Goal: Task Accomplishment & Management: Complete application form

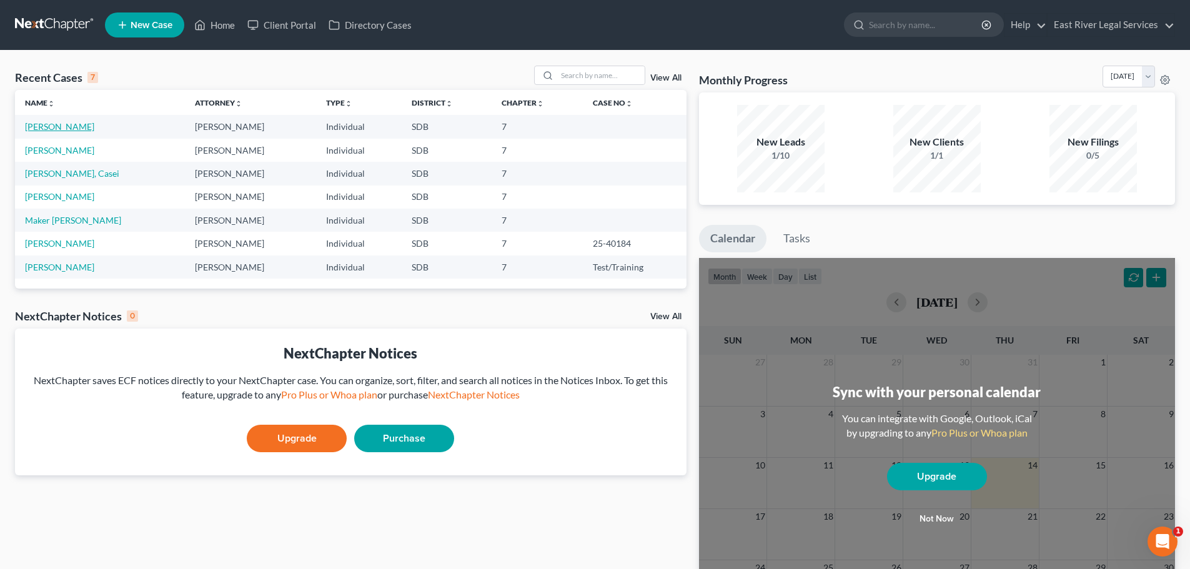
click at [52, 127] on link "[PERSON_NAME]" at bounding box center [59, 126] width 69 height 11
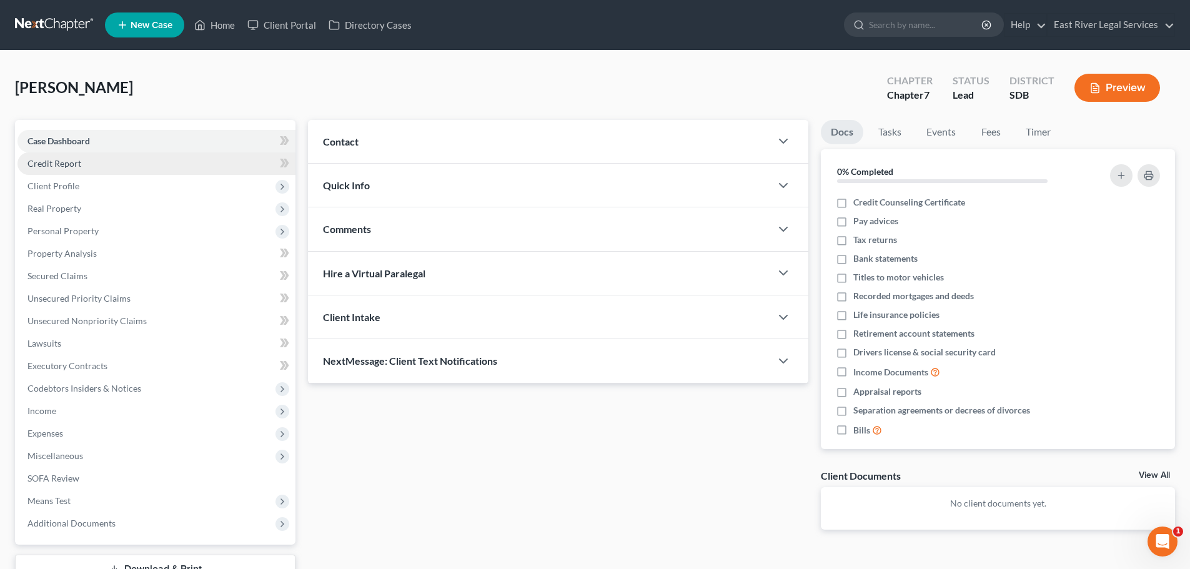
click at [99, 166] on link "Credit Report" at bounding box center [156, 163] width 278 height 22
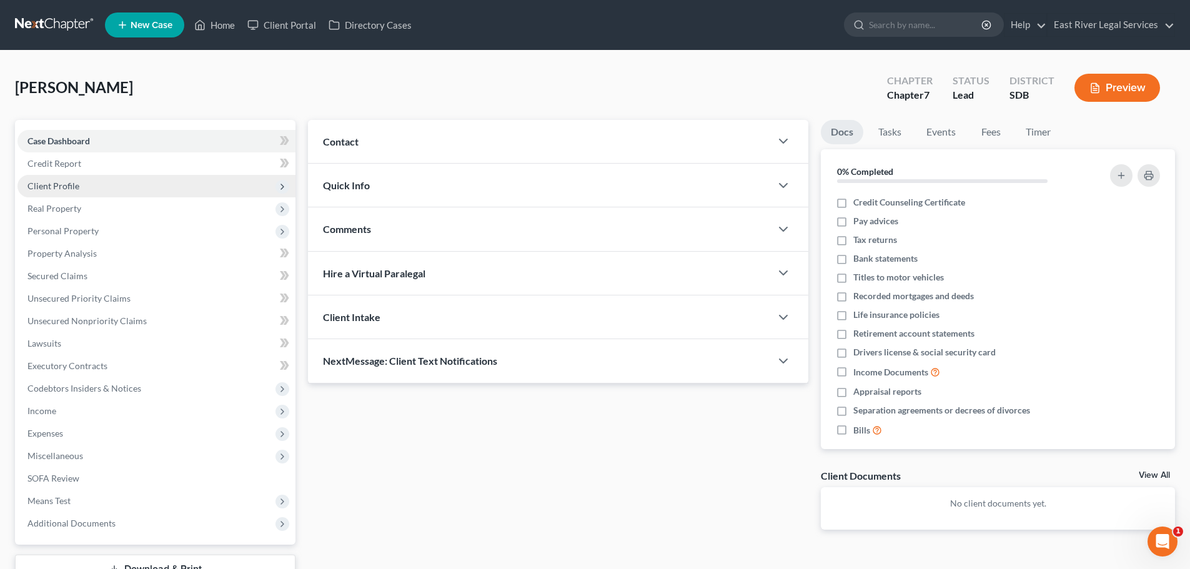
click at [85, 194] on span "Client Profile" at bounding box center [156, 186] width 278 height 22
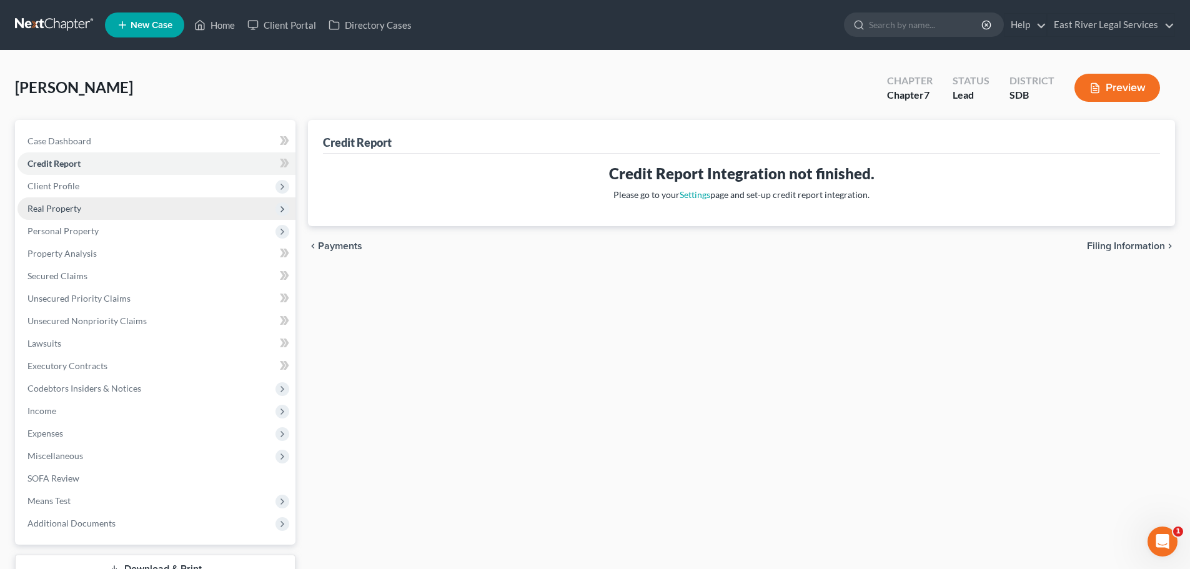
click at [76, 214] on span "Real Property" at bounding box center [156, 208] width 278 height 22
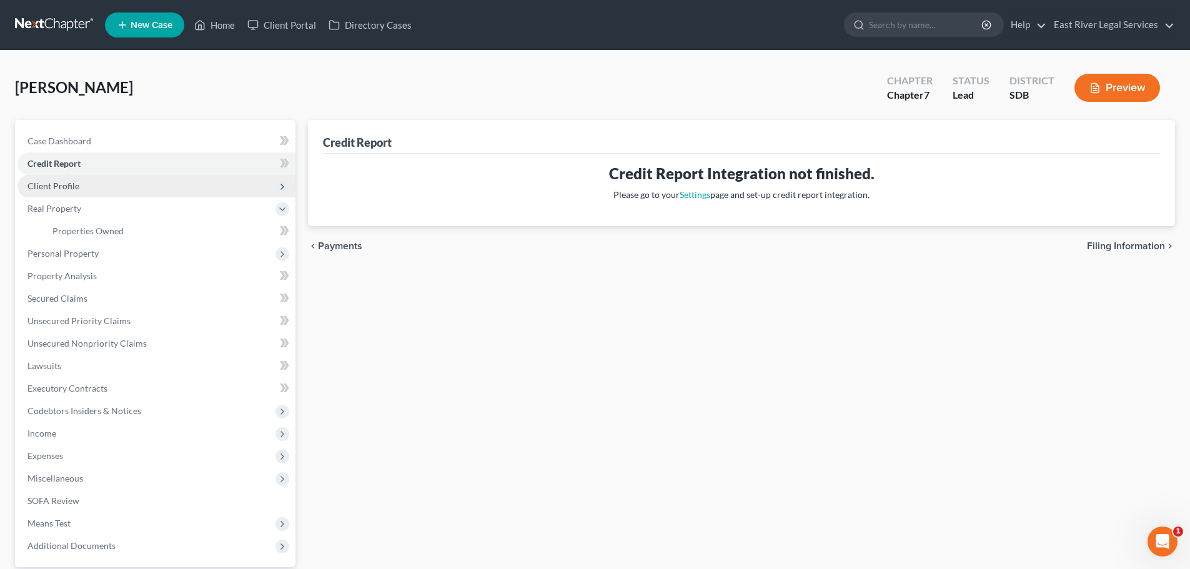
click at [71, 188] on span "Client Profile" at bounding box center [53, 186] width 52 height 11
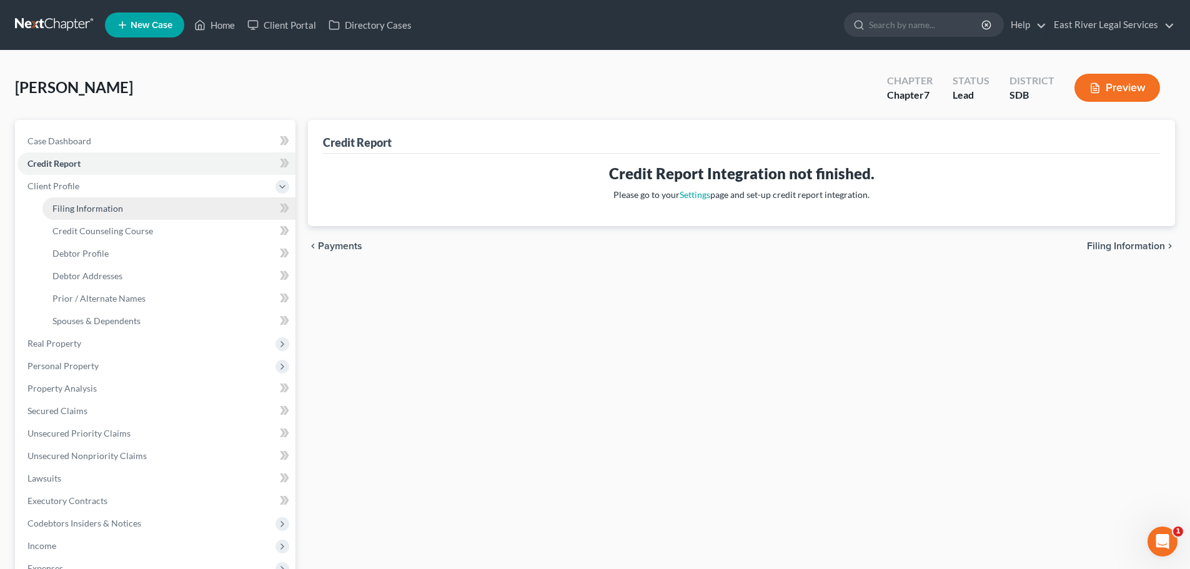
click at [66, 211] on span "Filing Information" at bounding box center [87, 208] width 71 height 11
select select "1"
select select "0"
select select "43"
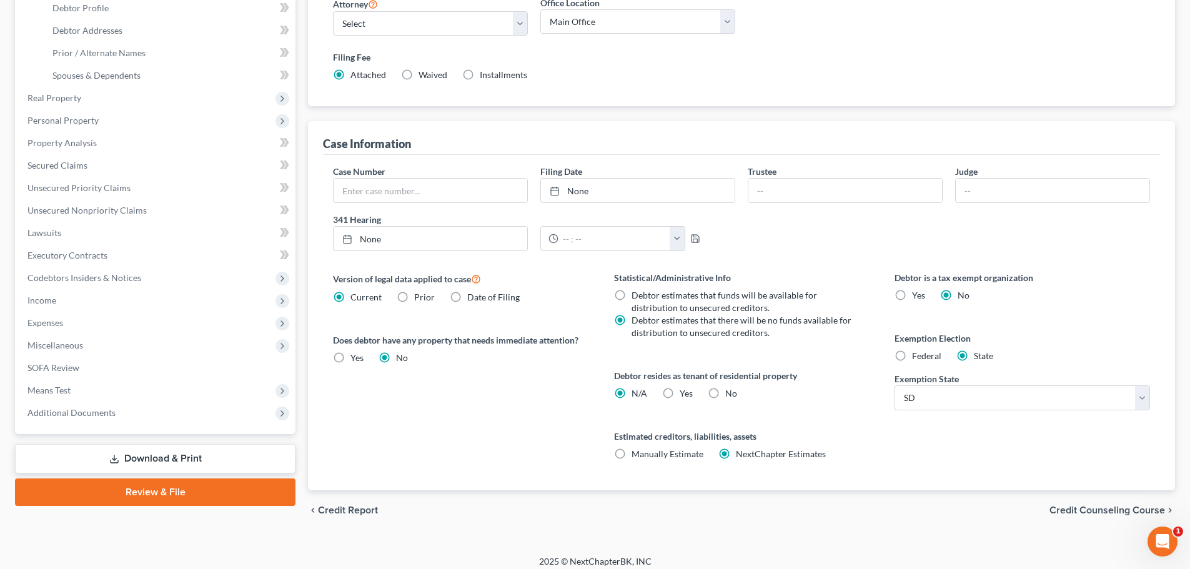
scroll to position [250, 0]
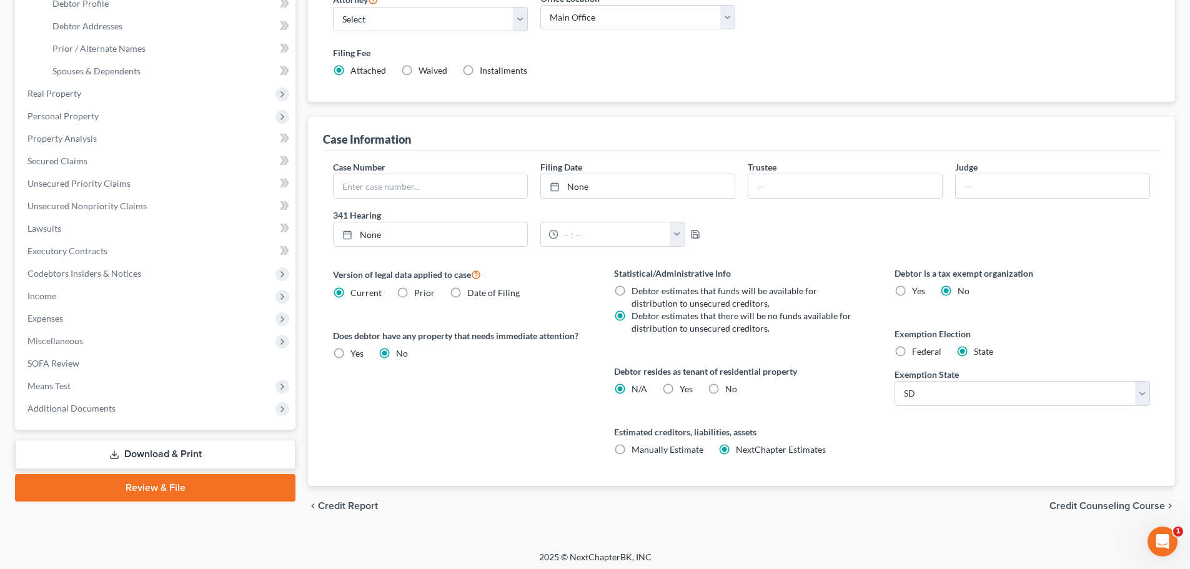
click at [1063, 506] on span "Credit Counseling Course" at bounding box center [1108, 506] width 116 height 10
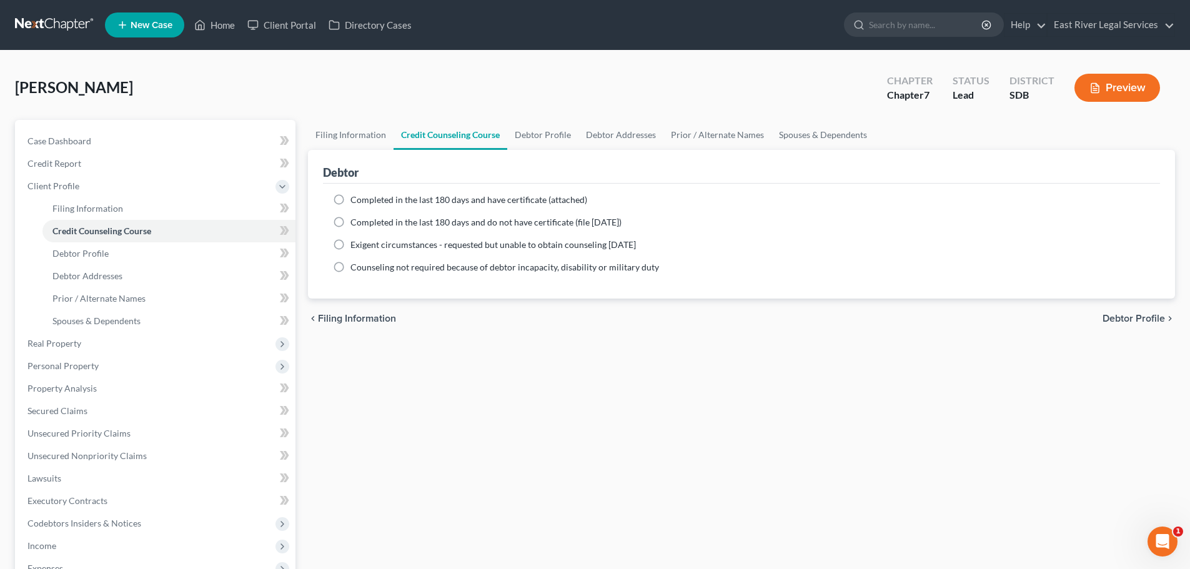
click at [1143, 320] on span "Debtor Profile" at bounding box center [1134, 319] width 62 height 10
select select "0"
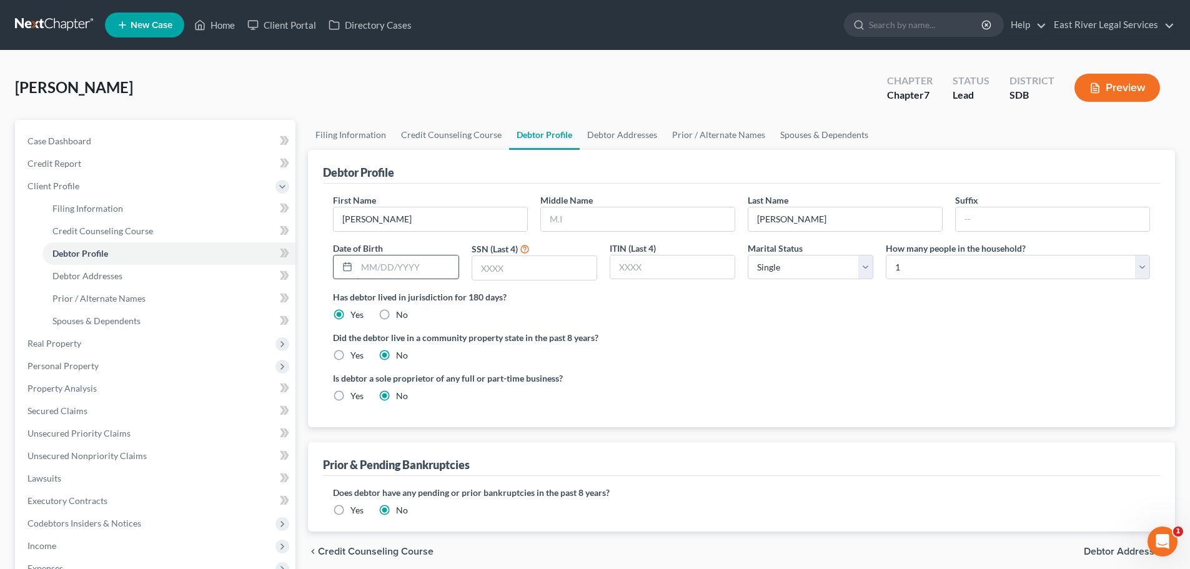
click at [374, 270] on input "text" at bounding box center [407, 268] width 101 height 24
click at [360, 268] on input "text" at bounding box center [407, 268] width 101 height 24
type input "[DATE]"
type input "9940"
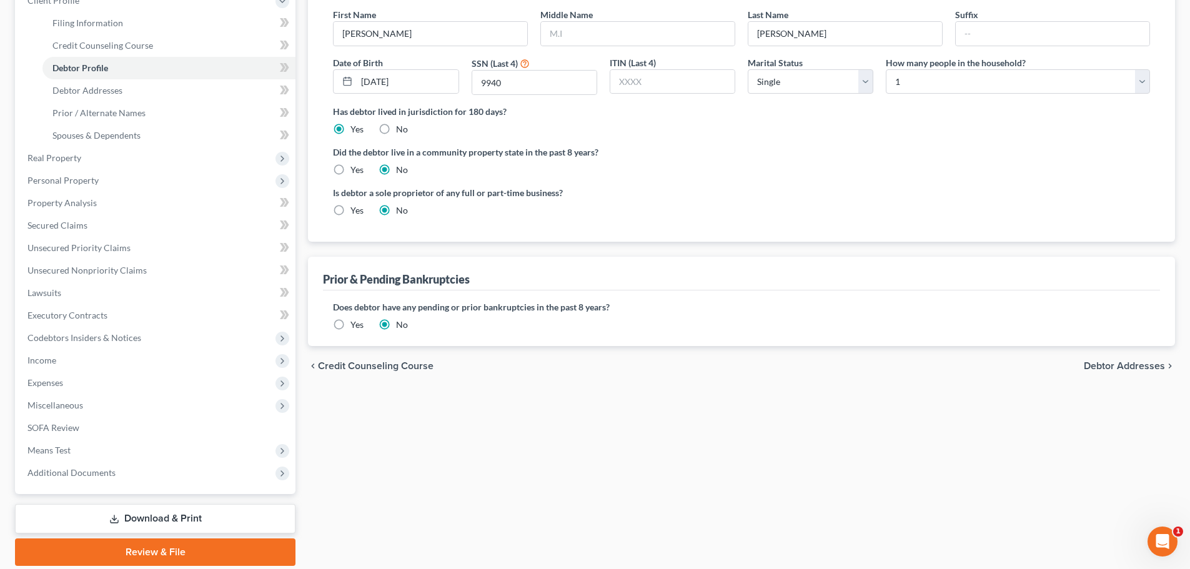
scroll to position [187, 0]
click at [1119, 365] on span "Debtor Addresses" at bounding box center [1124, 364] width 81 height 10
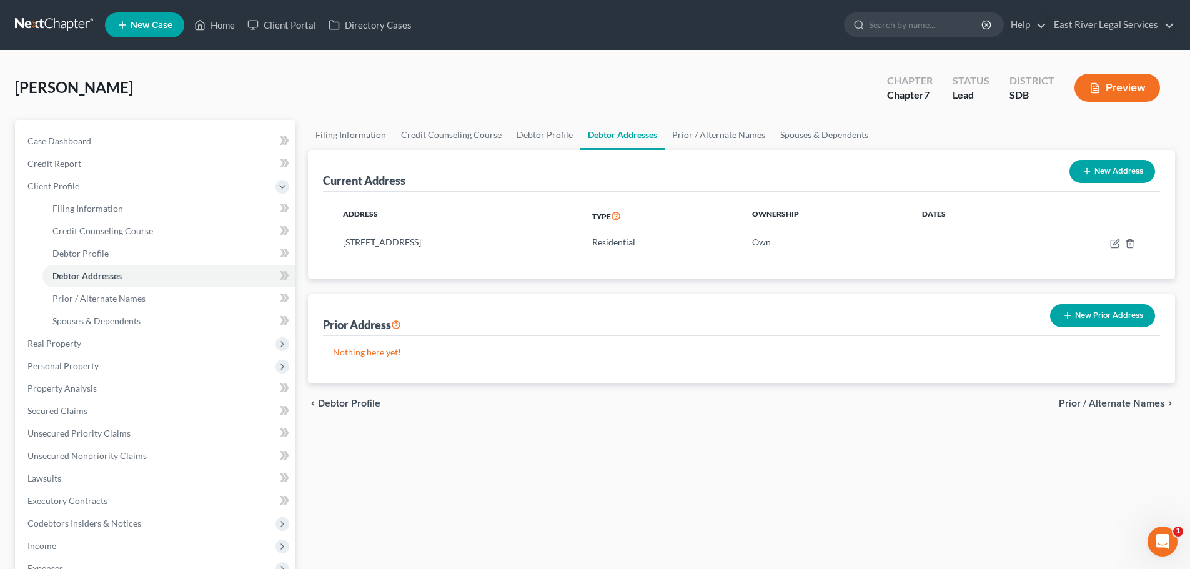
click at [1121, 402] on span "Prior / Alternate Names" at bounding box center [1112, 404] width 106 height 10
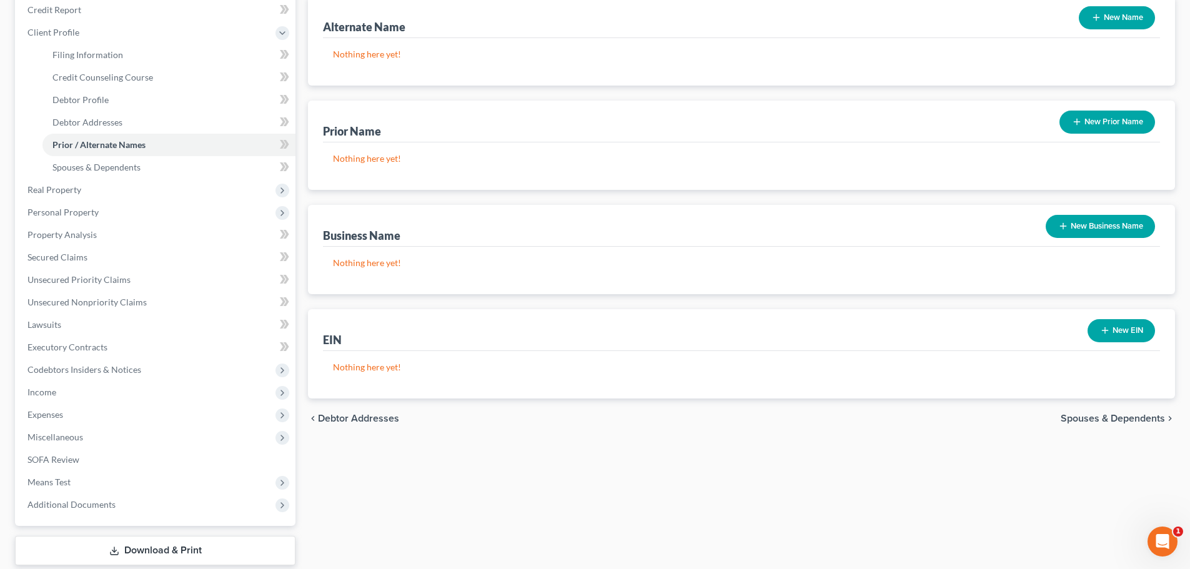
scroll to position [230, 0]
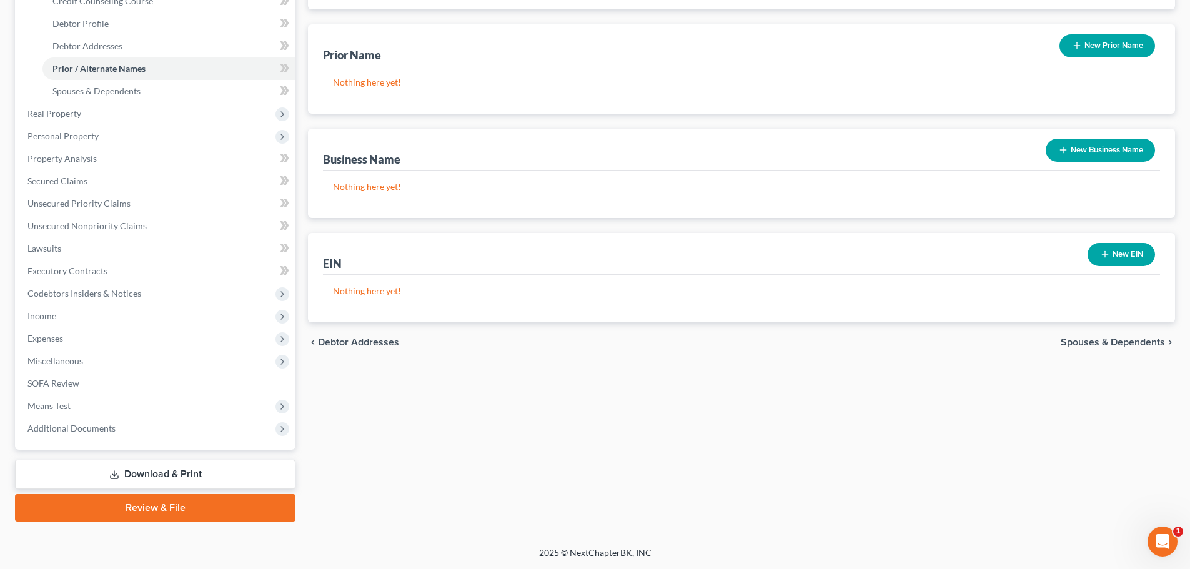
click at [1100, 341] on span "Spouses & Dependents" at bounding box center [1113, 342] width 104 height 10
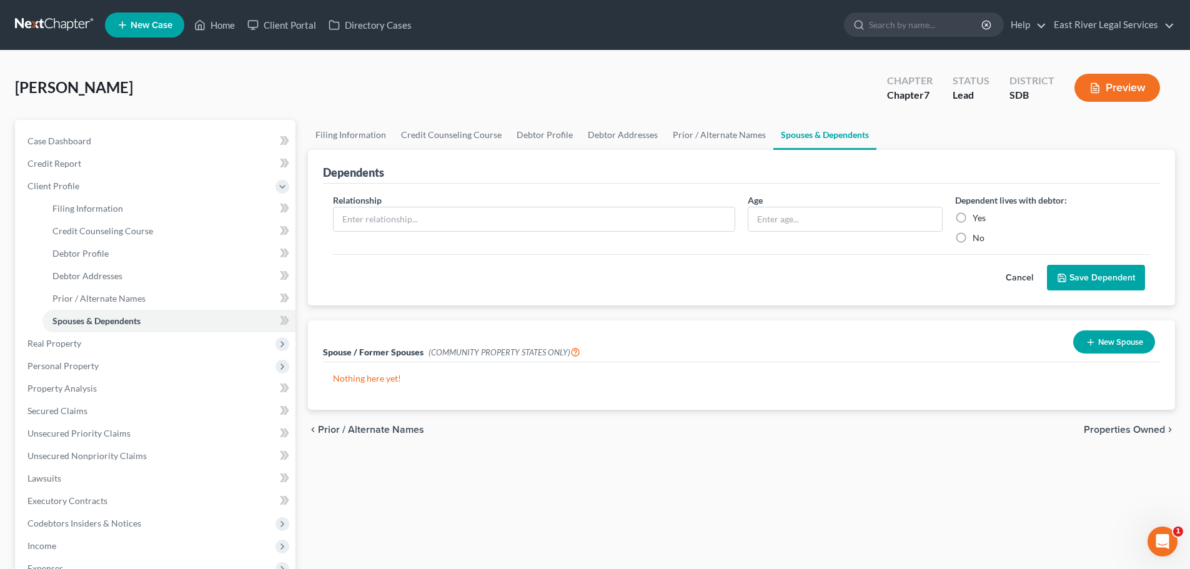
click at [1106, 429] on span "Properties Owned" at bounding box center [1124, 430] width 81 height 10
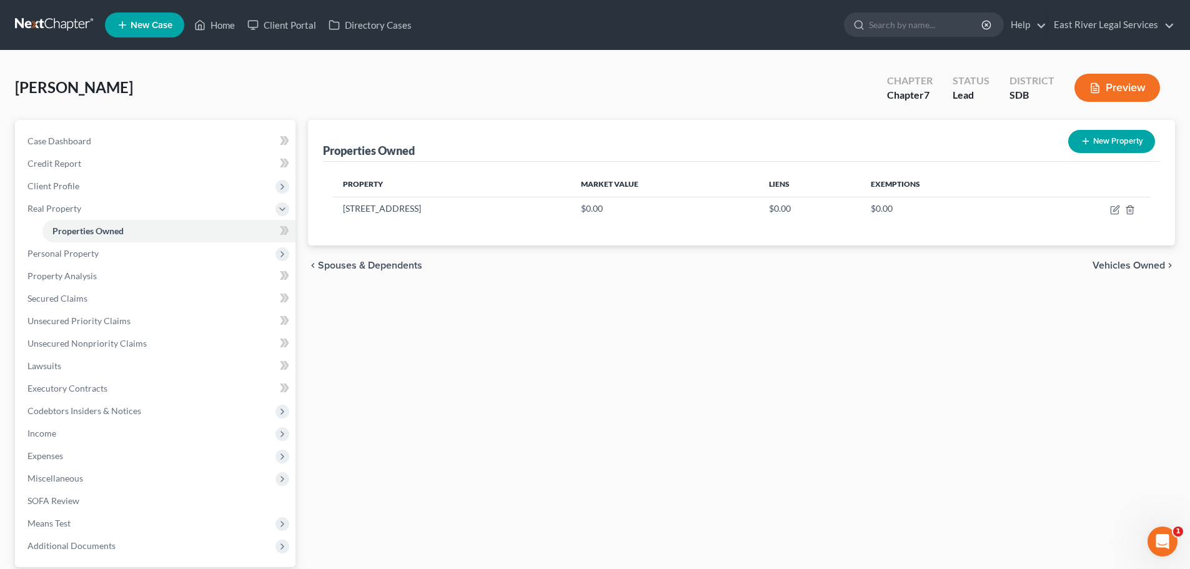
click at [1131, 264] on span "Vehicles Owned" at bounding box center [1129, 266] width 72 height 10
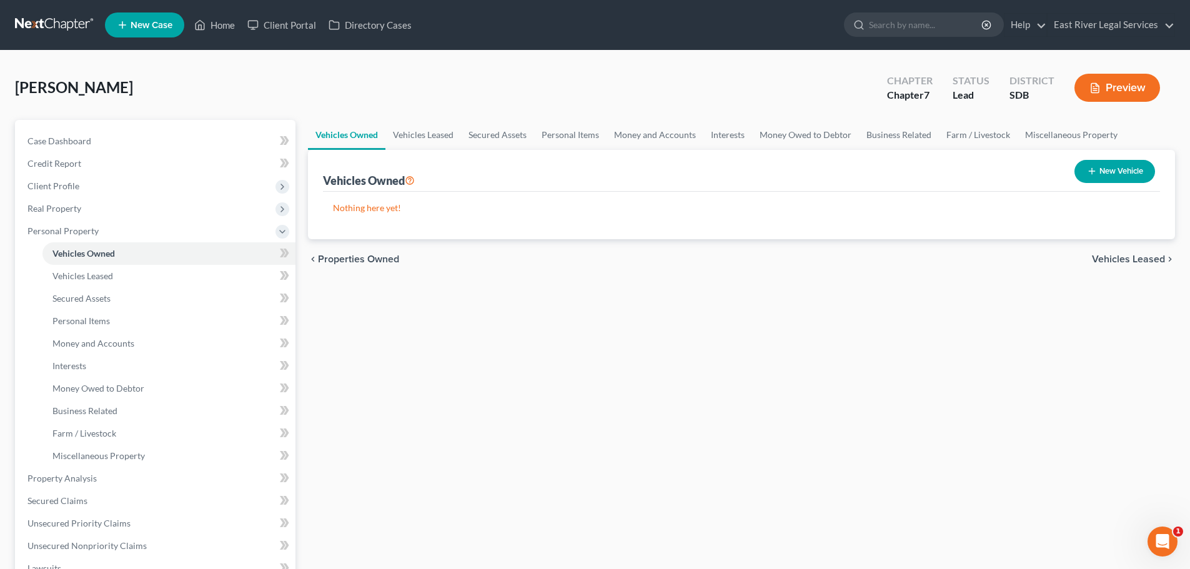
click at [1099, 164] on button "New Vehicle" at bounding box center [1115, 171] width 81 height 23
select select "0"
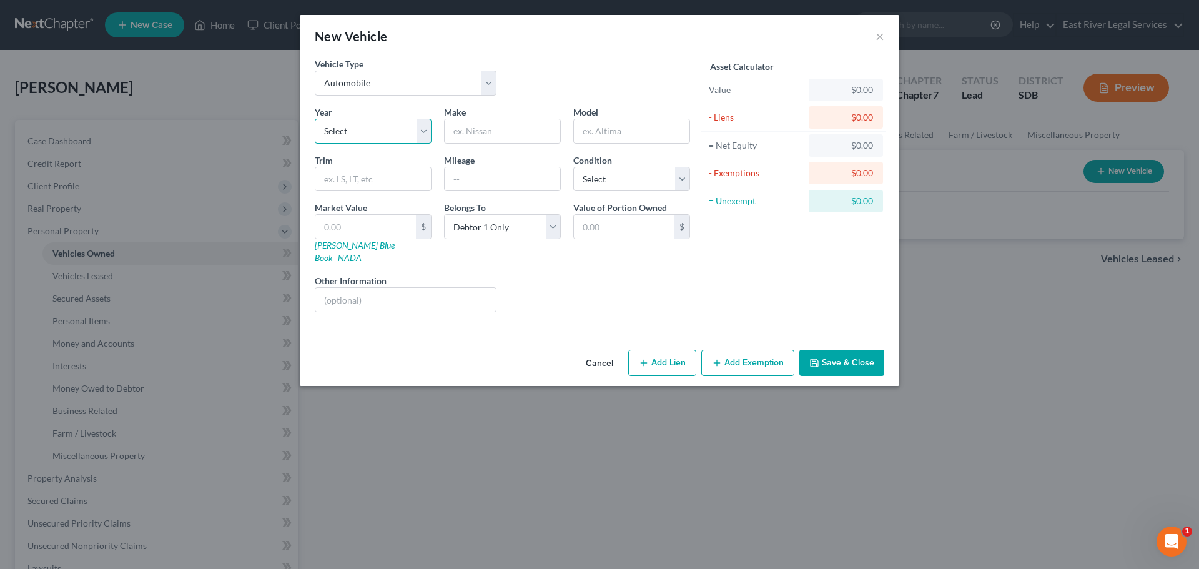
click at [334, 122] on select "Select 2026 2025 2024 2023 2022 2021 2020 2019 2018 2017 2016 2015 2014 2013 20…" at bounding box center [373, 131] width 117 height 25
select select "20"
click at [315, 119] on select "Select 2026 2025 2024 2023 2022 2021 2020 2019 2018 2017 2016 2015 2014 2013 20…" at bounding box center [373, 131] width 117 height 25
click at [455, 132] on input "text" at bounding box center [503, 131] width 116 height 24
type input "Kia"
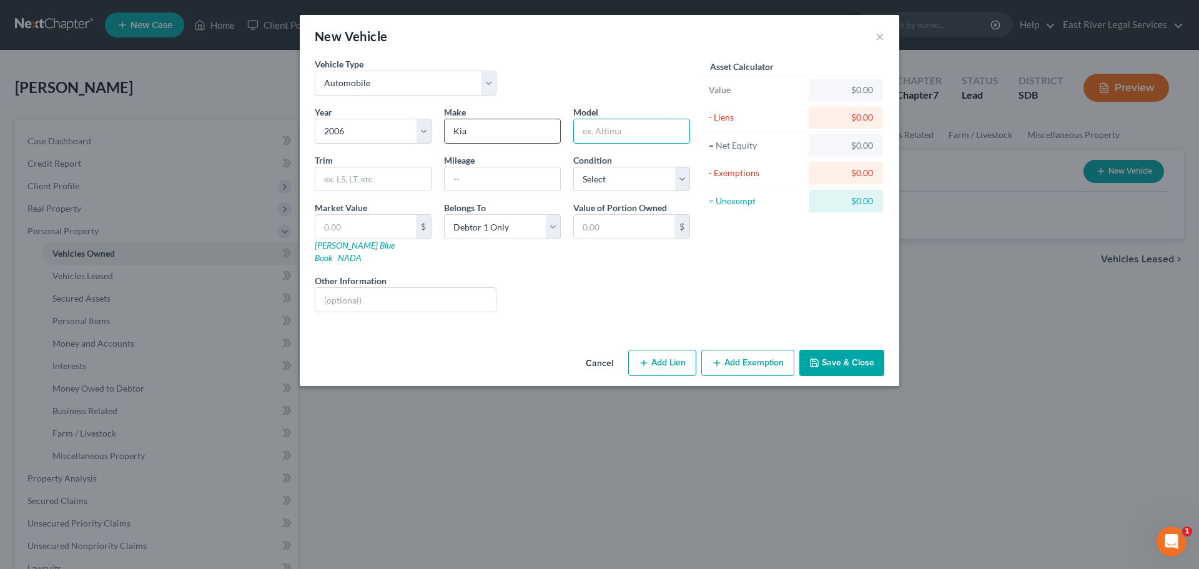
type input "r"
type input "Rio"
click at [488, 176] on input "text" at bounding box center [503, 179] width 116 height 24
type input "165000"
click at [605, 178] on select "Select Excellent Very Good Good Fair Poor" at bounding box center [631, 179] width 117 height 25
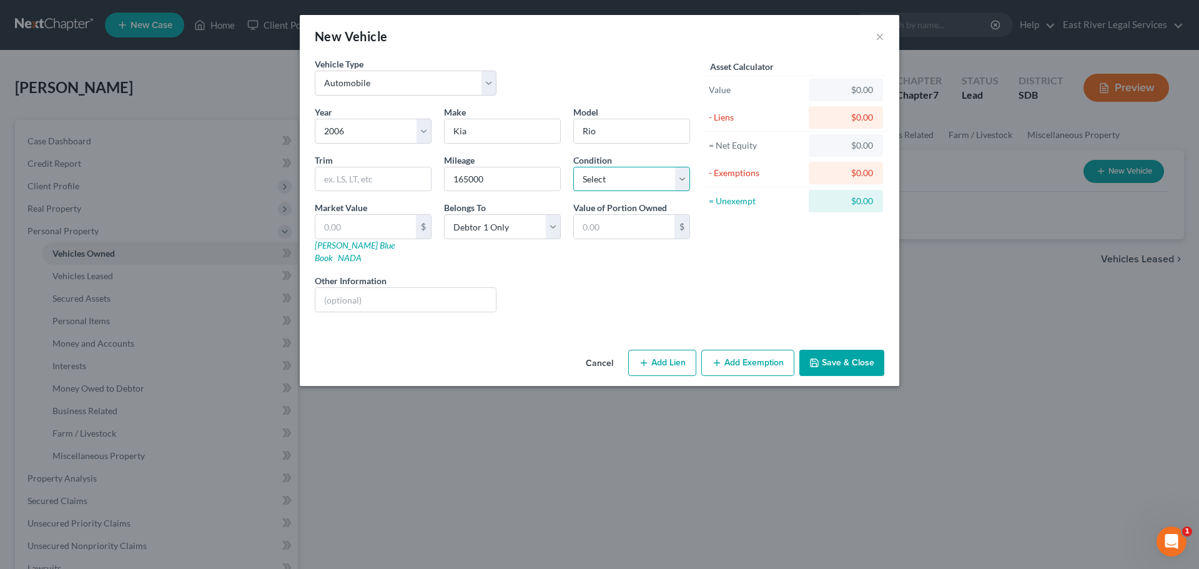
select select "4"
click at [573, 167] on select "Select Excellent Very Good Good Fair Poor" at bounding box center [631, 179] width 117 height 25
click at [392, 230] on input "text" at bounding box center [365, 227] width 101 height 24
type input "1"
type input "1.00"
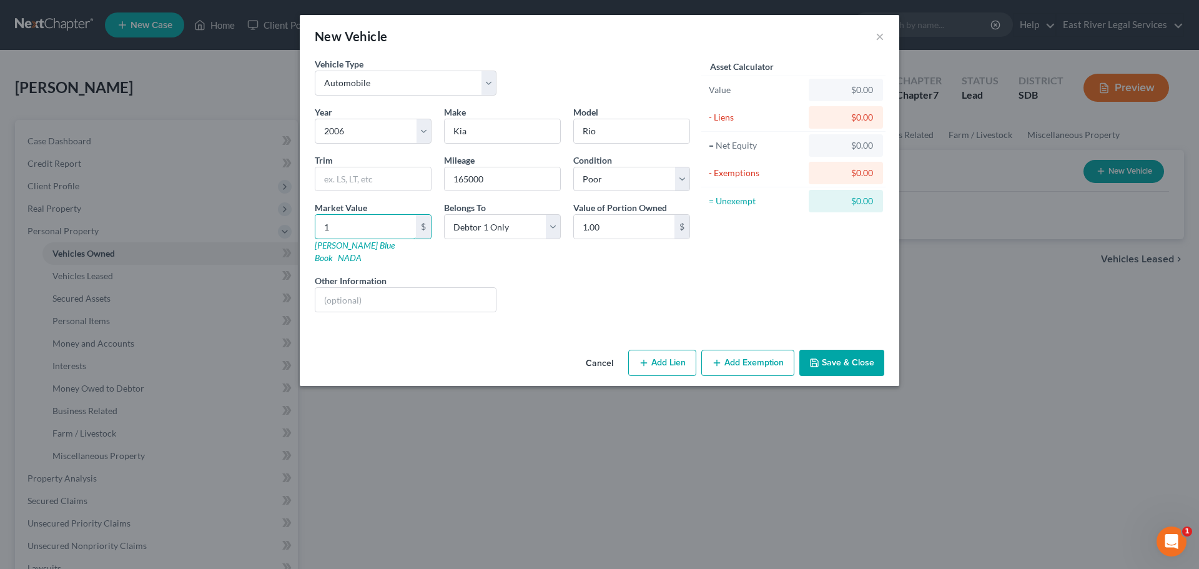
type input "17"
type input "17.00"
type input "174"
type input "174.00"
type input "1745"
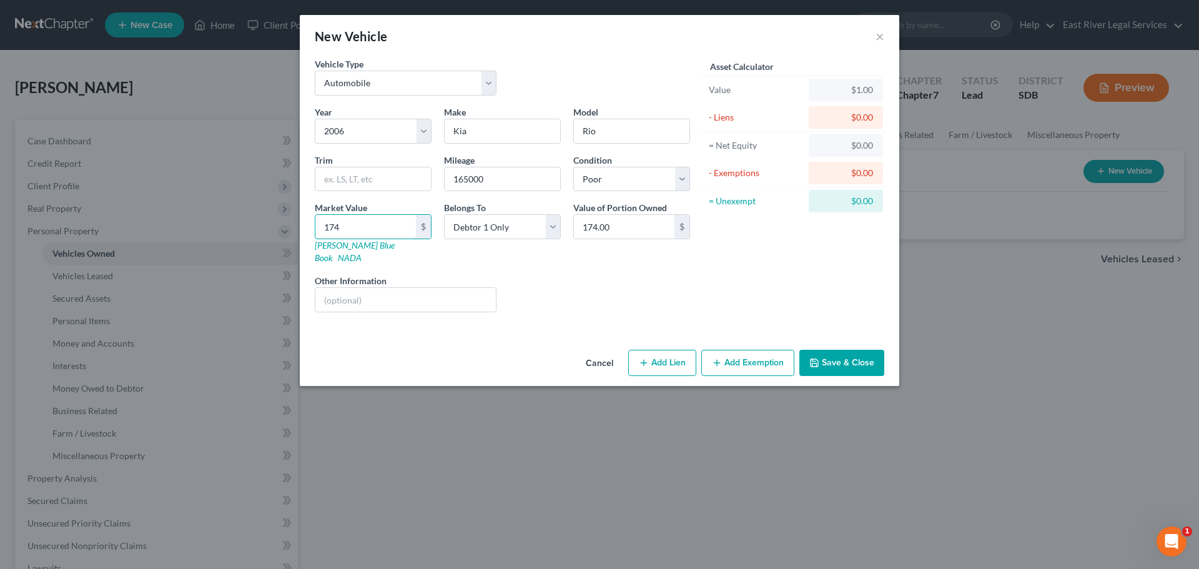
type input "1,745.00"
click at [768, 355] on button "Add Exemption" at bounding box center [748, 363] width 93 height 26
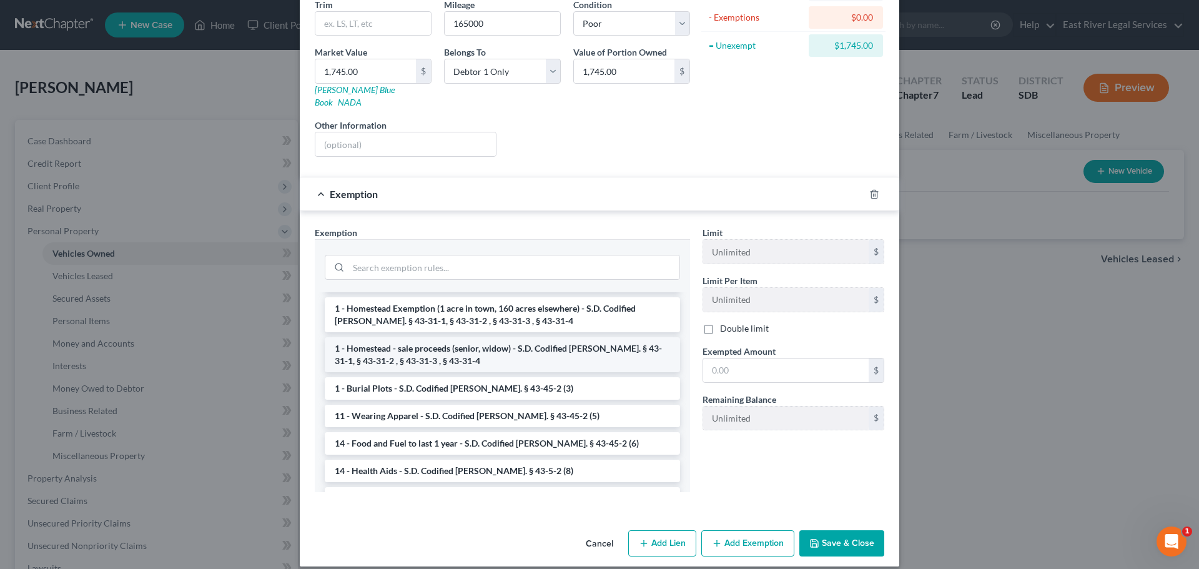
scroll to position [125, 0]
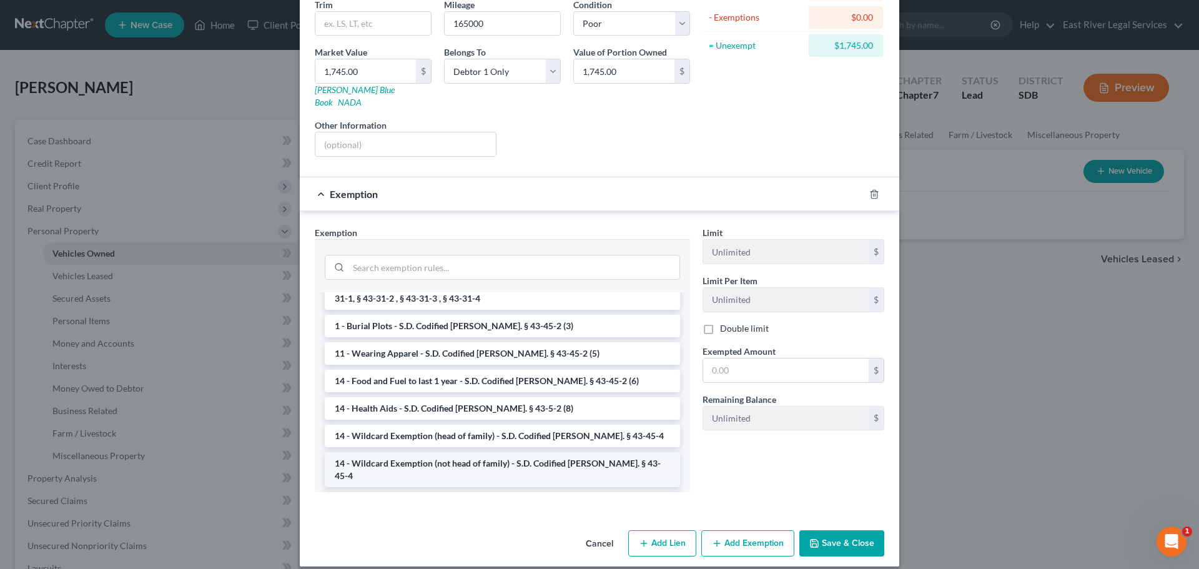
click at [405, 453] on li "14 - Wildcard Exemption (not head of family) - S.D. Codified [PERSON_NAME]. § 4…" at bounding box center [502, 469] width 355 height 35
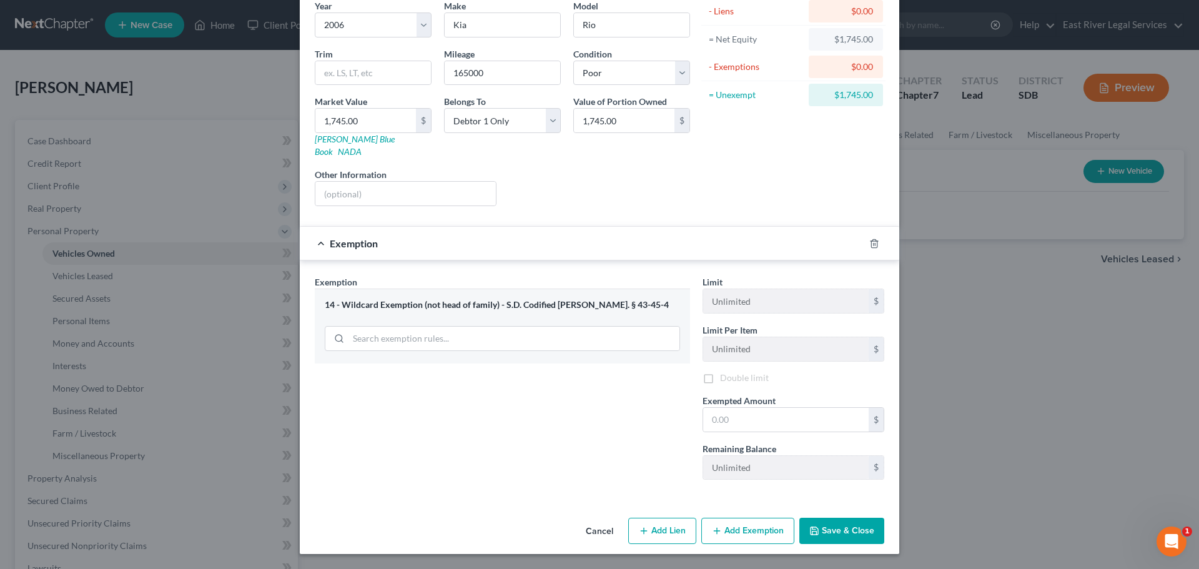
scroll to position [96, 0]
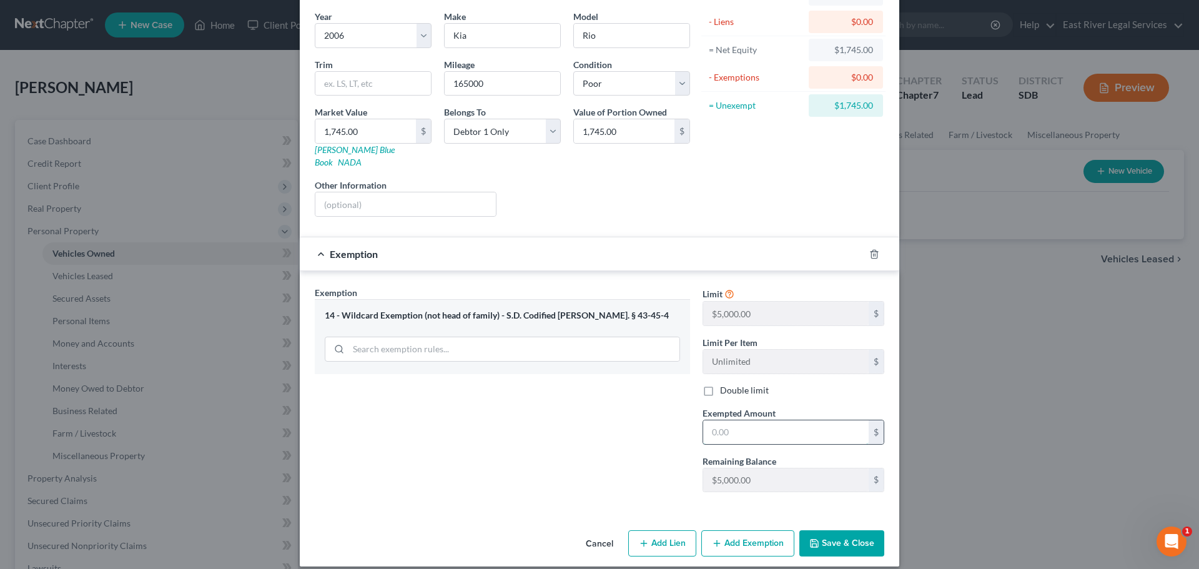
click at [708, 421] on input "text" at bounding box center [786, 432] width 166 height 24
type input "1,745.00"
click at [855, 534] on button "Save & Close" at bounding box center [842, 543] width 85 height 26
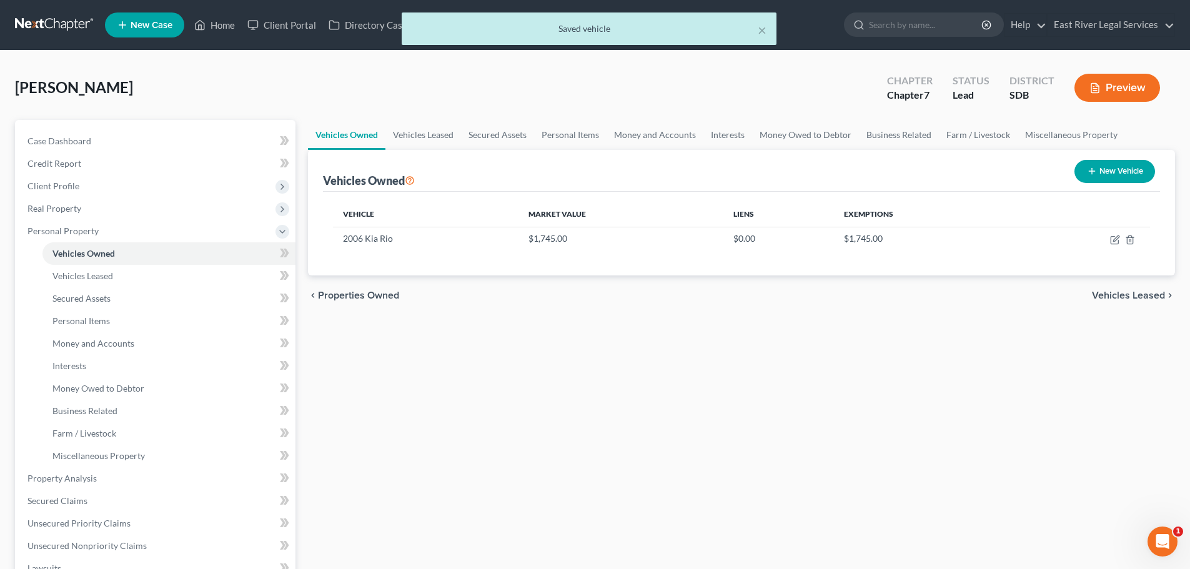
click at [1106, 294] on span "Vehicles Leased" at bounding box center [1128, 295] width 73 height 10
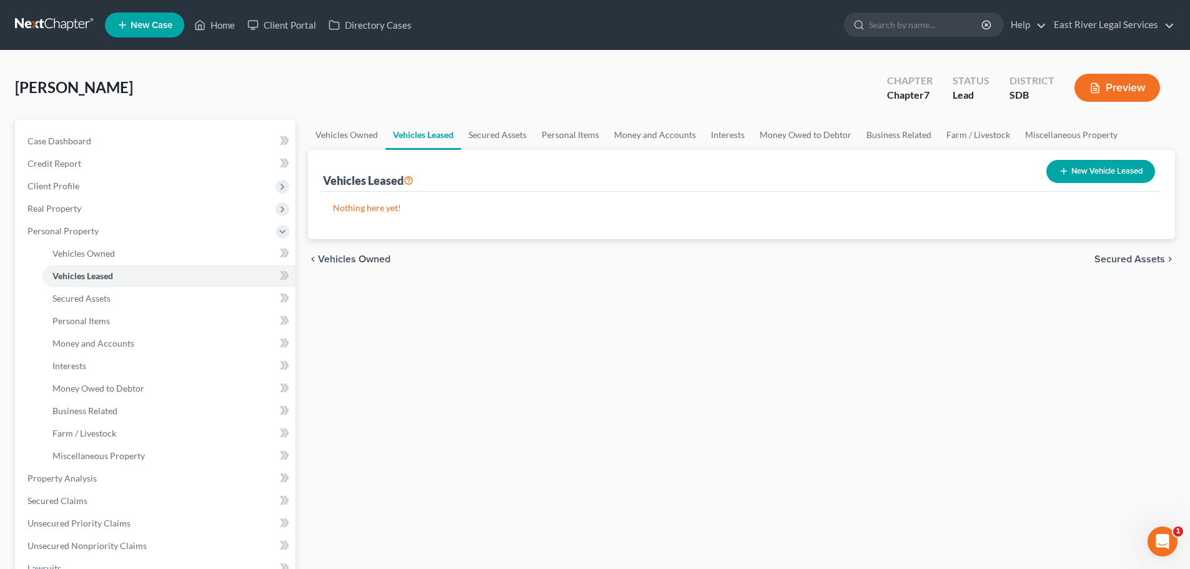
click at [1146, 255] on span "Secured Assets" at bounding box center [1129, 259] width 71 height 10
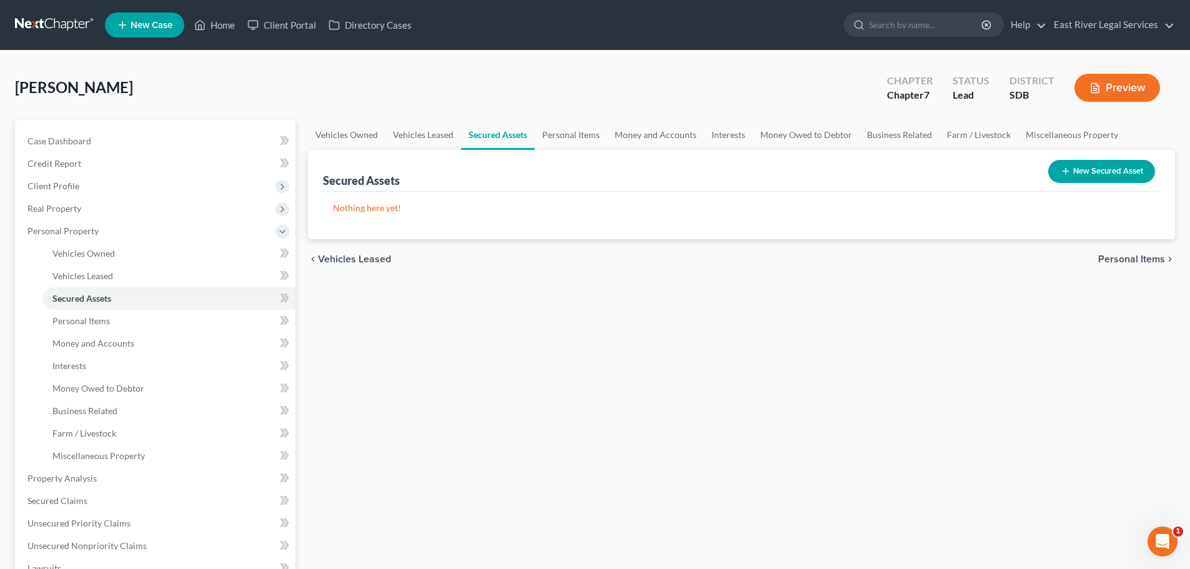
click at [1098, 160] on button "New Secured Asset" at bounding box center [1101, 171] width 107 height 23
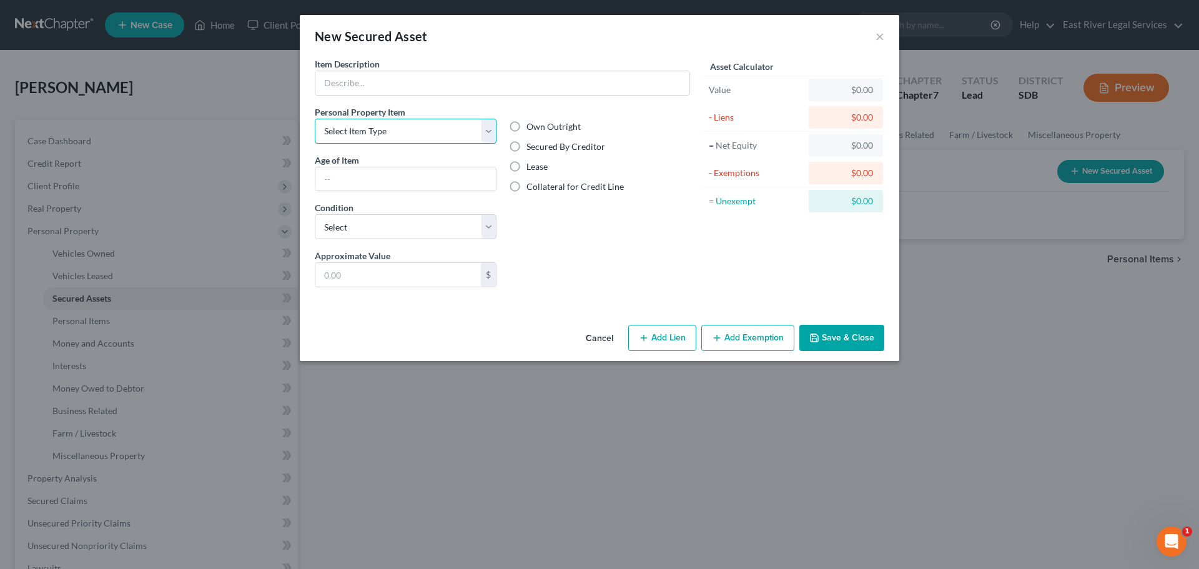
click at [355, 132] on select "Select Item Type Clothing Collectibles Of Value Electronics Firearms Household …" at bounding box center [406, 131] width 182 height 25
click at [599, 256] on div "Liens Select" at bounding box center [600, 268] width 194 height 38
click at [601, 337] on button "Cancel" at bounding box center [599, 338] width 47 height 25
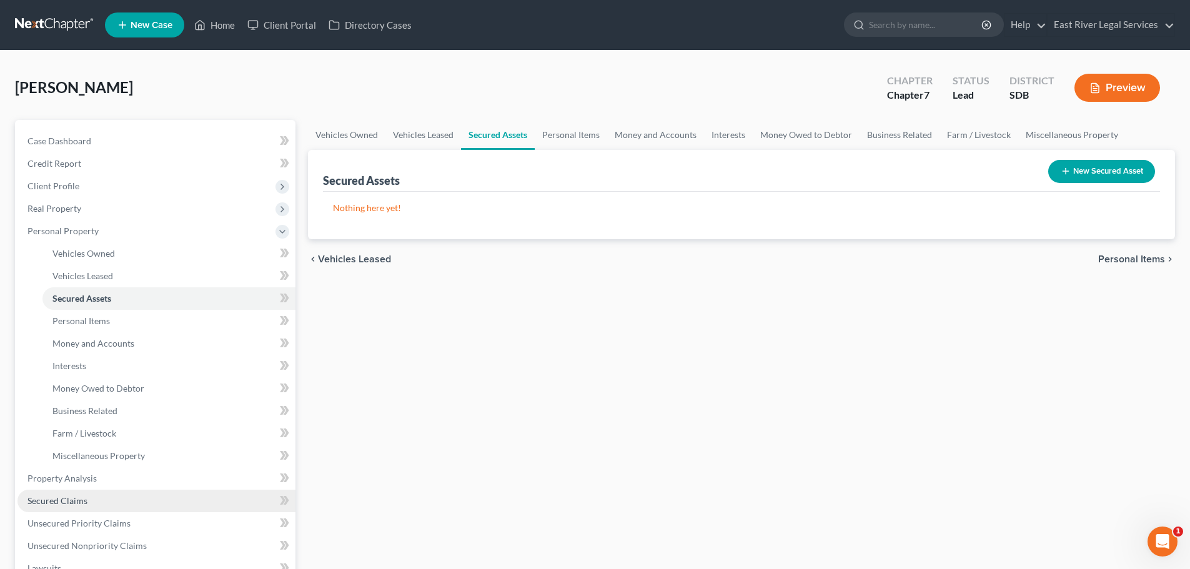
click at [72, 504] on span "Secured Claims" at bounding box center [57, 500] width 60 height 11
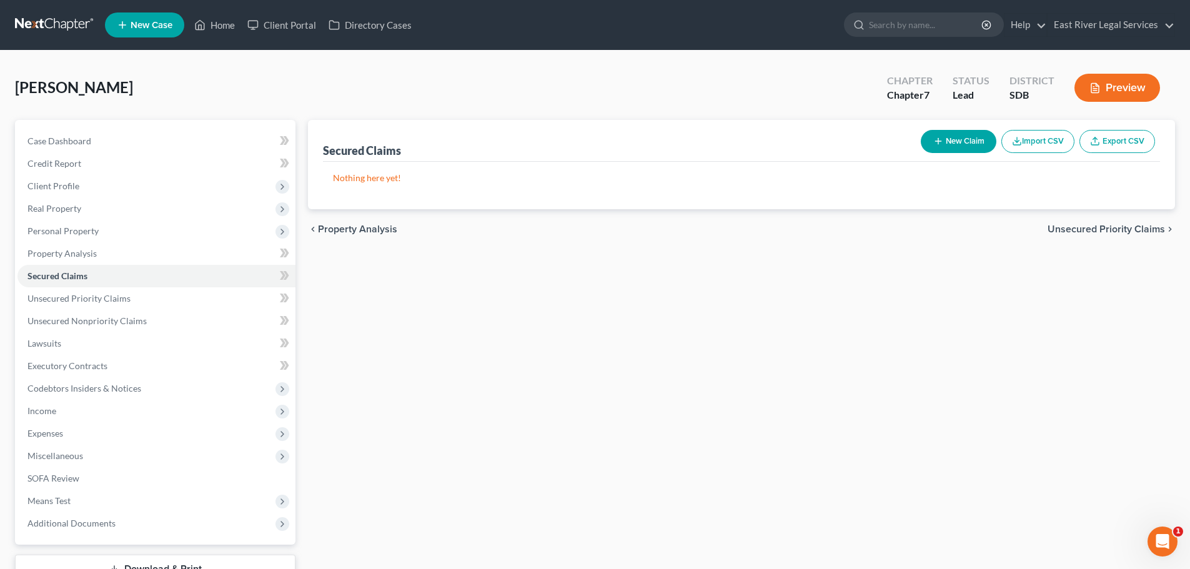
click at [961, 145] on button "New Claim" at bounding box center [959, 141] width 76 height 23
select select "0"
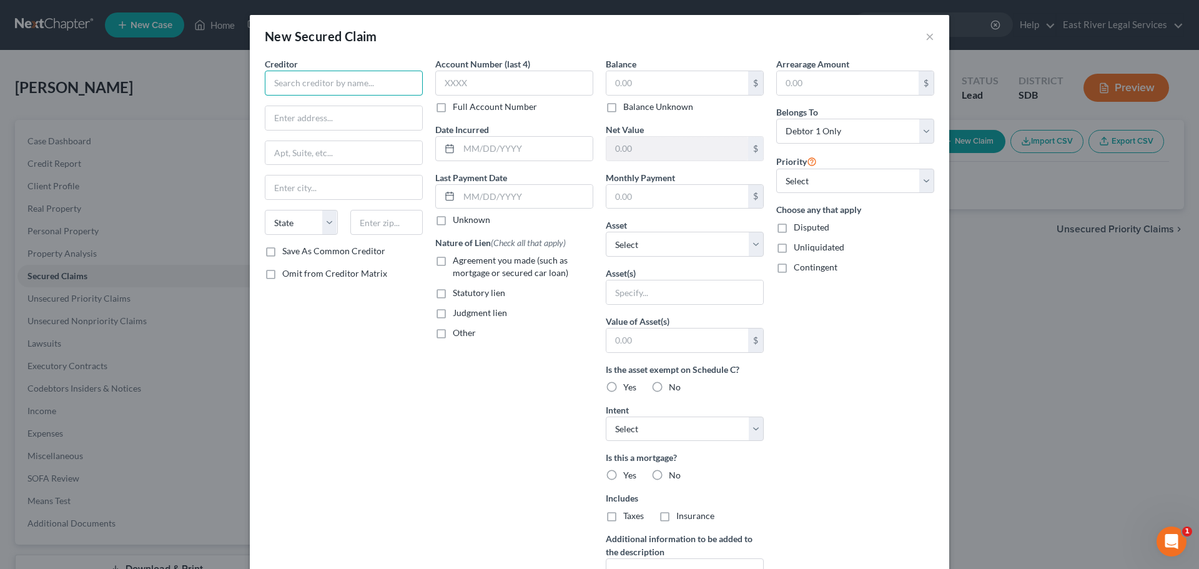
click at [303, 83] on input "text" at bounding box center [344, 83] width 158 height 25
click at [453, 262] on label "Agreement you made (such as mortgage or secured car loan)" at bounding box center [523, 266] width 141 height 25
click at [458, 262] on input "Agreement you made (such as mortgage or secured car loan)" at bounding box center [462, 258] width 8 height 8
checkbox input "true"
click at [280, 76] on input "text" at bounding box center [344, 83] width 158 height 25
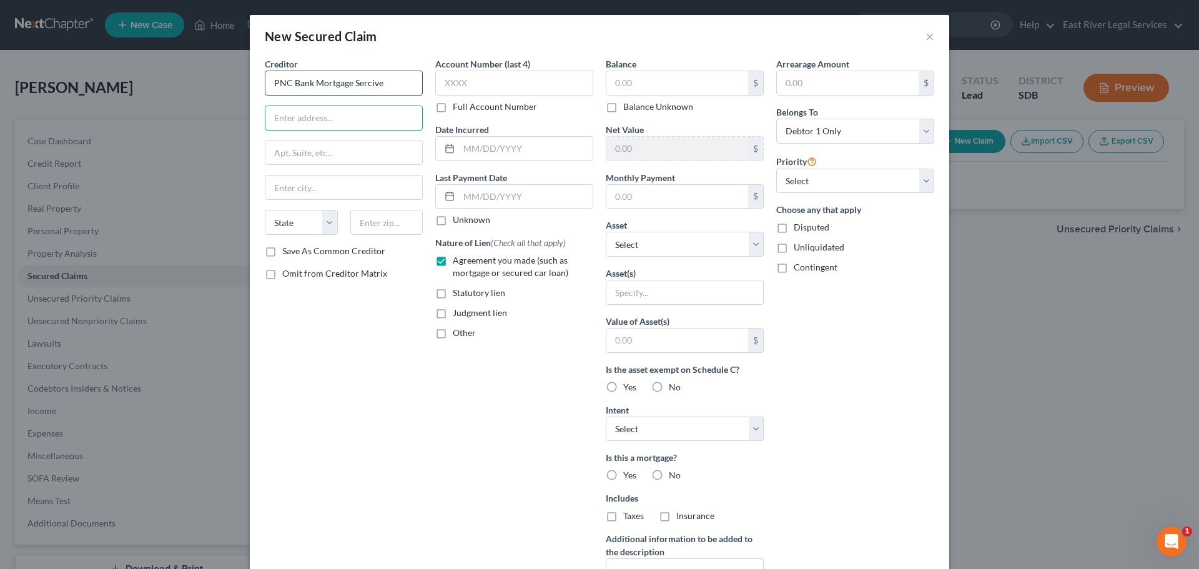
type input "PNC Bank Mortgage Sercive"
type input "P.O. Box 8703"
type input "45401"
type input "[GEOGRAPHIC_DATA]"
select select "36"
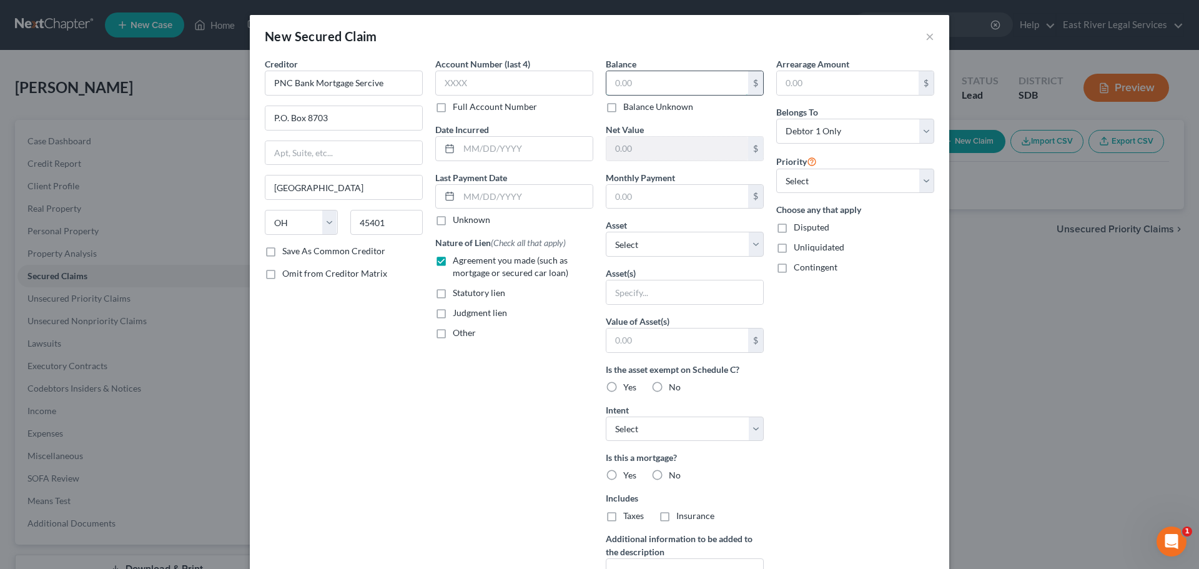
click at [617, 90] on input "text" at bounding box center [678, 83] width 142 height 24
type input "38,751.00"
click at [459, 154] on input "text" at bounding box center [526, 149] width 134 height 24
type input "[DATE]"
click at [459, 194] on input "text" at bounding box center [526, 197] width 134 height 24
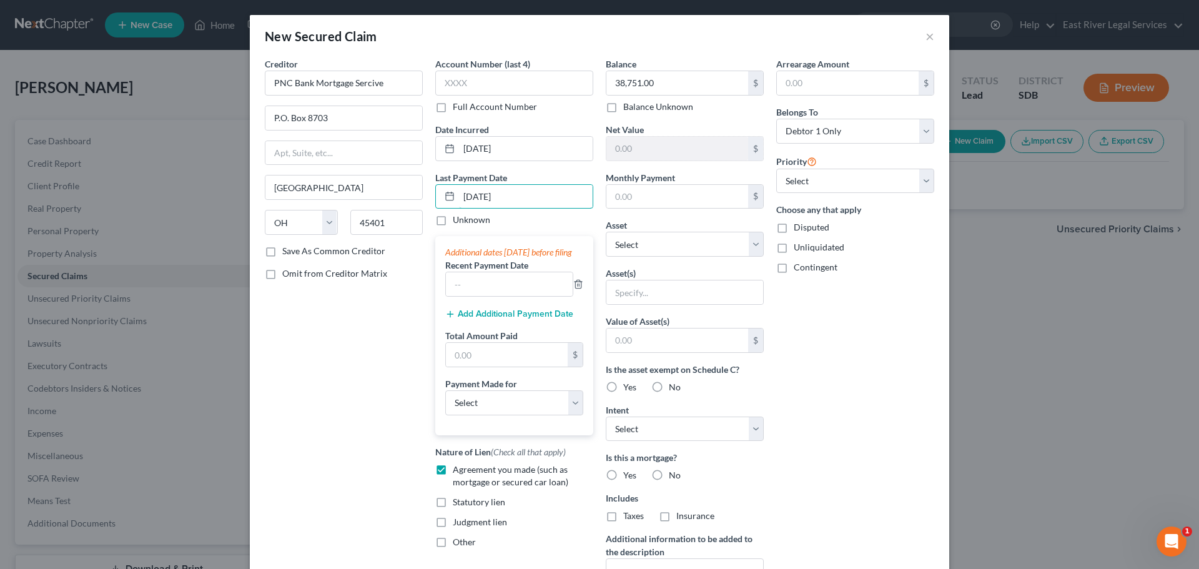
type input "[DATE]"
click at [269, 437] on div "Creditor * PNC Bank Mortgage Sercive P.O. [GEOGRAPHIC_DATA] [US_STATE] AK AR AZ…" at bounding box center [344, 335] width 171 height 557
click at [438, 305] on div "Additional dates [DATE] before filing Recent Payment Date Add Additional Paymen…" at bounding box center [514, 335] width 158 height 199
click at [457, 296] on input "text" at bounding box center [509, 284] width 127 height 24
type input "625.00"
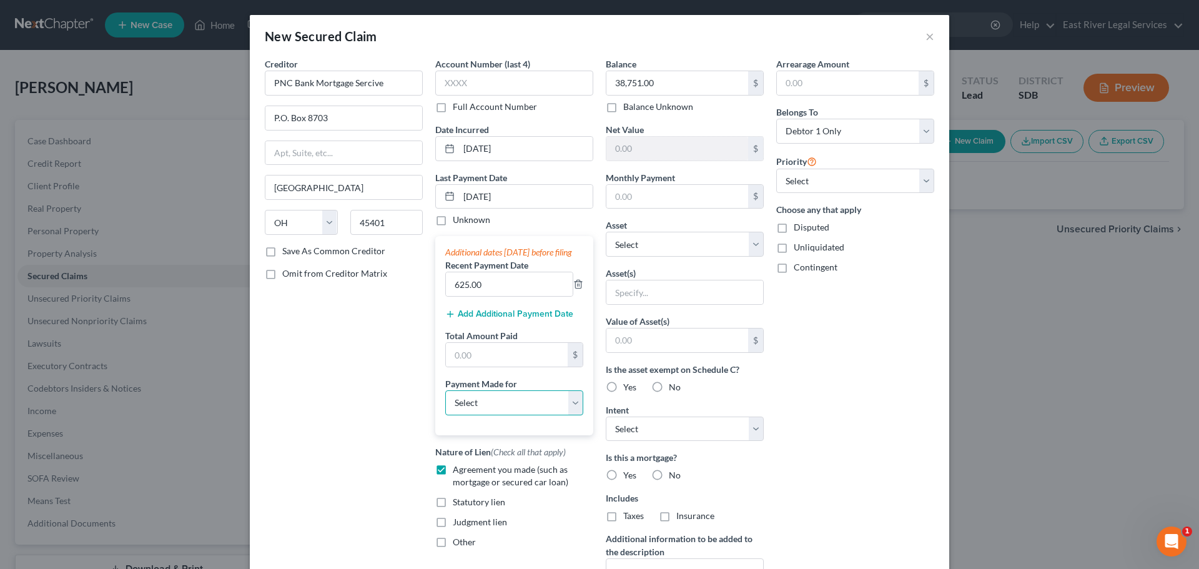
drag, startPoint x: 445, startPoint y: 404, endPoint x: 481, endPoint y: 427, distance: 43.0
click at [451, 409] on select "Select Car Credit Card Loan Repayment Mortgage Other Suppliers Or Vendors" at bounding box center [514, 402] width 138 height 25
select select "3"
click at [445, 402] on select "Select Car Credit Card Loan Repayment Mortgage Other Suppliers Or Vendors" at bounding box center [514, 402] width 138 height 25
click at [459, 366] on input "text" at bounding box center [507, 355] width 122 height 24
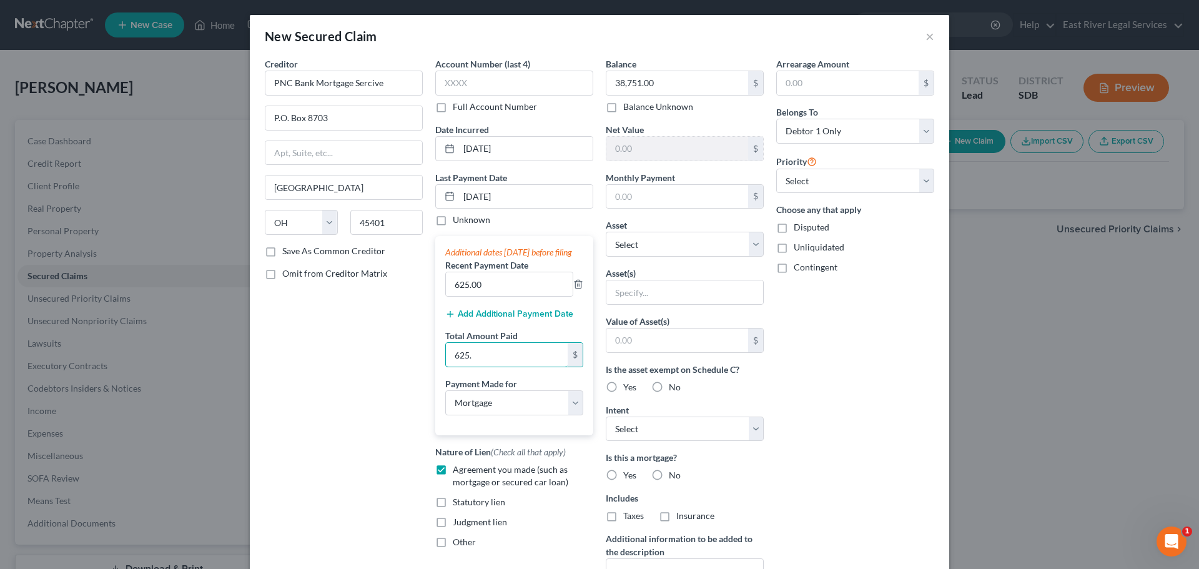
type input "625."
click at [490, 272] on label "Recent Payment Date" at bounding box center [486, 265] width 83 height 13
drag, startPoint x: 496, startPoint y: 292, endPoint x: 409, endPoint y: 294, distance: 87.5
click at [409, 294] on div "Creditor * PNC Bank Mortgage Sercive P.O. [GEOGRAPHIC_DATA] [US_STATE] AK AR AZ…" at bounding box center [600, 335] width 682 height 557
type input "[DATE]"
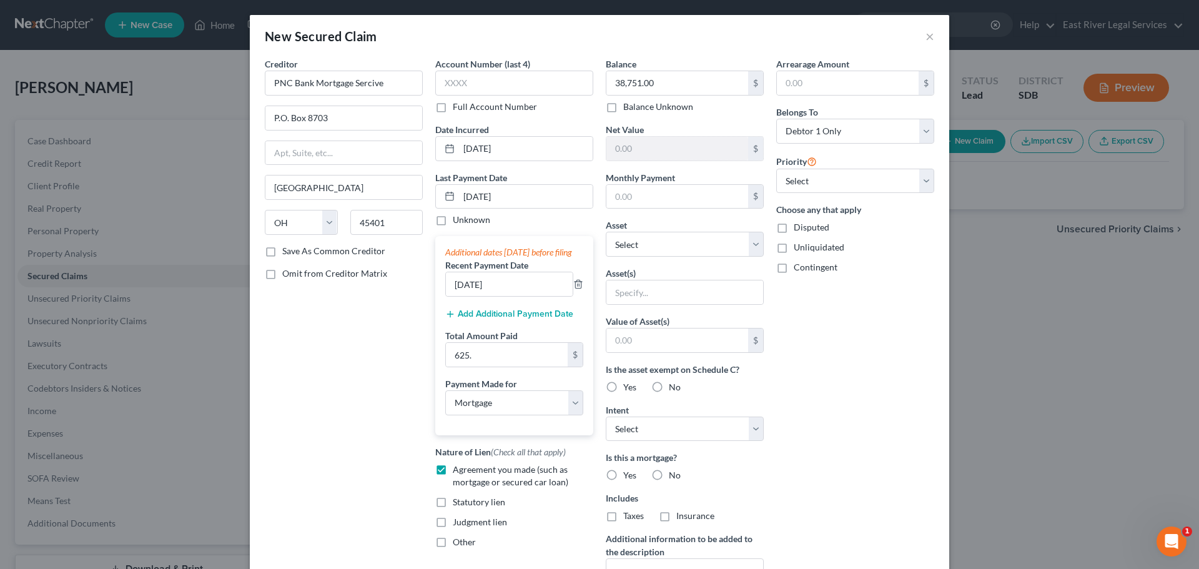
click at [482, 319] on button "Add Additional Payment Date" at bounding box center [509, 314] width 128 height 10
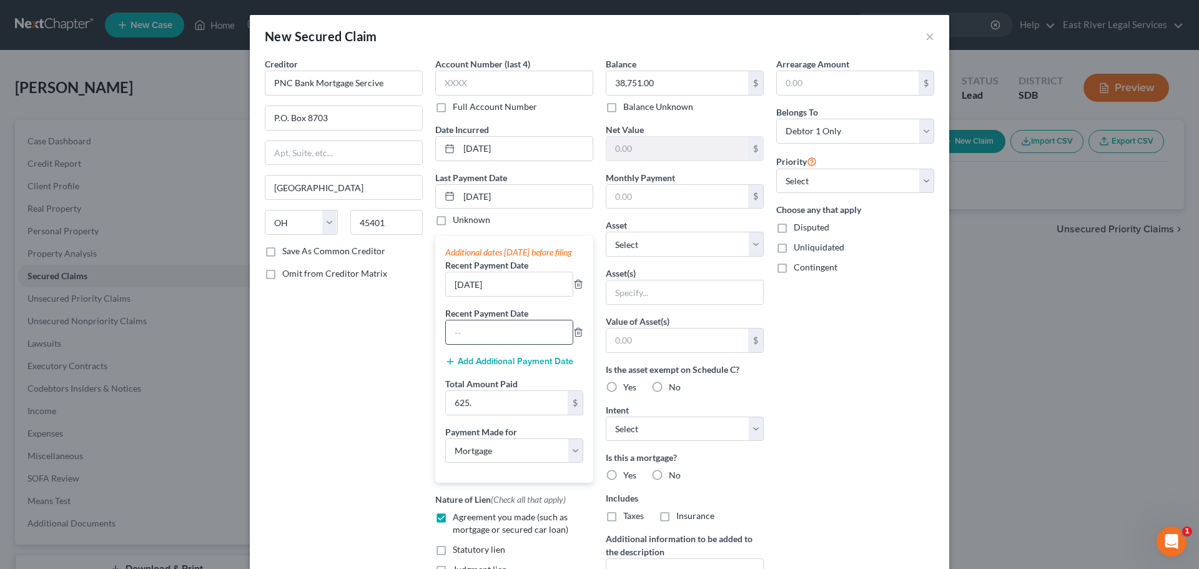
click at [451, 344] on input "text" at bounding box center [509, 332] width 127 height 24
type input "[DATE]"
click at [461, 367] on button "Add Additional Payment Date" at bounding box center [509, 362] width 128 height 10
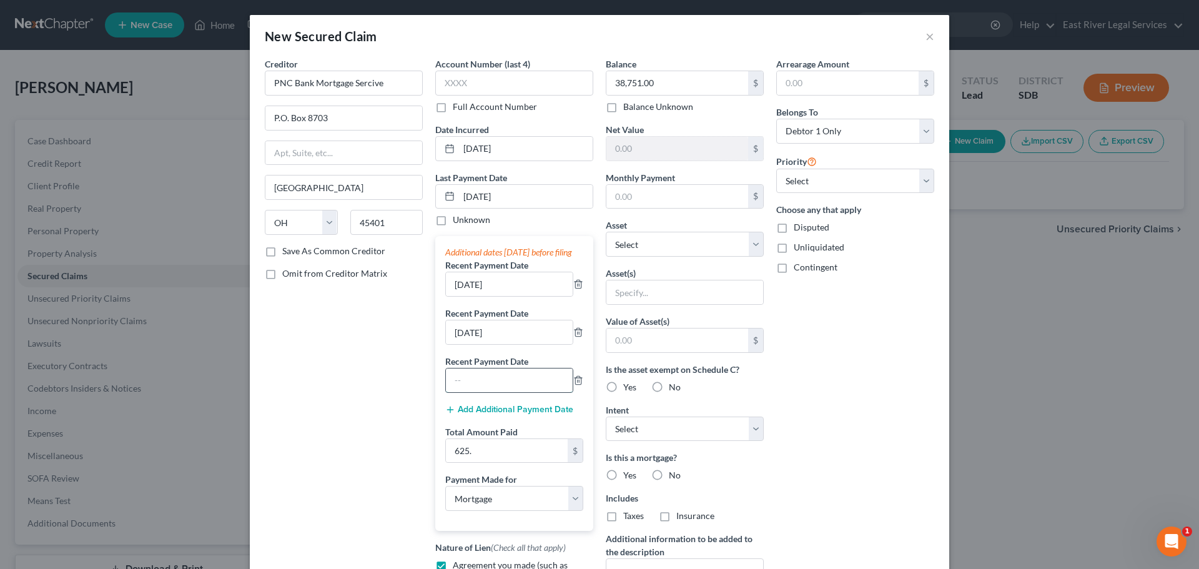
click at [464, 392] on input "text" at bounding box center [509, 381] width 127 height 24
type input "[DATE]"
click at [262, 454] on div "Creditor * PNC Bank Mortgage Sercive P.O. [GEOGRAPHIC_DATA] [US_STATE] AK AR AZ…" at bounding box center [344, 355] width 171 height 597
click at [578, 382] on line "button" at bounding box center [578, 381] width 0 height 2
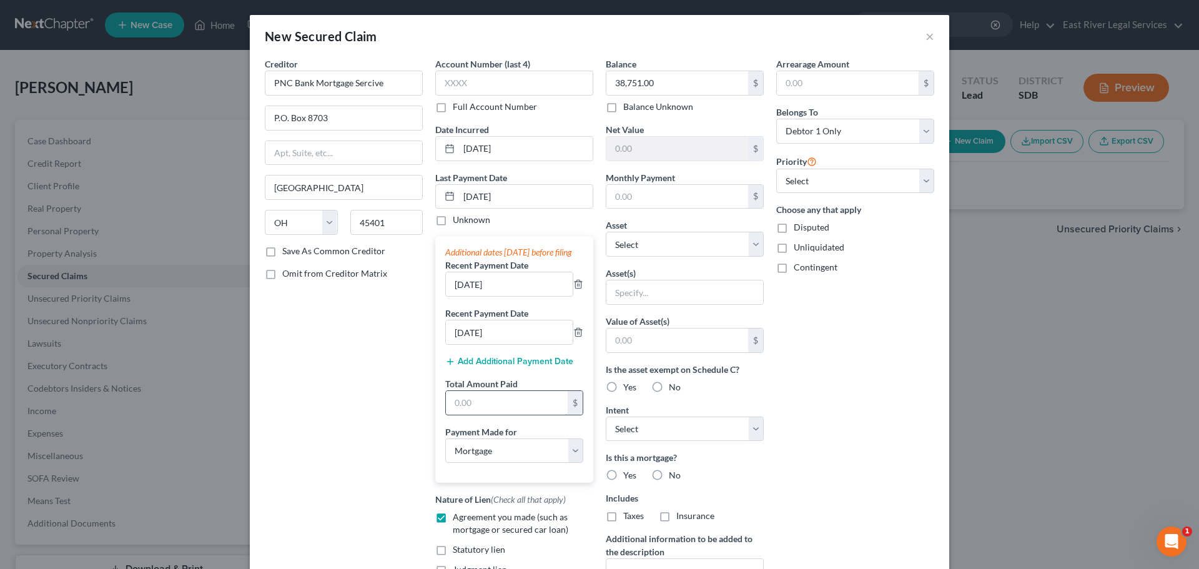
click at [451, 415] on input "text" at bounding box center [507, 403] width 122 height 24
type input "1,875.00"
click at [467, 343] on input "[DATE]" at bounding box center [509, 332] width 127 height 24
type input "[DATE]"
click at [845, 353] on div "Arrearage Amount $ Belongs To * Select Debtor 1 Only Debtor 2 Only Debtor 1 And…" at bounding box center [855, 335] width 171 height 557
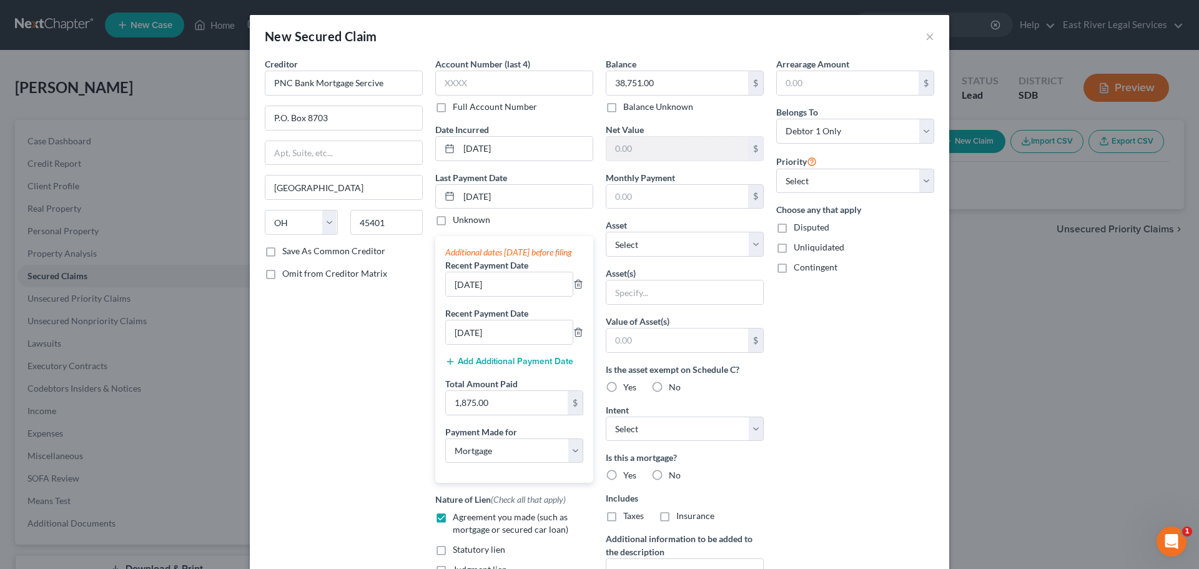
click at [623, 475] on label "Yes" at bounding box center [629, 475] width 13 height 12
click at [628, 475] on input "Yes" at bounding box center [632, 473] width 8 height 8
radio input "true"
click at [623, 516] on label "Taxes" at bounding box center [633, 516] width 21 height 12
click at [628, 516] on input "Taxes" at bounding box center [632, 514] width 8 height 8
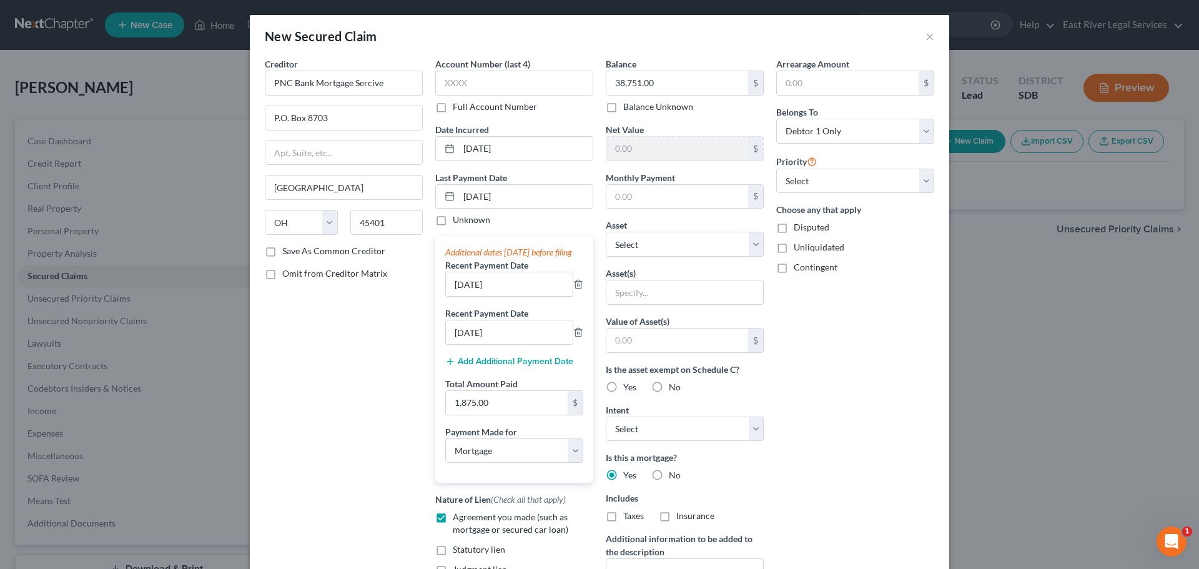
checkbox input "true"
click at [677, 518] on label "Insurance" at bounding box center [696, 516] width 38 height 12
click at [682, 518] on input "Insurance" at bounding box center [686, 514] width 8 height 8
checkbox input "true"
click at [864, 188] on select "Select 1st 2nd 3rd 4th 5th 6th 7th 8th 9th 10th 11th 12th 13th 14th 15th 16th 1…" at bounding box center [856, 181] width 158 height 25
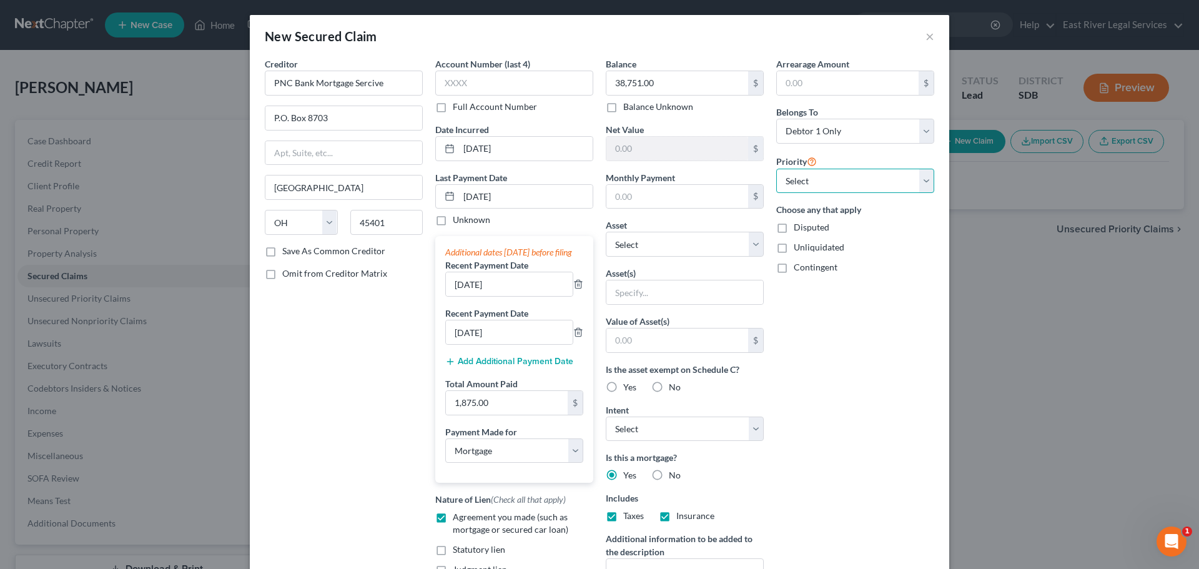
click at [864, 188] on select "Select 1st 2nd 3rd 4th 5th 6th 7th 8th 9th 10th 11th 12th 13th 14th 15th 16th 1…" at bounding box center [856, 181] width 158 height 25
drag, startPoint x: 890, startPoint y: 430, endPoint x: 881, endPoint y: 397, distance: 34.2
click at [889, 429] on div "Arrearage Amount $ Belongs To * Select Debtor 1 Only Debtor 2 Only Debtor 1 And…" at bounding box center [855, 335] width 171 height 557
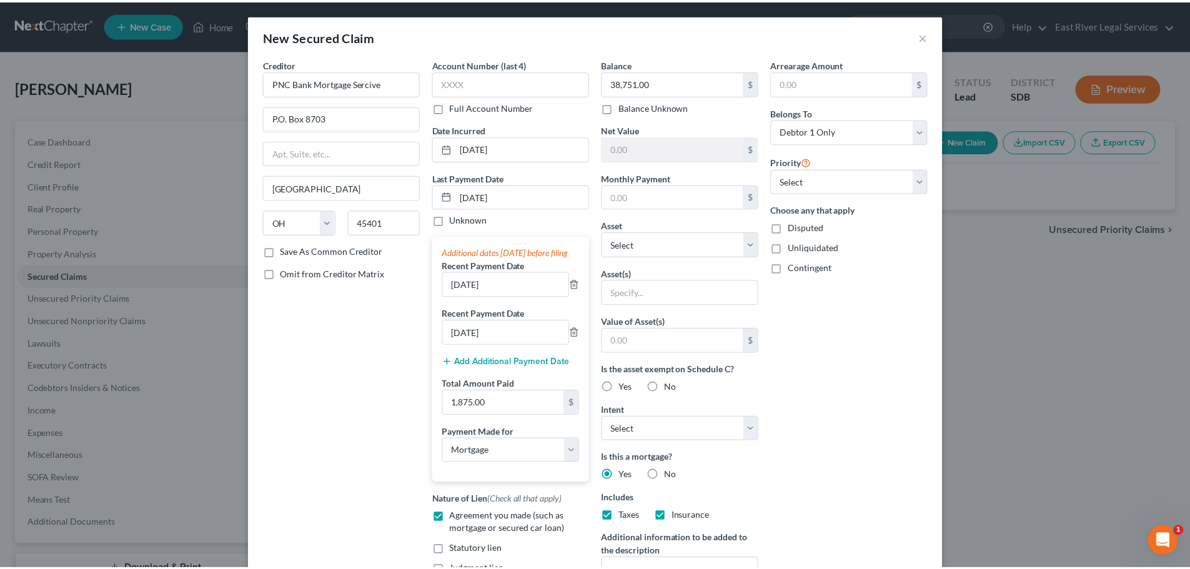
scroll to position [128, 0]
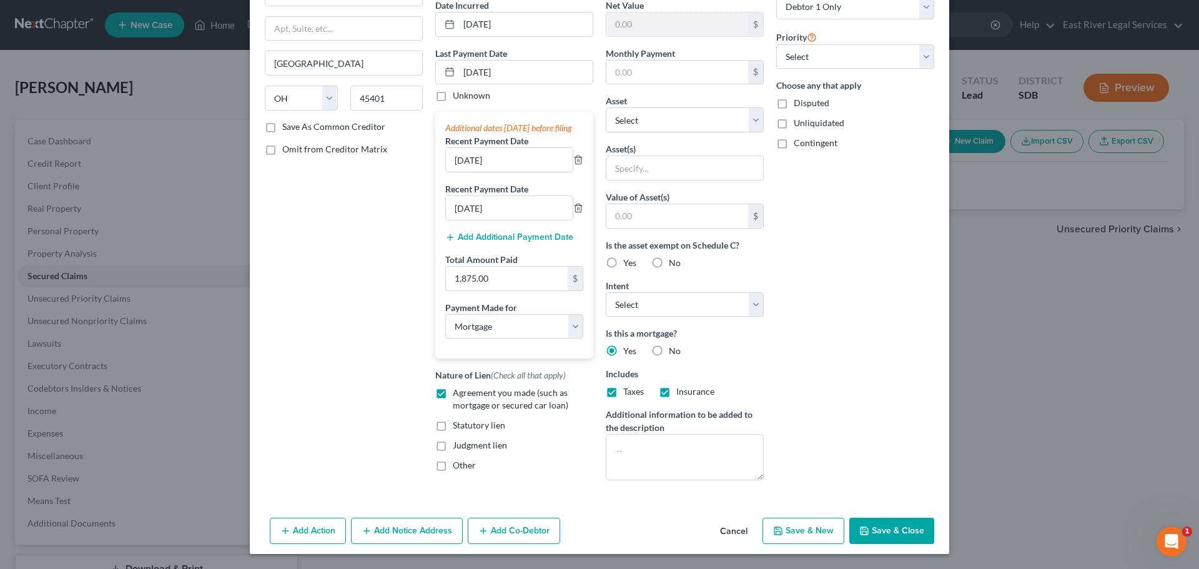
click at [878, 537] on button "Save & Close" at bounding box center [892, 531] width 85 height 26
select select
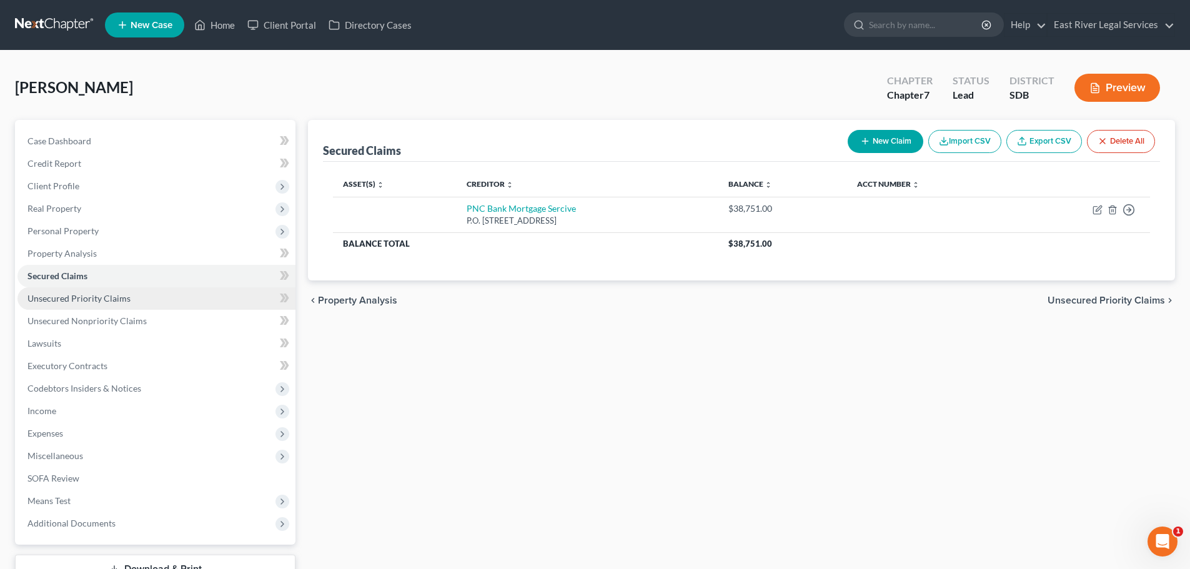
click at [112, 302] on span "Unsecured Priority Claims" at bounding box center [78, 298] width 103 height 11
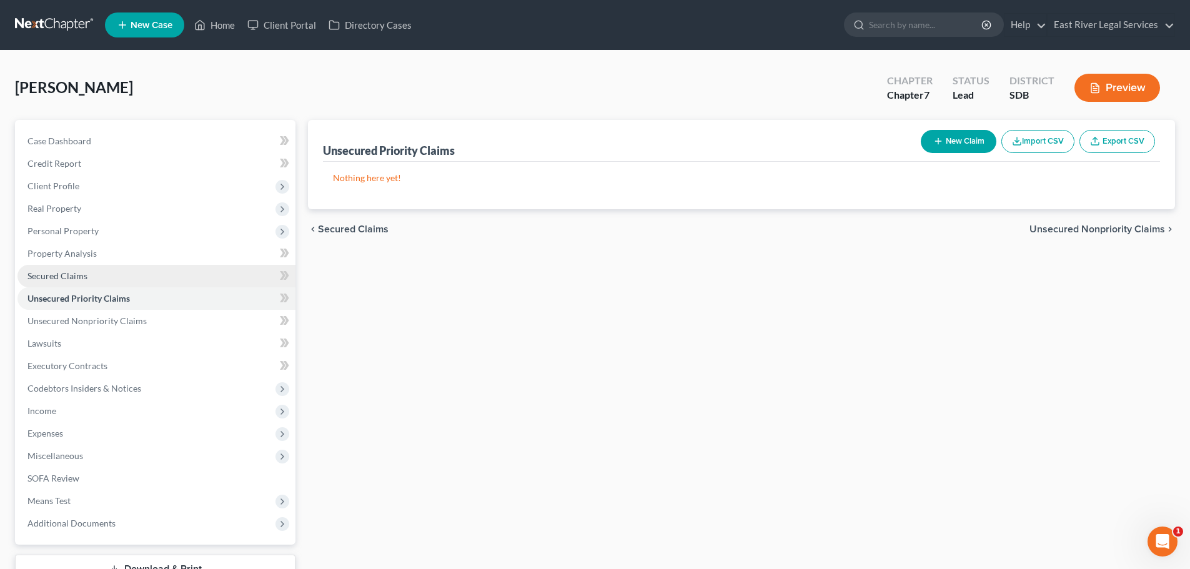
click at [54, 277] on span "Secured Claims" at bounding box center [57, 276] width 60 height 11
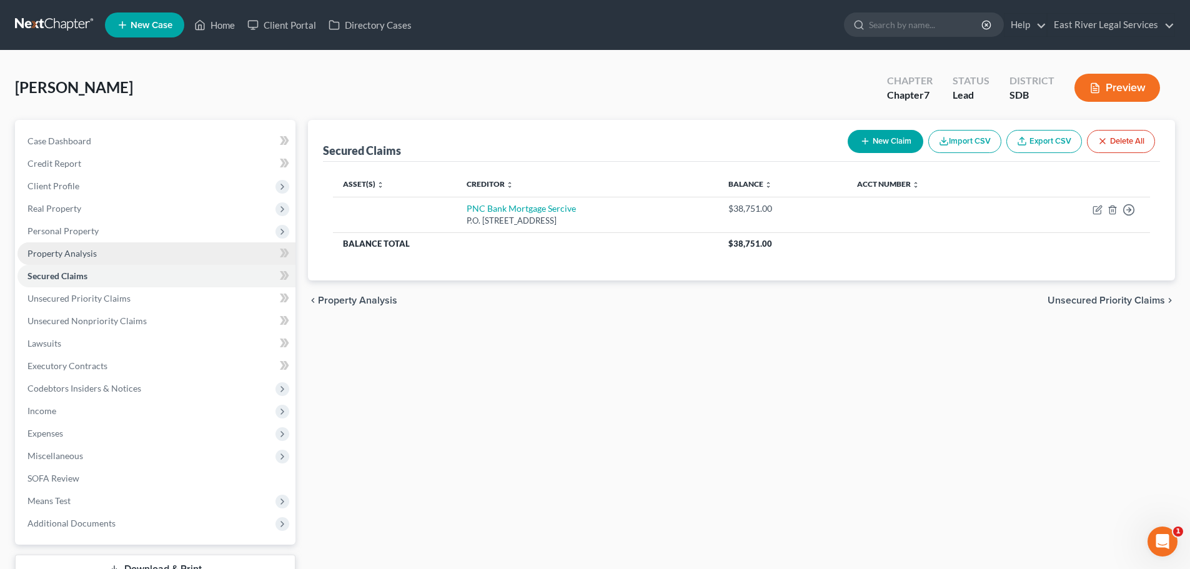
click at [62, 257] on span "Property Analysis" at bounding box center [61, 253] width 69 height 11
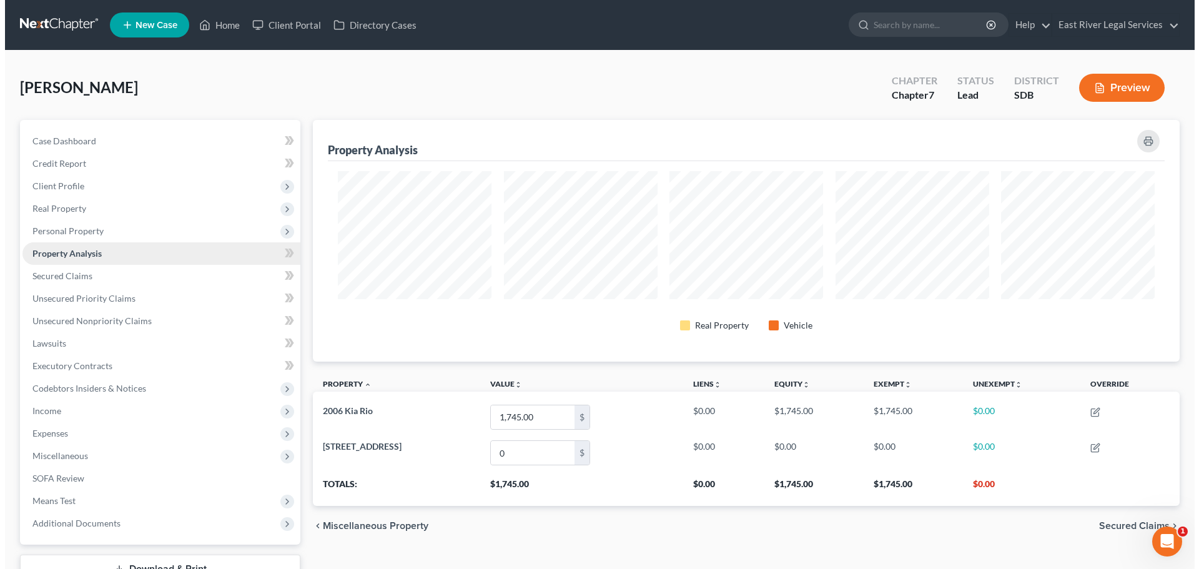
scroll to position [242, 867]
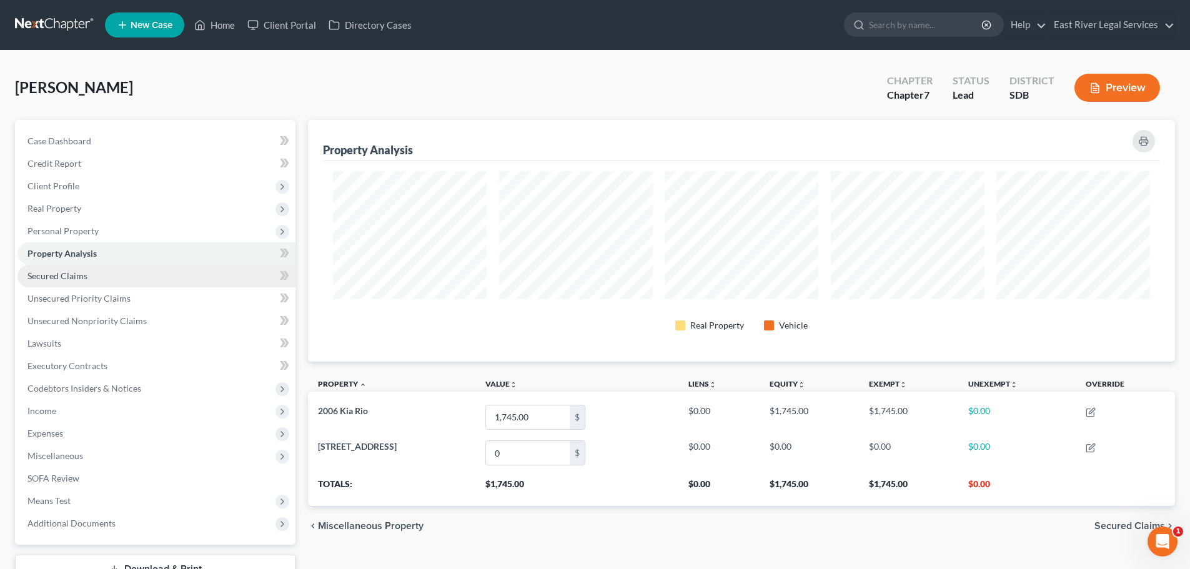
click at [67, 278] on span "Secured Claims" at bounding box center [57, 276] width 60 height 11
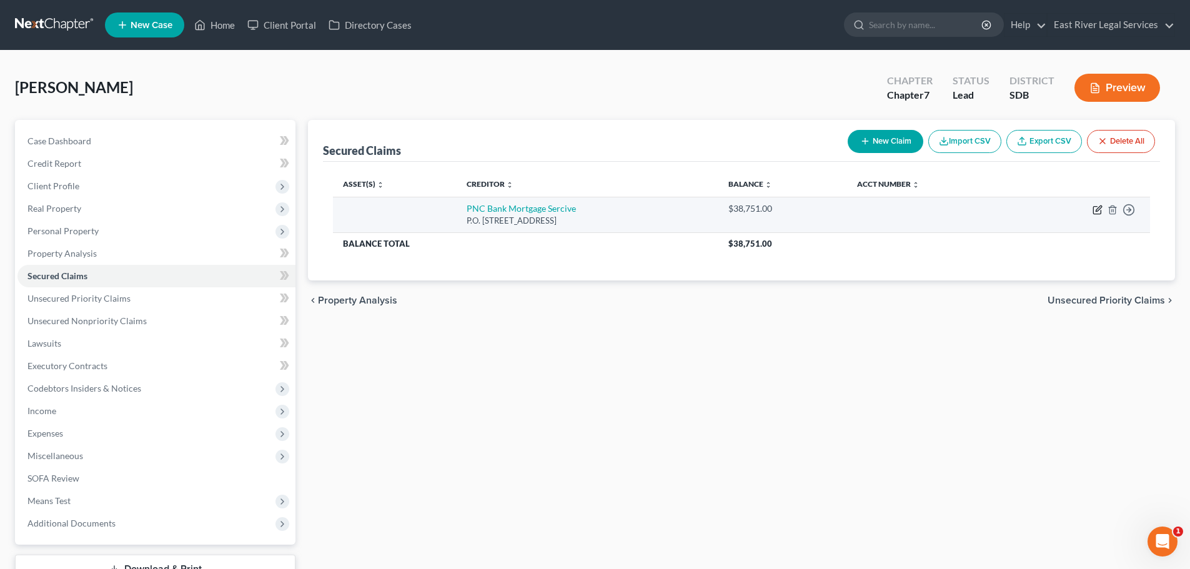
click at [1096, 212] on icon "button" at bounding box center [1098, 210] width 10 height 10
select select "36"
select select "0"
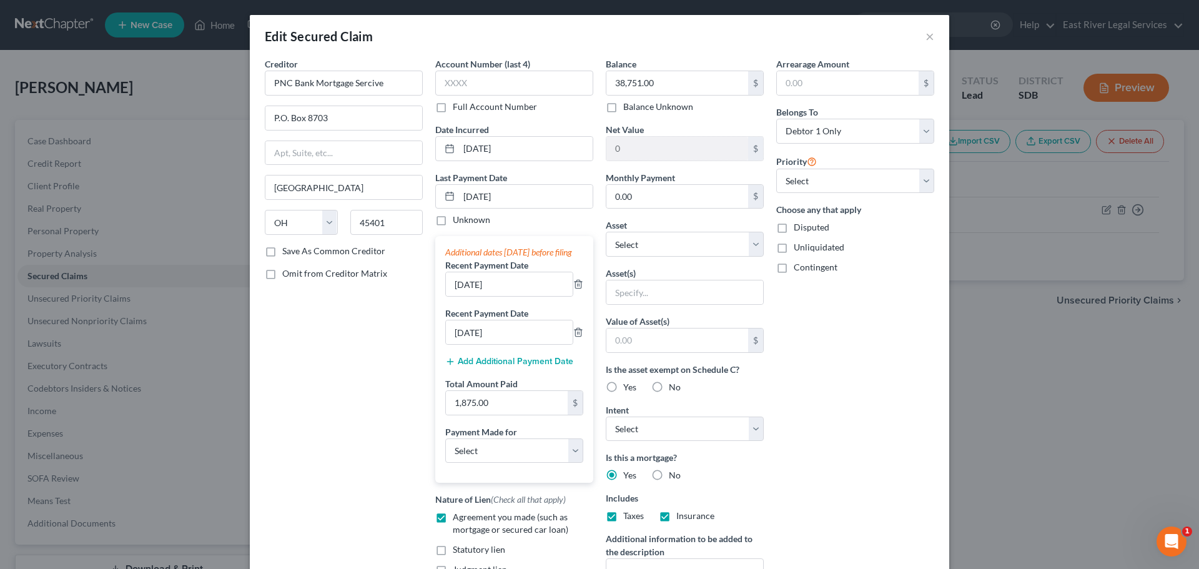
scroll to position [62, 0]
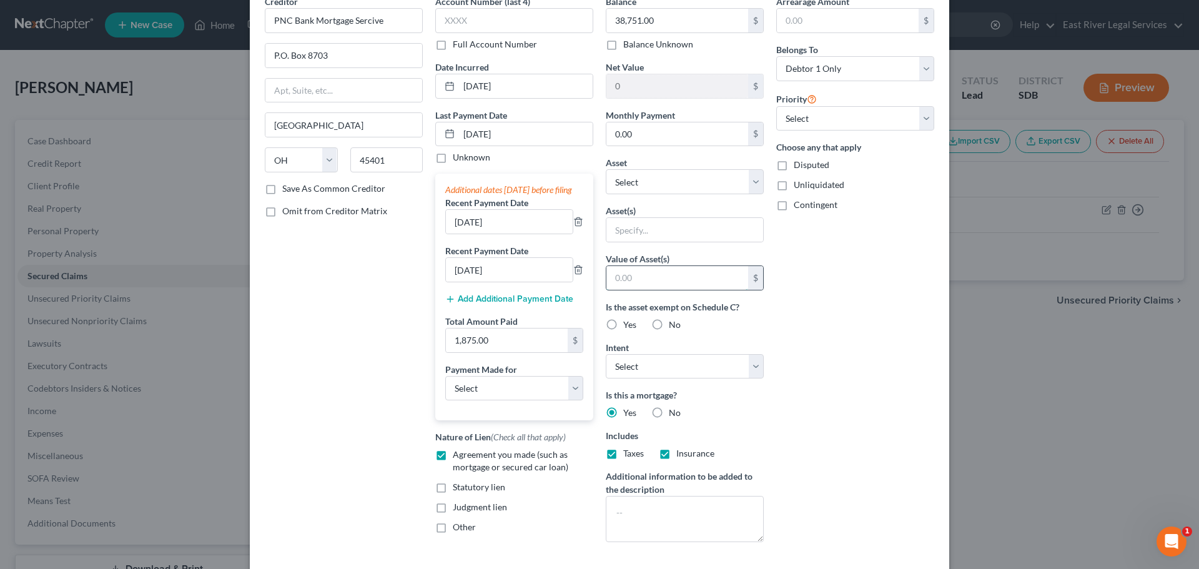
click at [608, 280] on input "text" at bounding box center [678, 278] width 142 height 24
click at [614, 129] on input "0.00" at bounding box center [678, 134] width 142 height 24
type input "625.00"
click at [635, 179] on select "Select Other Multiple Assets [STREET_ADDRESS] - $0.0 2006 Kia Rio - $1745.0" at bounding box center [685, 181] width 158 height 25
click at [666, 177] on select "Select Other Multiple Assets [STREET_ADDRESS] - $0.0 2006 Kia Rio - $1745.0" at bounding box center [685, 181] width 158 height 25
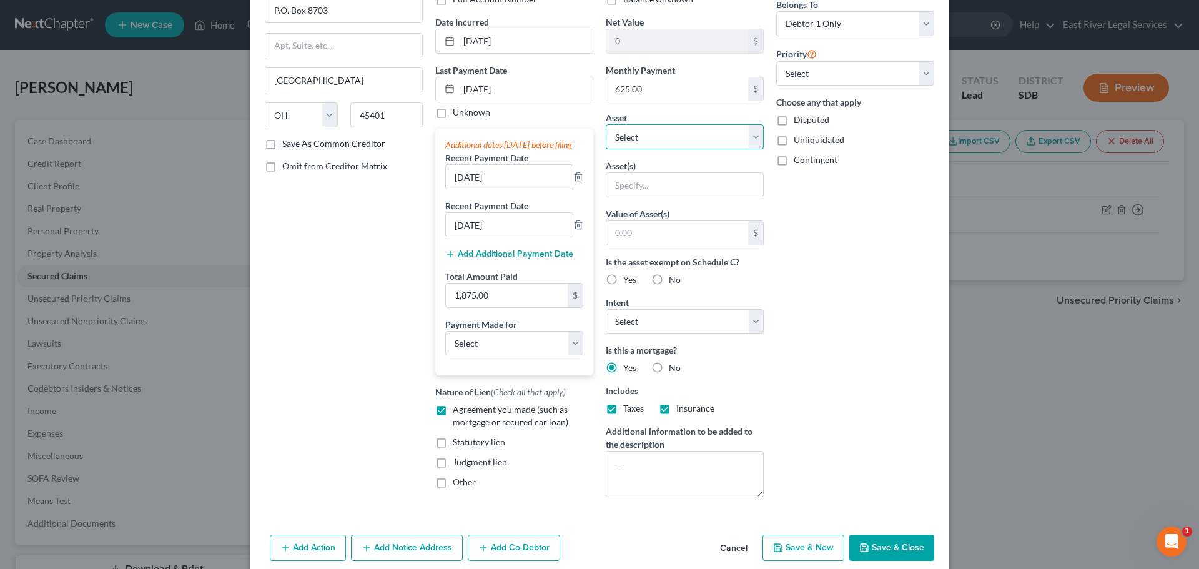
scroll to position [125, 0]
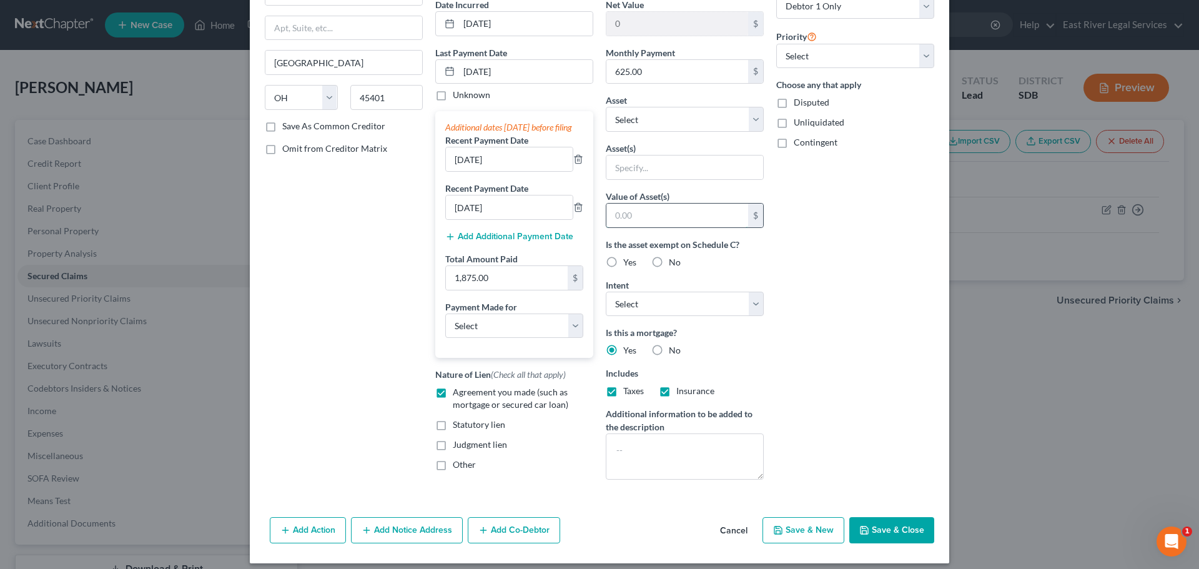
click at [607, 214] on input "text" at bounding box center [678, 216] width 142 height 24
type input "198,200"
click at [881, 306] on div "Arrearage Amount $ Belongs To * Select Debtor 1 Only Debtor 2 Only Debtor 1 And…" at bounding box center [855, 211] width 171 height 557
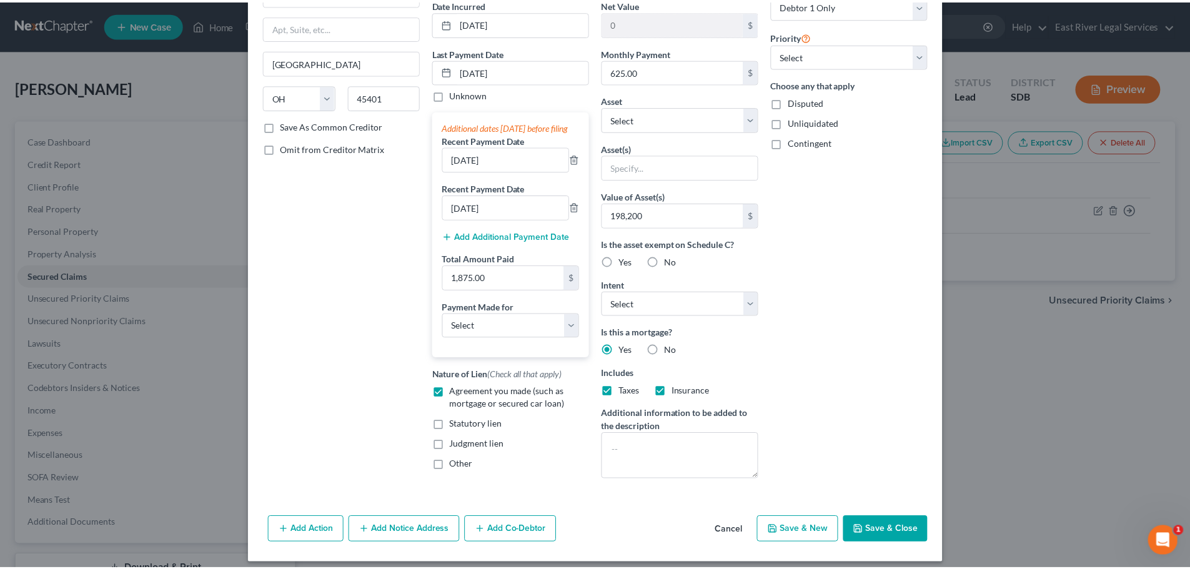
scroll to position [138, 0]
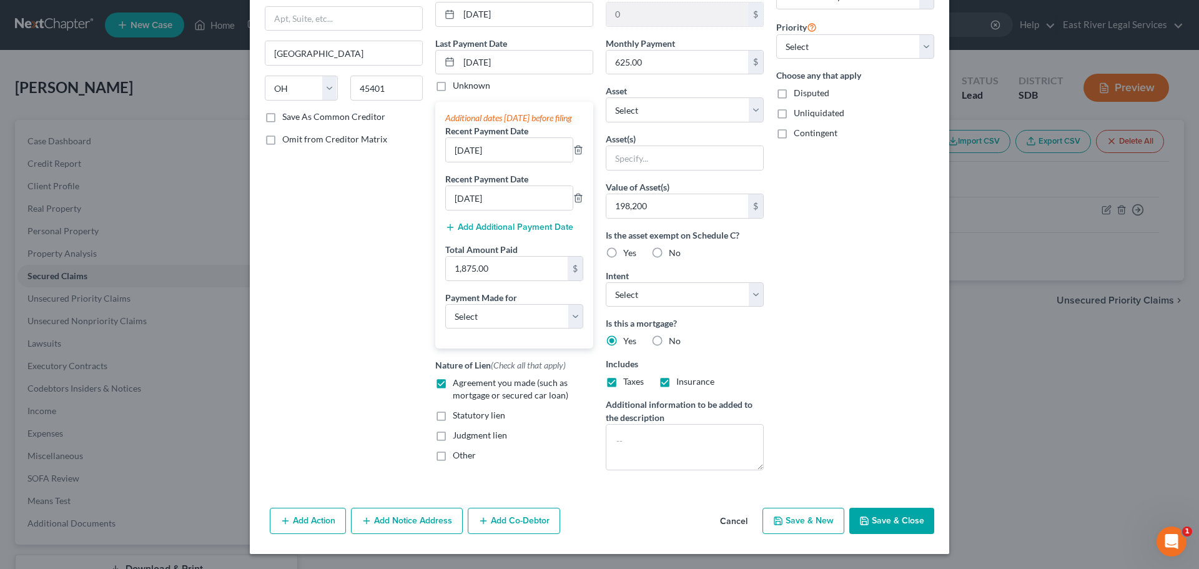
click at [876, 519] on button "Save & Close" at bounding box center [892, 521] width 85 height 26
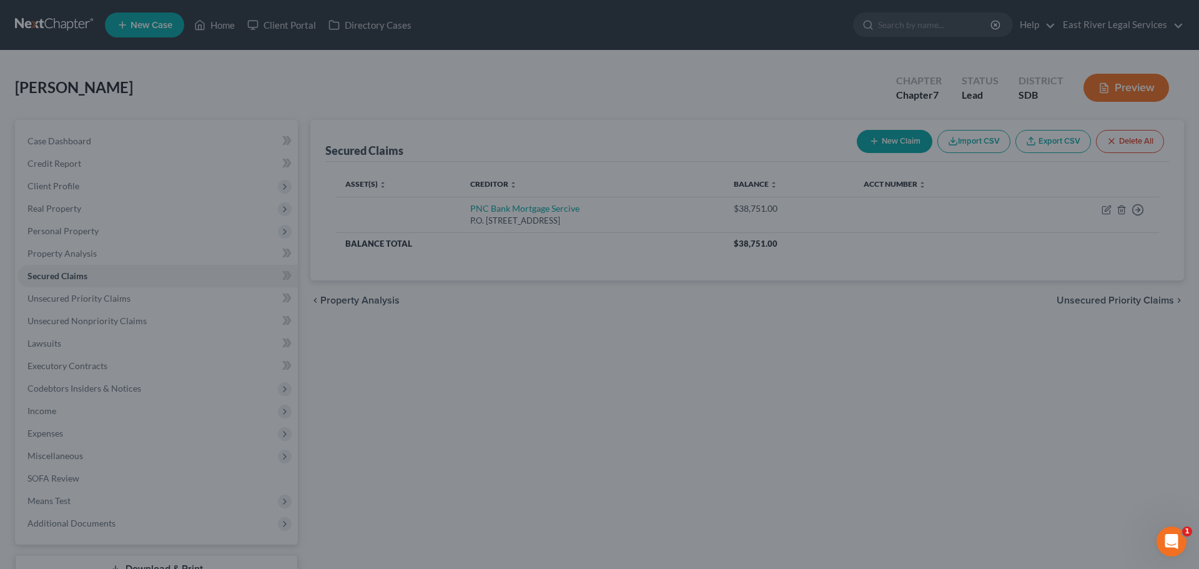
type input "198,200"
type input "0"
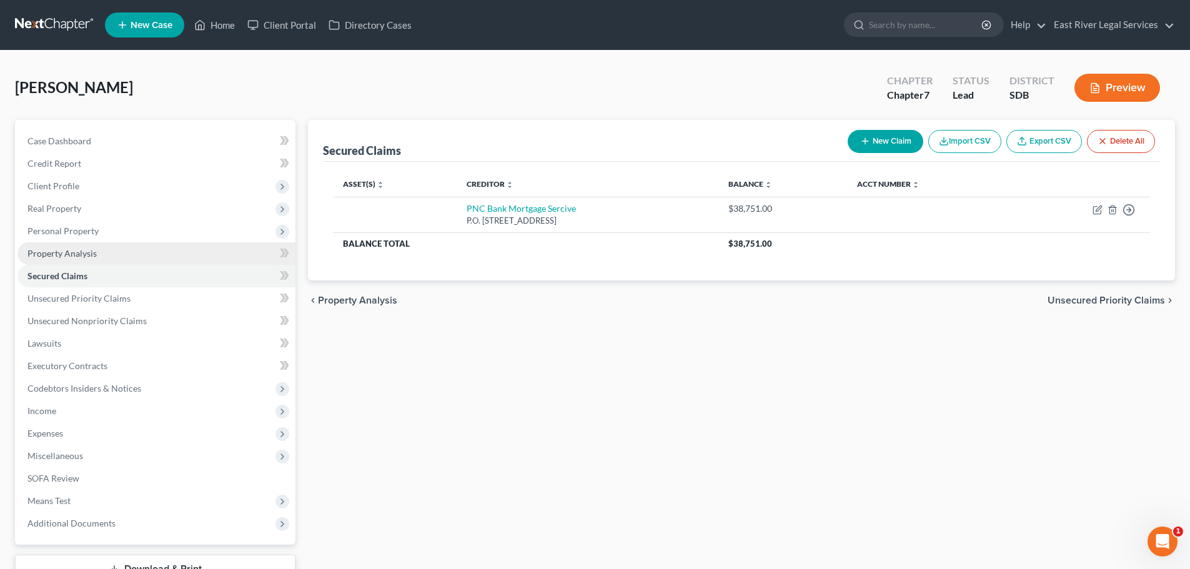
click at [57, 255] on span "Property Analysis" at bounding box center [61, 253] width 69 height 11
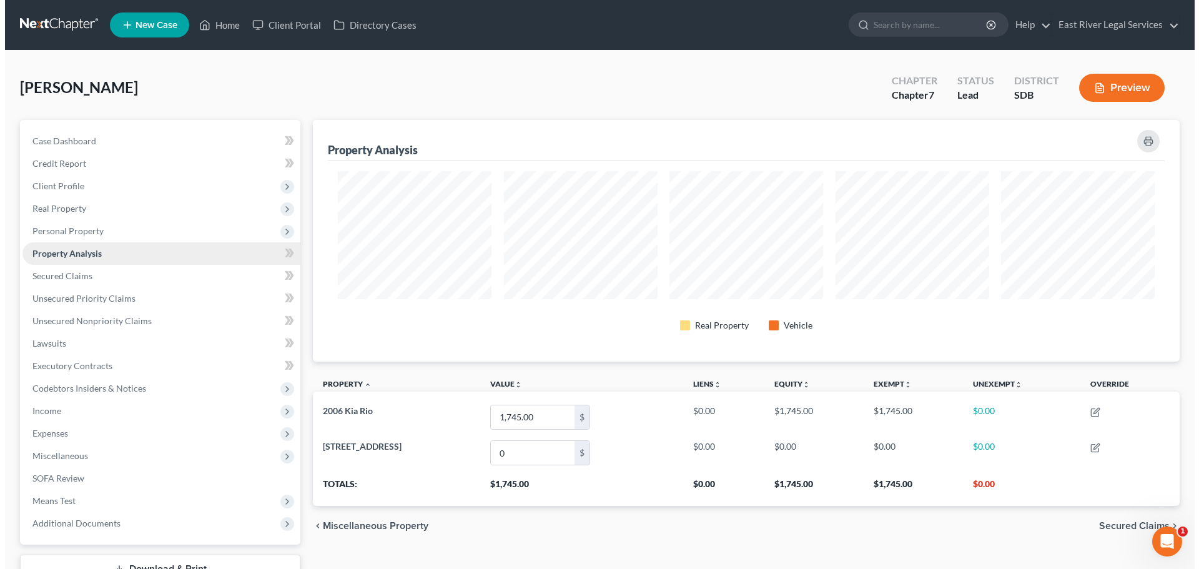
scroll to position [242, 867]
click at [57, 254] on span "Property Analysis" at bounding box center [61, 253] width 69 height 11
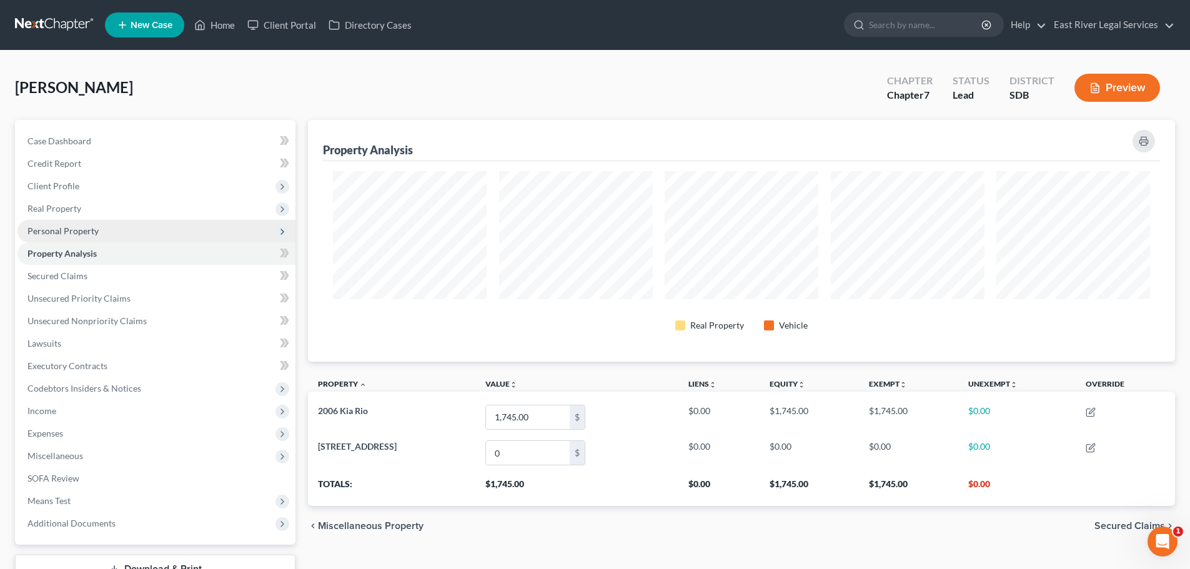
click at [61, 233] on span "Personal Property" at bounding box center [62, 231] width 71 height 11
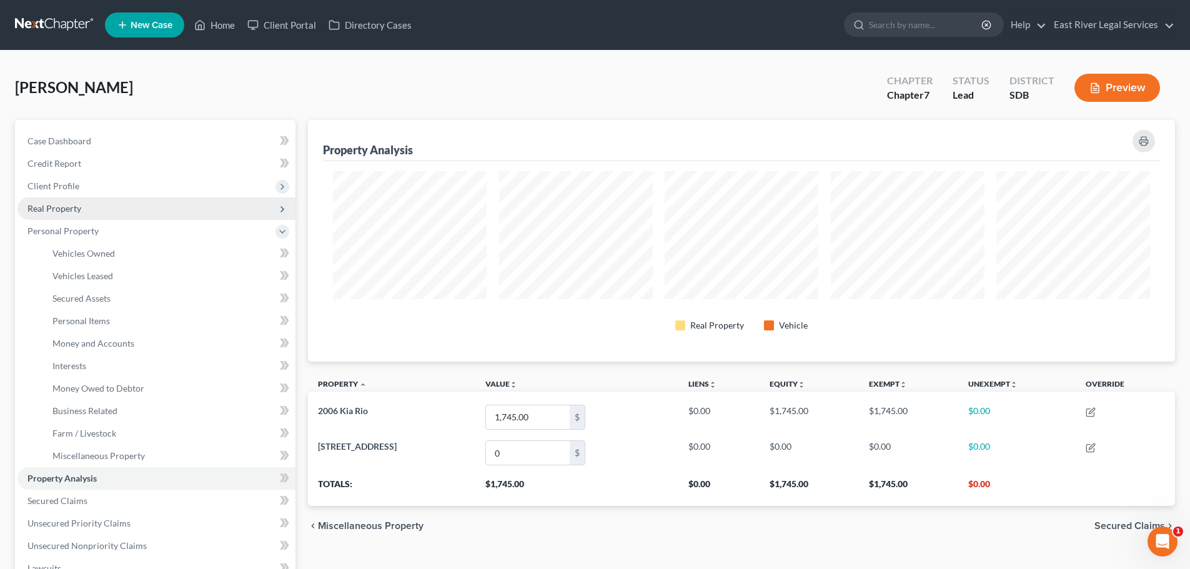
click at [61, 207] on span "Real Property" at bounding box center [54, 208] width 54 height 11
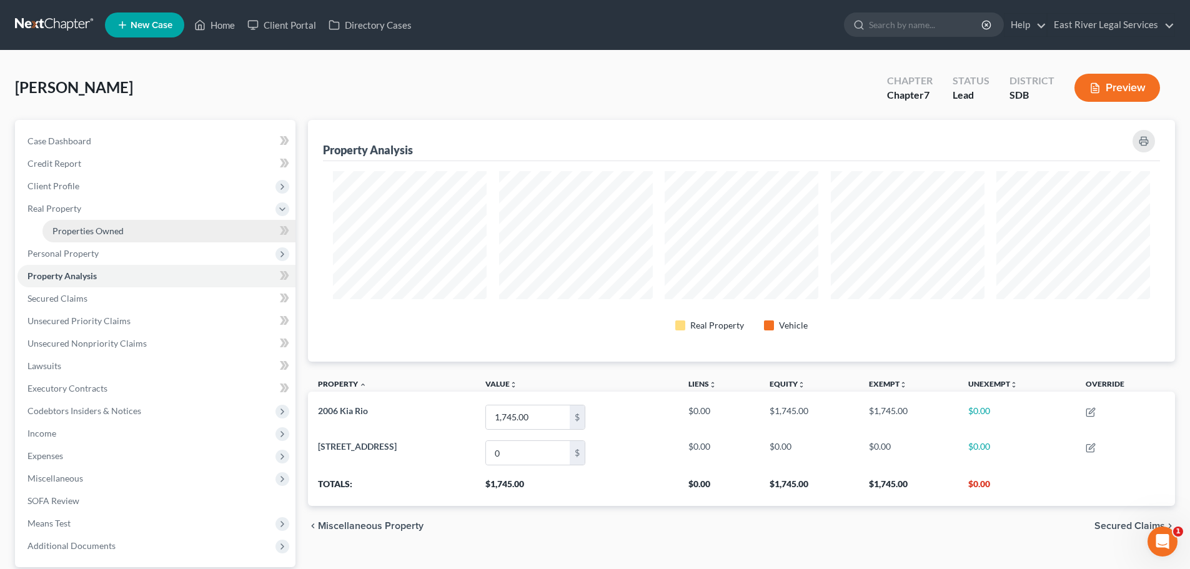
click at [62, 226] on span "Properties Owned" at bounding box center [87, 231] width 71 height 11
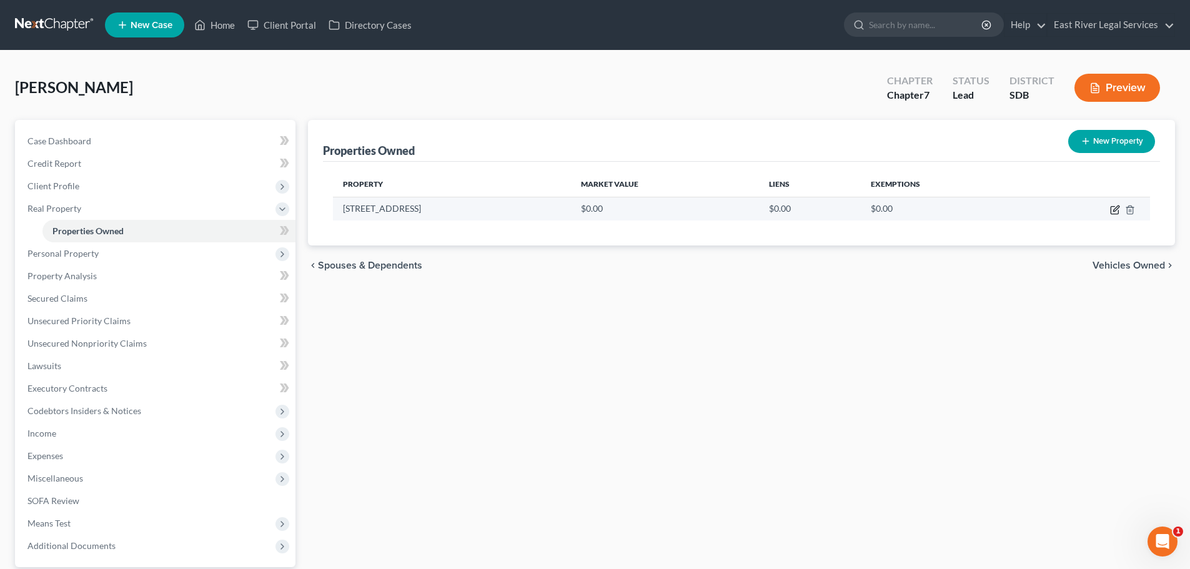
click at [1115, 210] on icon "button" at bounding box center [1115, 210] width 10 height 10
select select "43"
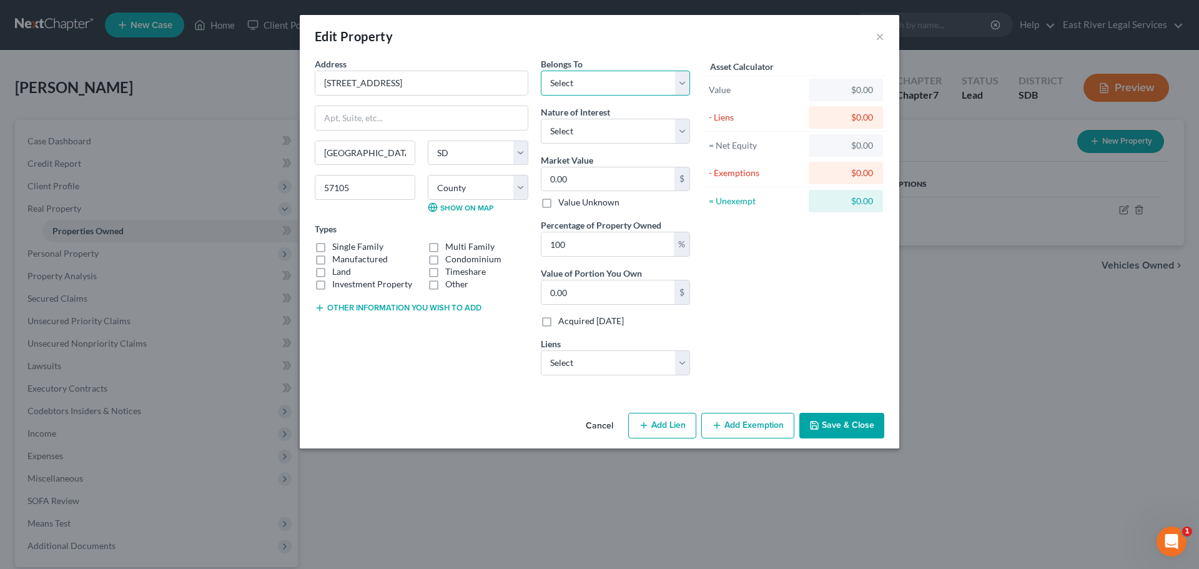
click at [610, 87] on select "Select Debtor 1 Only Debtor 2 Only Debtor 1 And Debtor 2 Only At Least One Of T…" at bounding box center [615, 83] width 149 height 25
select select "0"
click at [541, 71] on select "Select Debtor 1 Only Debtor 2 Only Debtor 1 And Debtor 2 Only At Least One Of T…" at bounding box center [615, 83] width 149 height 25
click at [580, 127] on select "Select Fee Simple Joint Tenant Life Estate Equitable Interest Future Interest T…" at bounding box center [615, 131] width 149 height 25
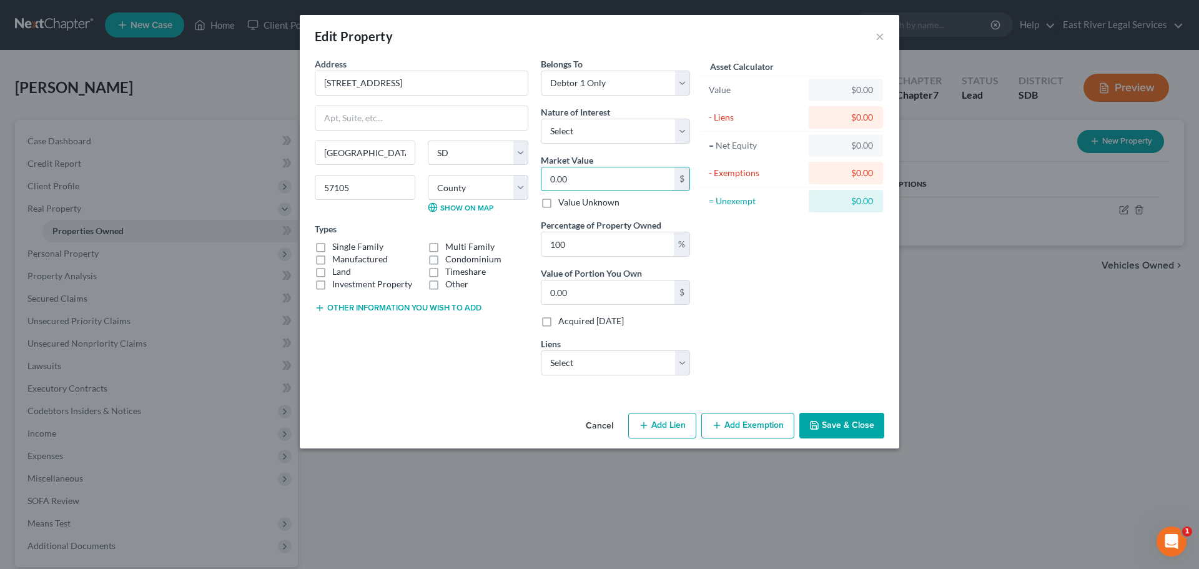
type input "1"
type input "1.00"
type input "19"
type input "19.00"
type input "198"
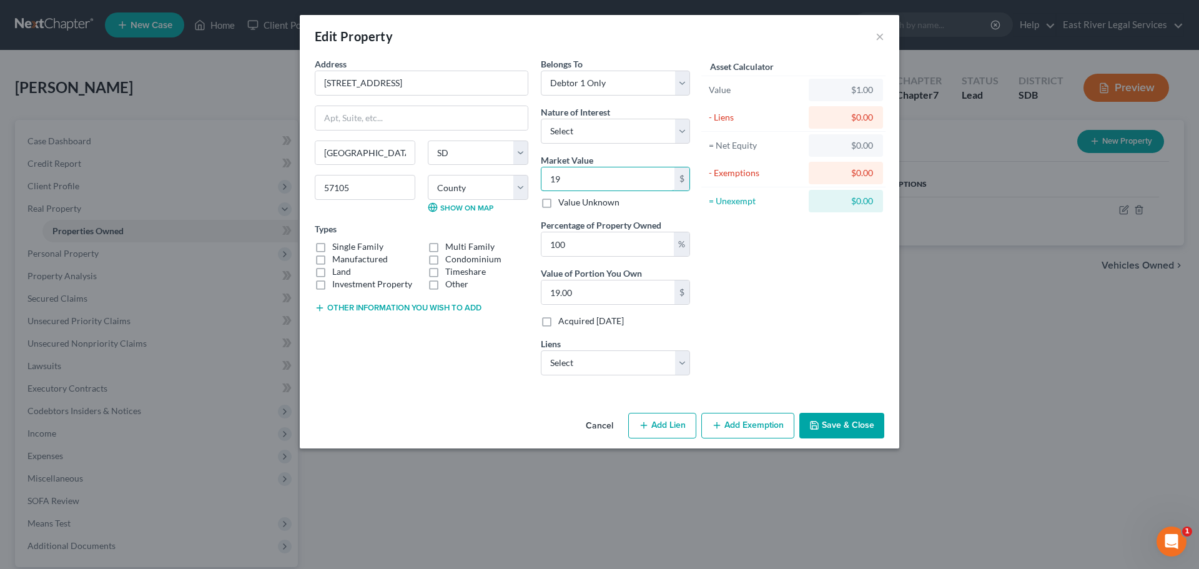
type input "198.00"
type input "1982"
type input "1,982.00"
type input "1,9820"
type input "19,820.00"
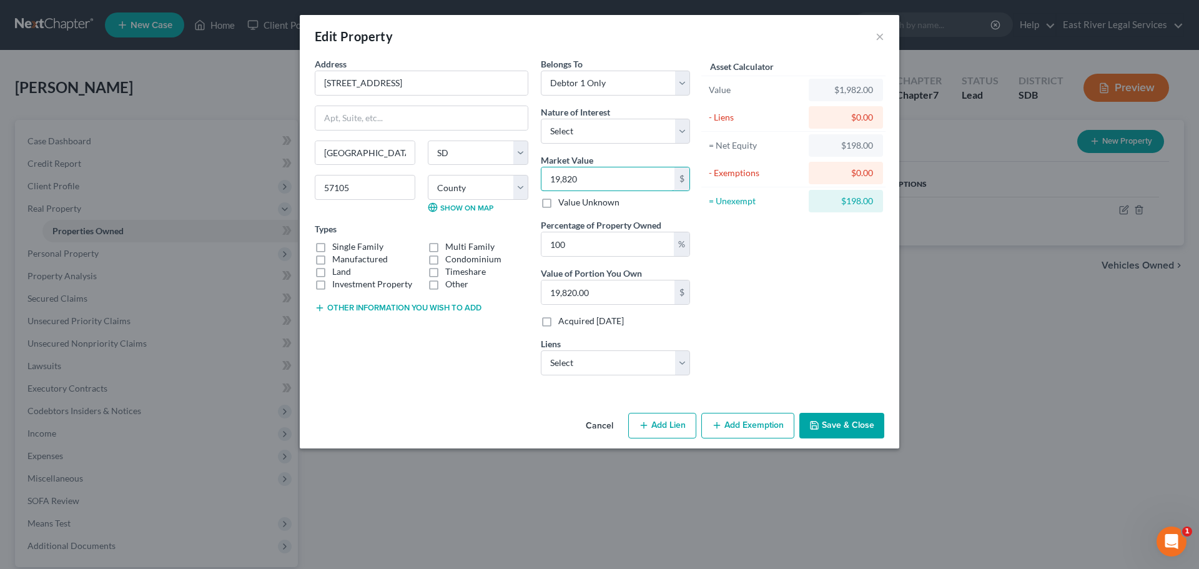
type input "19,8200"
type input "198,200.00"
type input "198,2000"
type input "1,982,000.00"
type input "1,982,00"
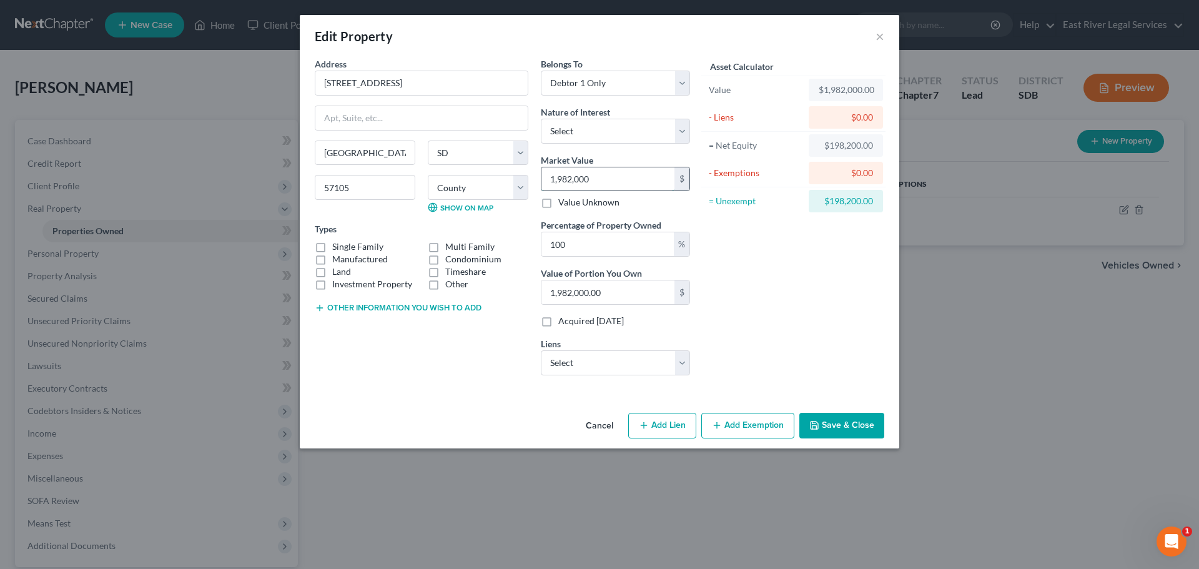
type input "198,200.00"
type input "198,200"
click at [664, 422] on button "Add Lien" at bounding box center [662, 426] width 68 height 26
select select "0"
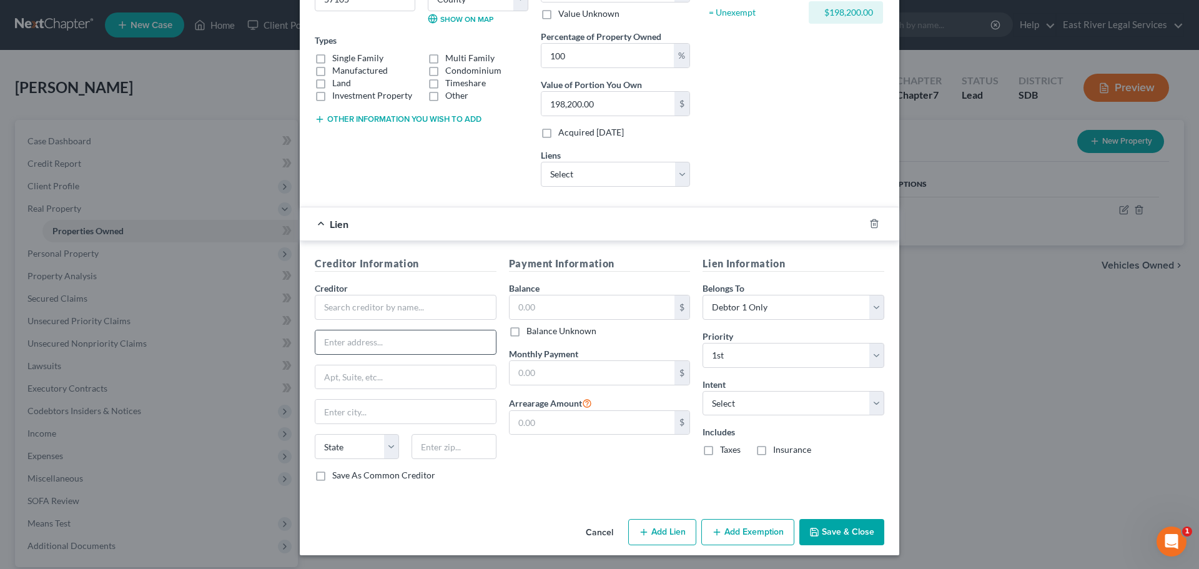
scroll to position [190, 0]
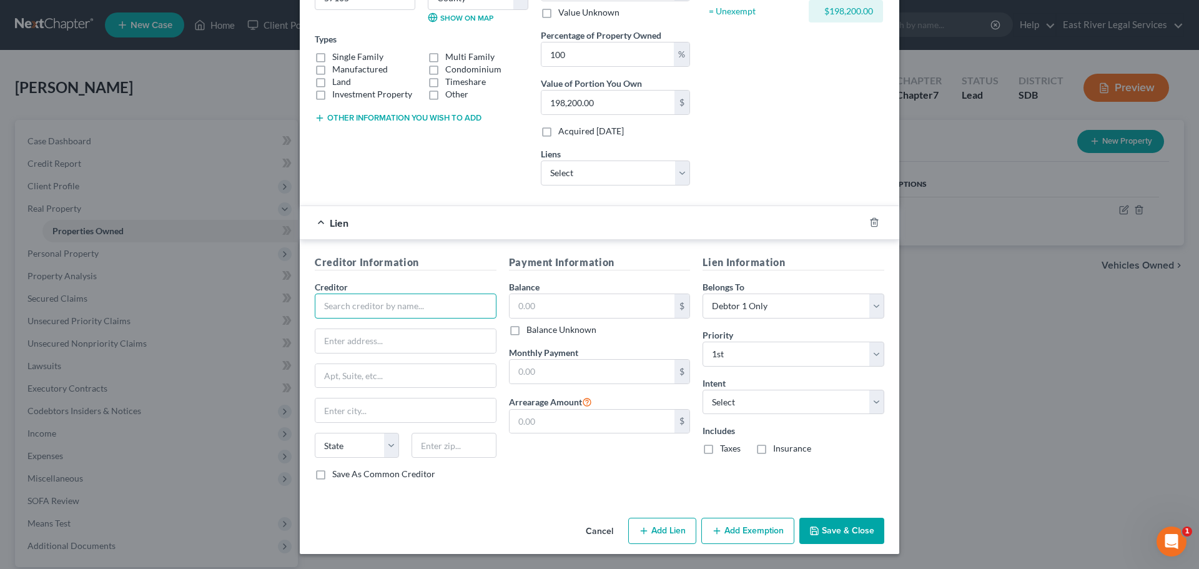
click at [339, 305] on input "text" at bounding box center [406, 306] width 182 height 25
type input "PNC Bank Mortgage Services"
click at [523, 306] on input "text" at bounding box center [593, 306] width 166 height 24
type input "38,751.00"
click at [332, 344] on input "text" at bounding box center [405, 341] width 181 height 24
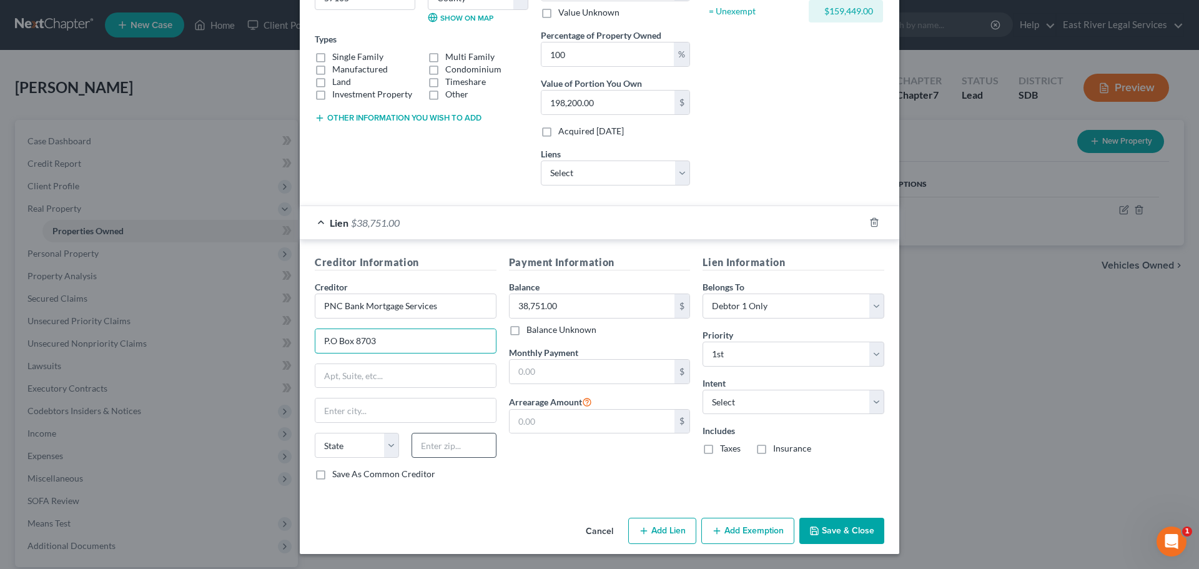
type input "P.O Box 8703"
click at [439, 445] on input "text" at bounding box center [454, 445] width 84 height 25
type input "45401"
type input "[GEOGRAPHIC_DATA]"
select select "36"
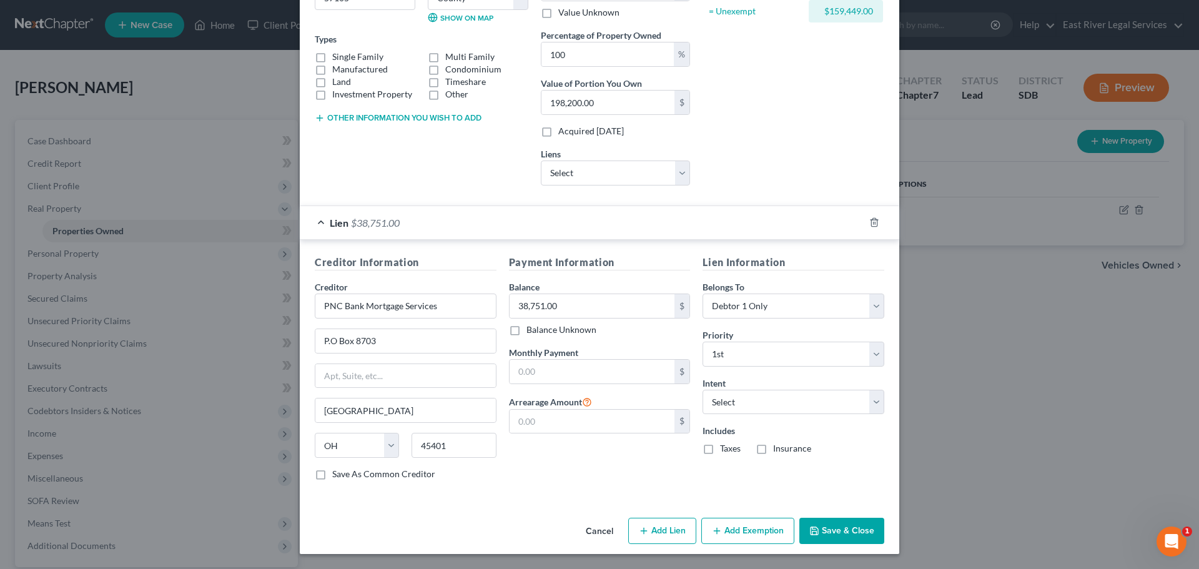
click at [573, 456] on div "Payment Information Balance 38,751.00 $ Balance Unknown Balance Undetermined 38…" at bounding box center [600, 373] width 194 height 236
click at [532, 374] on input "text" at bounding box center [593, 372] width 166 height 24
type input "625.00"
click at [550, 461] on div "Payment Information Balance 38,751.00 $ Balance Unknown Balance Undetermined 38…" at bounding box center [600, 373] width 194 height 236
click at [840, 530] on button "Save & Close" at bounding box center [842, 531] width 85 height 26
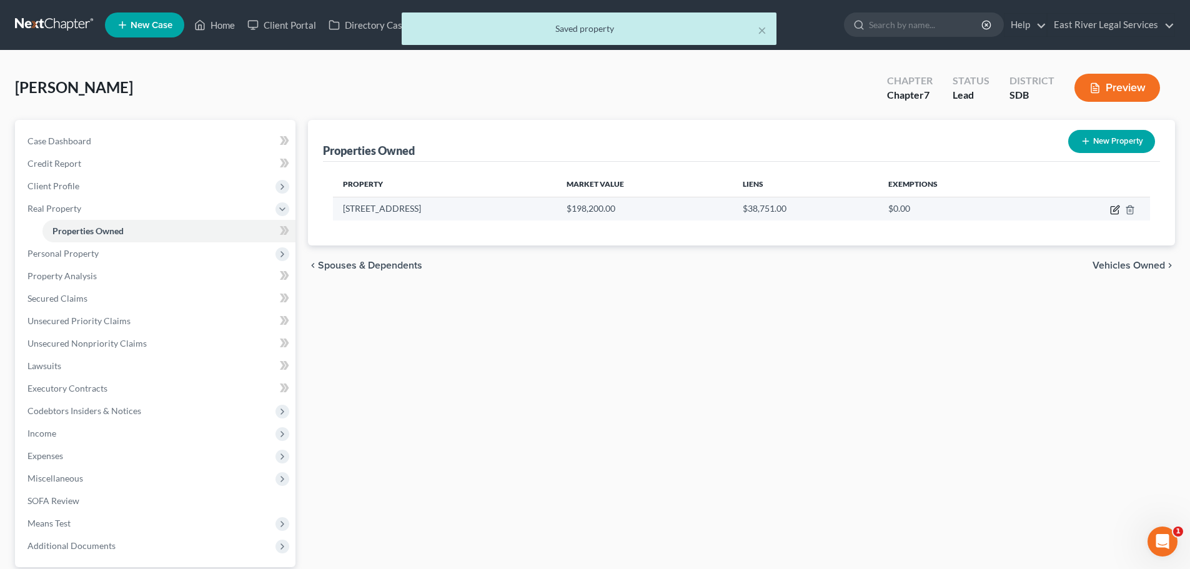
click at [1113, 209] on icon "button" at bounding box center [1115, 210] width 10 height 10
select select "43"
select select "48"
select select "0"
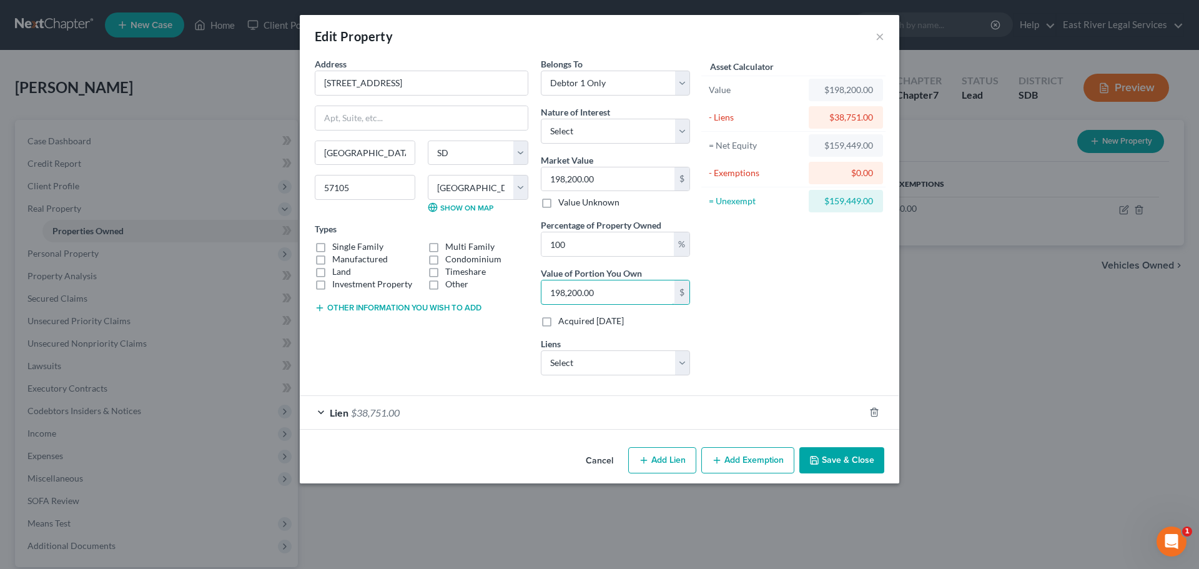
type input "0.00"
type input "1"
type input "0.01"
type input "15"
type input "0.08"
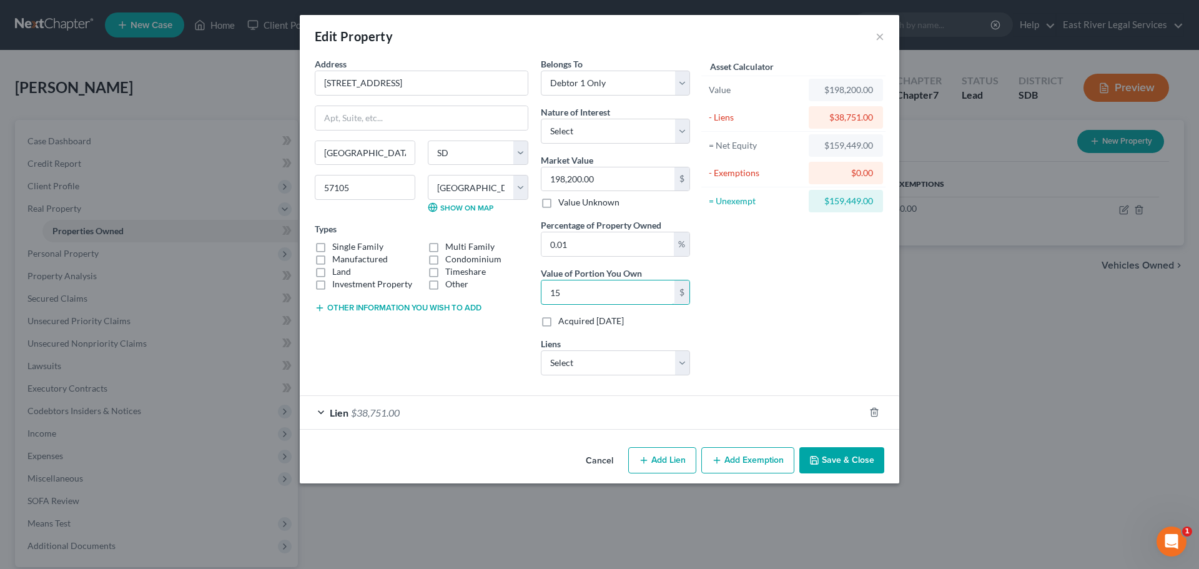
type input "159"
type input "0.80"
type input "1,594"
type input "8.04"
type input "15,944"
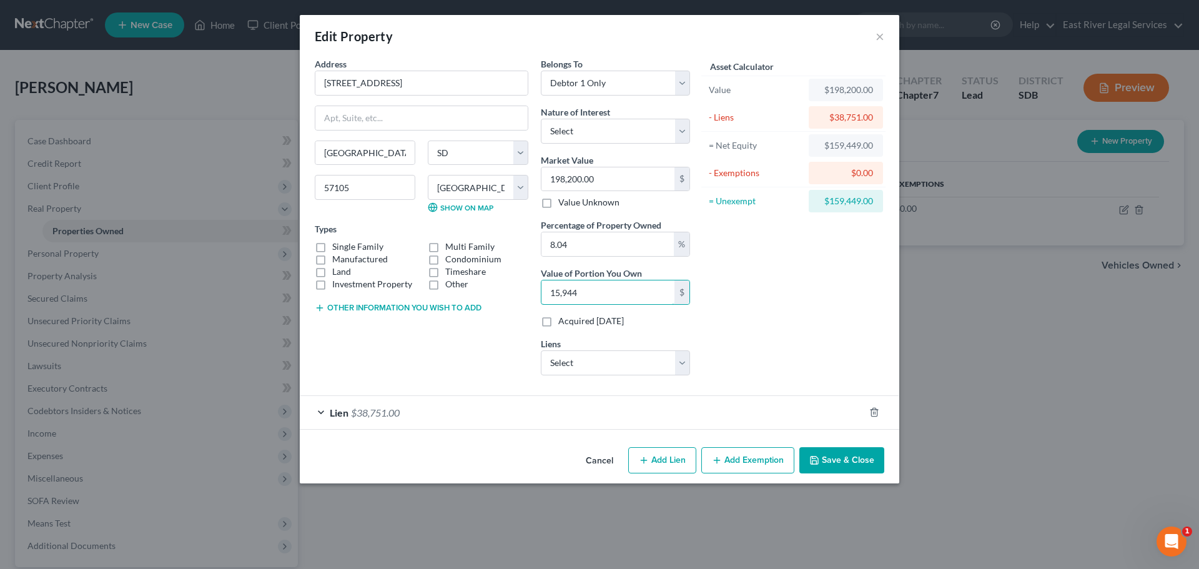
type input "80.45"
type input "159,449."
click at [814, 302] on div "Asset Calculator Value $198,200.00 - Liens $38,751.00 = Net Equity $159,449.00 …" at bounding box center [794, 221] width 194 height 328
click at [752, 454] on button "Add Exemption" at bounding box center [748, 460] width 93 height 26
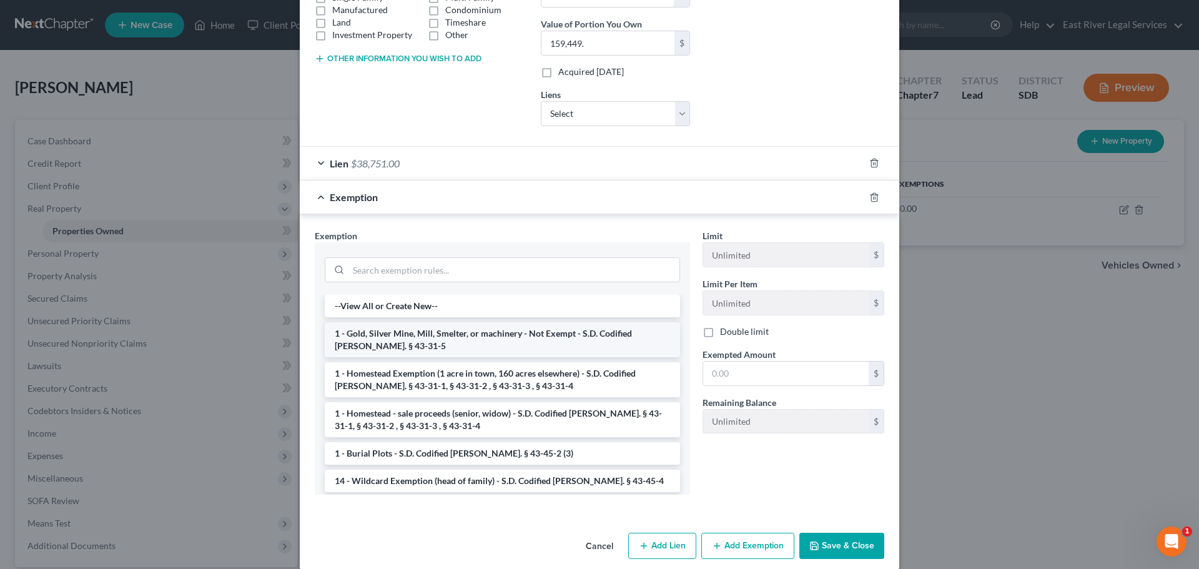
scroll to position [250, 0]
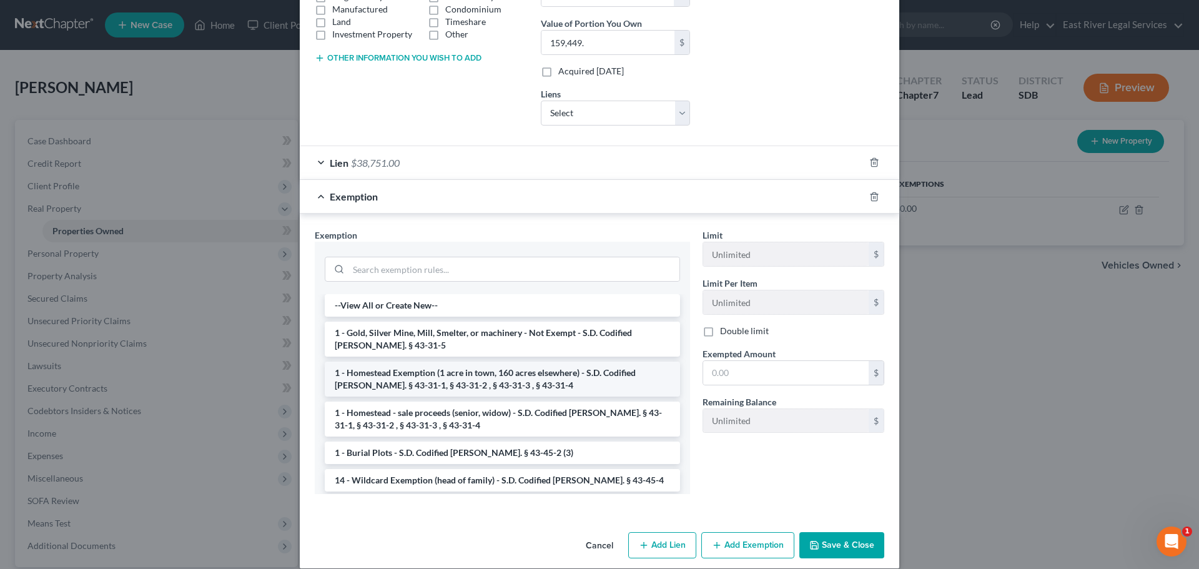
click at [591, 390] on li "1 - Homestead Exemption (1 acre in town, 160 acres elsewhere) - S.D. Codified […" at bounding box center [502, 379] width 355 height 35
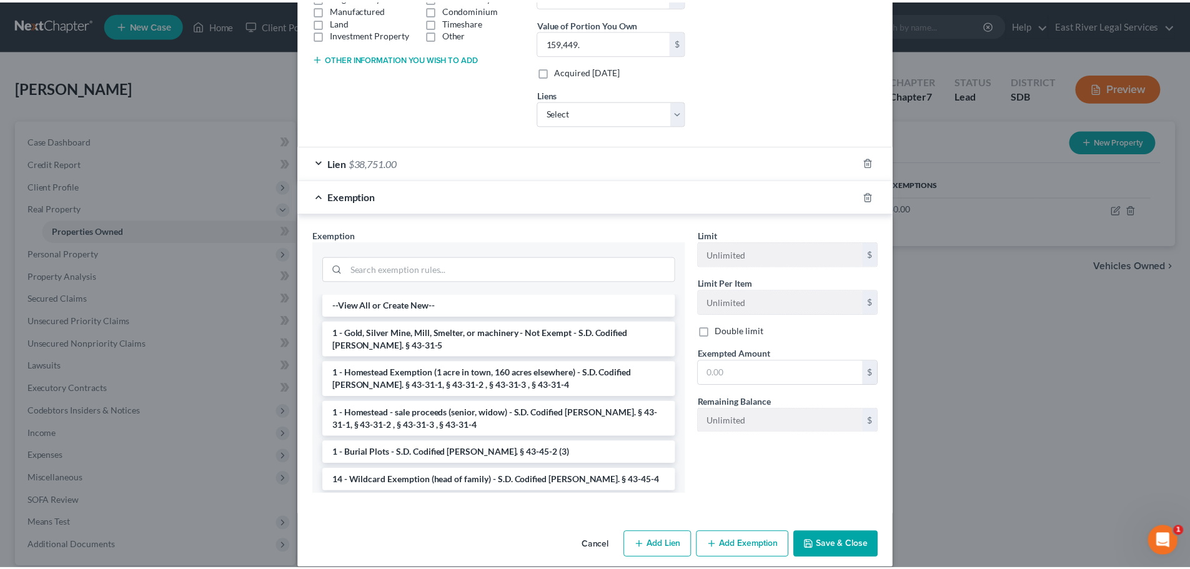
scroll to position [205, 0]
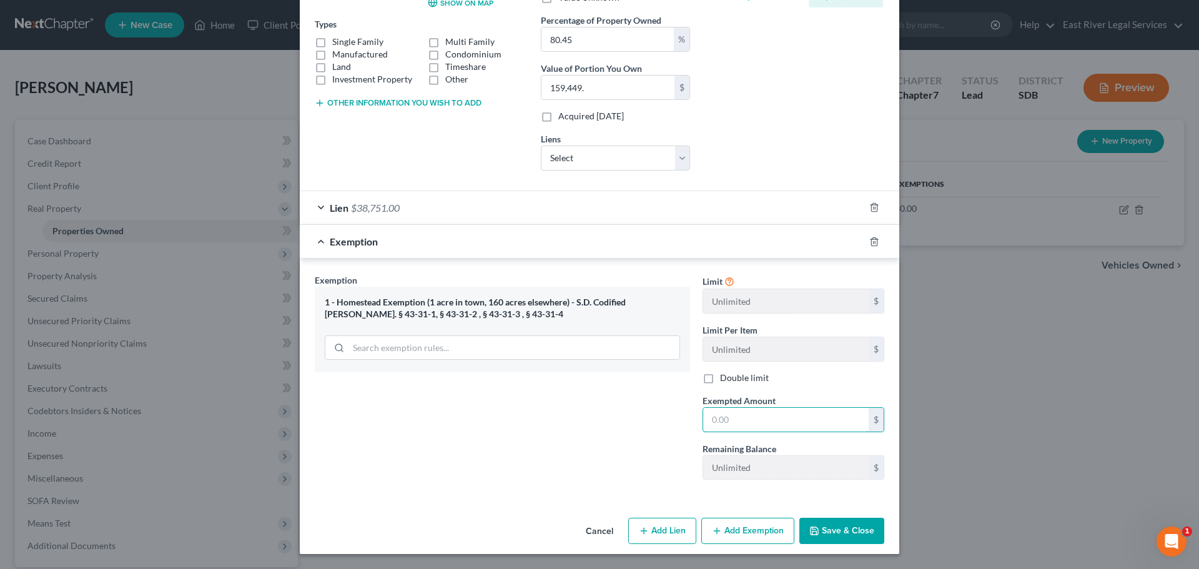
drag, startPoint x: 735, startPoint y: 417, endPoint x: 579, endPoint y: 430, distance: 156.1
click at [579, 430] on div "Exemption Set must be selected for CA. Exemption * 1 - [GEOGRAPHIC_DATA] (1 acr…" at bounding box center [600, 382] width 582 height 217
type input "159,449."
click at [833, 534] on button "Save & Close" at bounding box center [842, 531] width 85 height 26
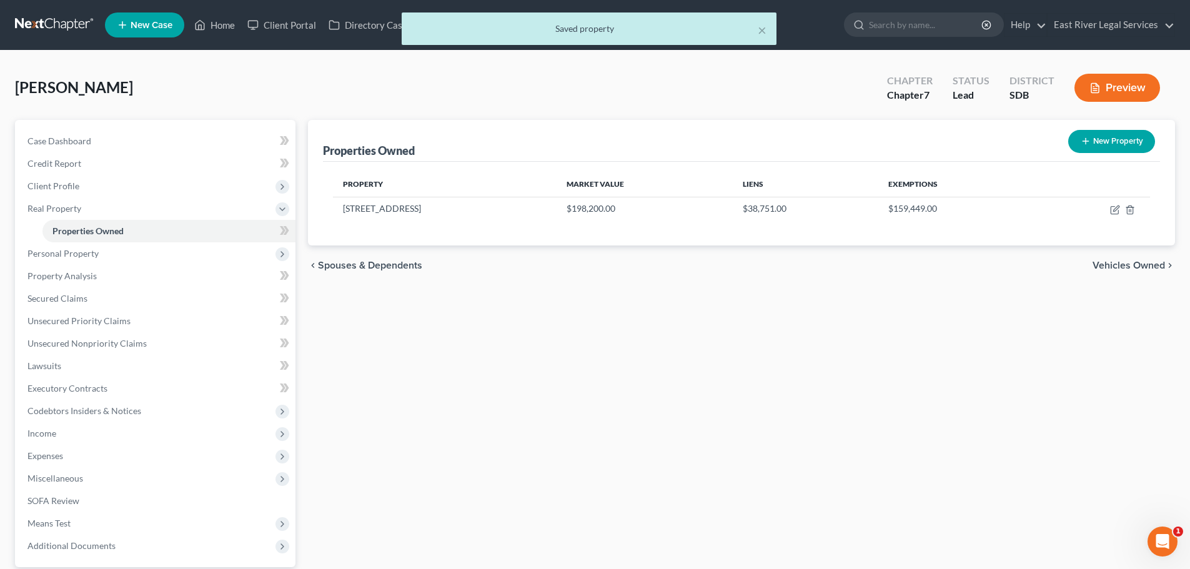
click at [1116, 263] on span "Vehicles Owned" at bounding box center [1129, 266] width 72 height 10
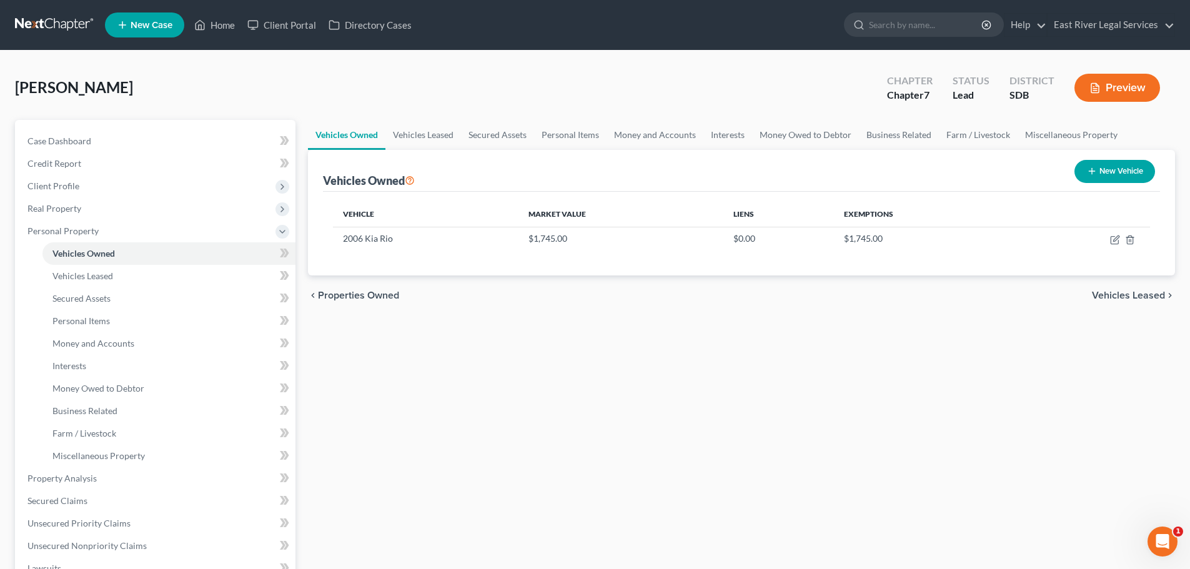
click at [1125, 295] on span "Vehicles Leased" at bounding box center [1128, 295] width 73 height 10
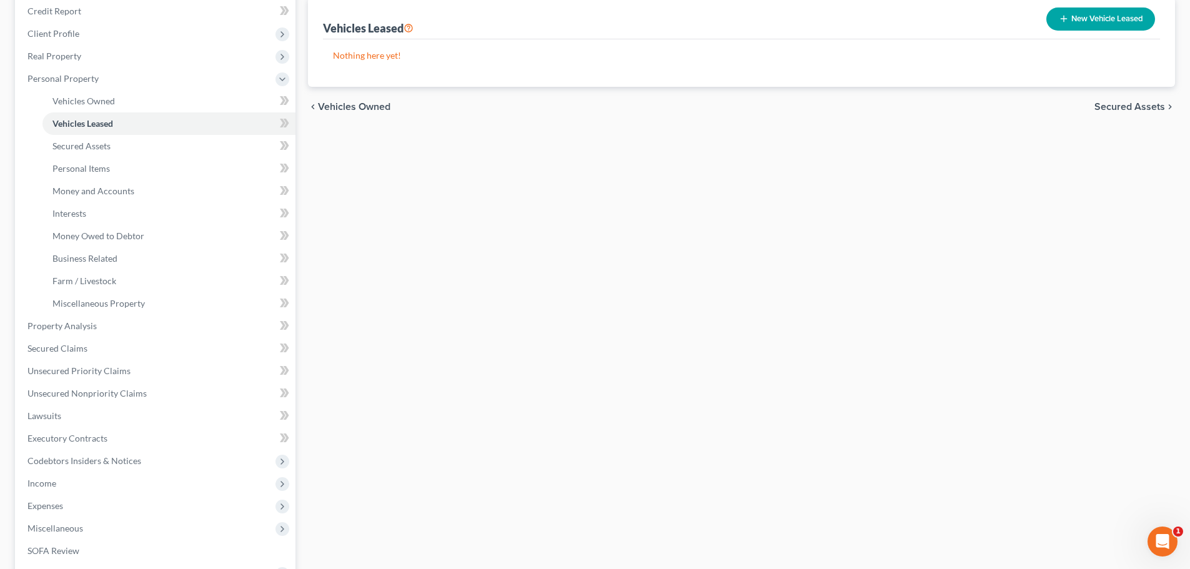
scroll to position [125, 0]
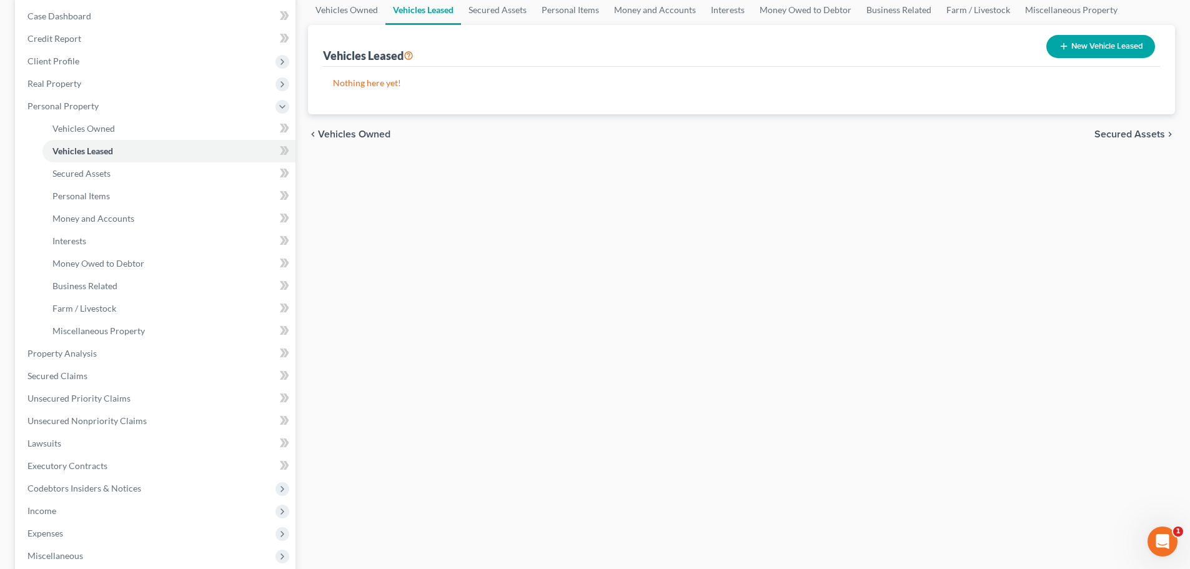
click at [1103, 127] on div "chevron_left Vehicles Owned Secured Assets chevron_right" at bounding box center [741, 134] width 867 height 40
click at [1106, 134] on span "Secured Assets" at bounding box center [1129, 134] width 71 height 10
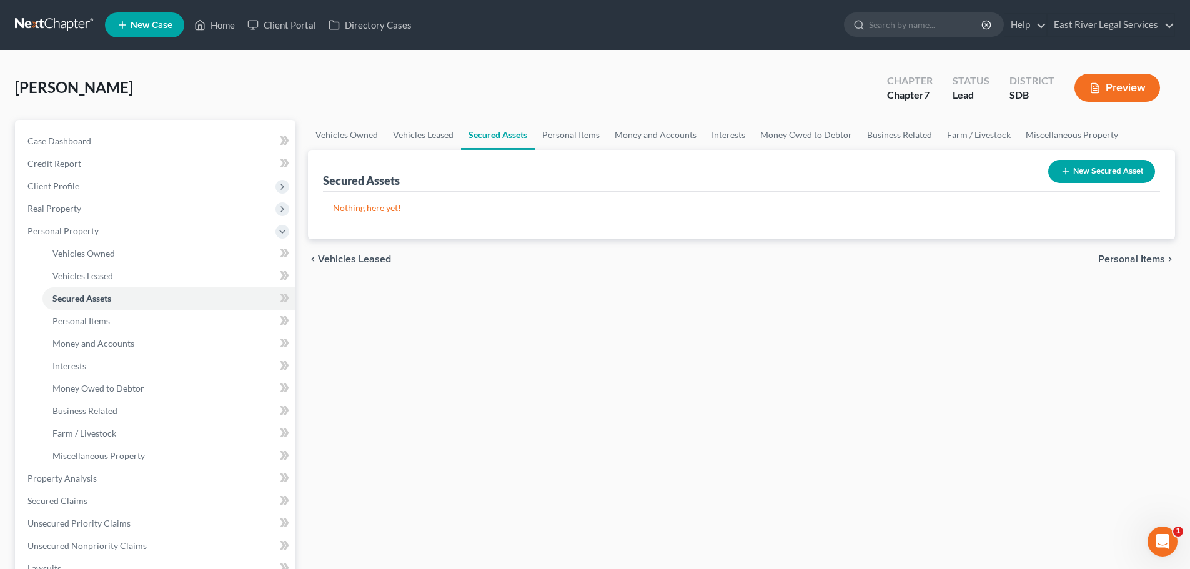
click at [1079, 171] on button "New Secured Asset" at bounding box center [1101, 171] width 107 height 23
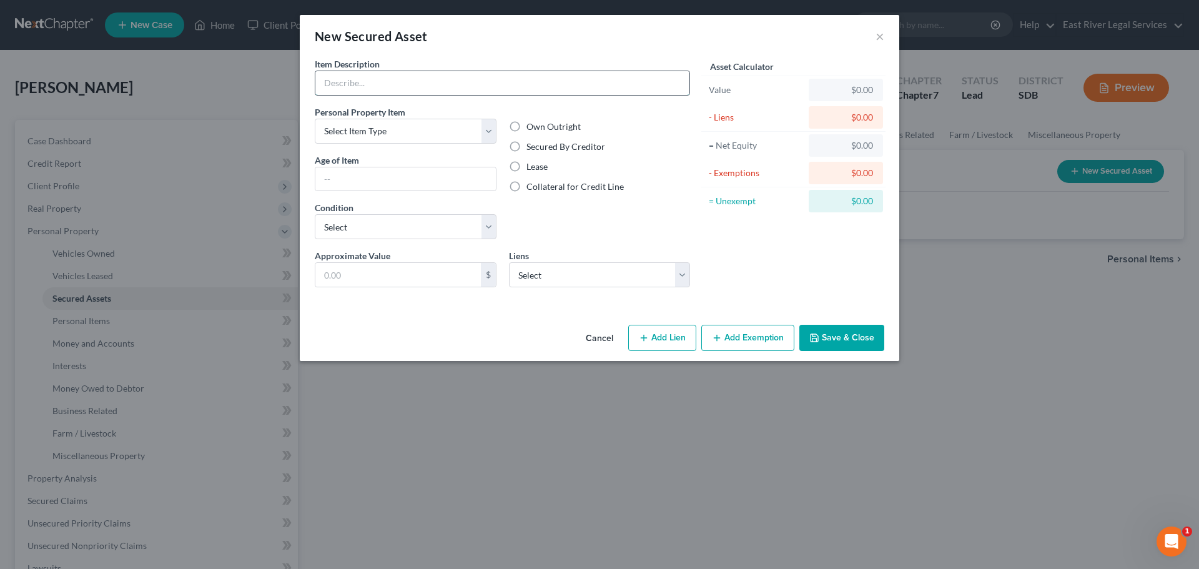
click at [405, 81] on input "text" at bounding box center [502, 83] width 374 height 24
click at [387, 336] on div "Cancel Add Lien Add Lease Add Exemption Save & Close" at bounding box center [600, 340] width 600 height 41
click at [379, 135] on select "Select Item Type Clothing Collectibles Of Value Electronics Firearms Household …" at bounding box center [406, 131] width 182 height 25
click at [340, 335] on div "Cancel Add Lien Add Lease Add Exemption Save & Close" at bounding box center [600, 340] width 600 height 41
click at [599, 335] on button "Cancel" at bounding box center [599, 338] width 47 height 25
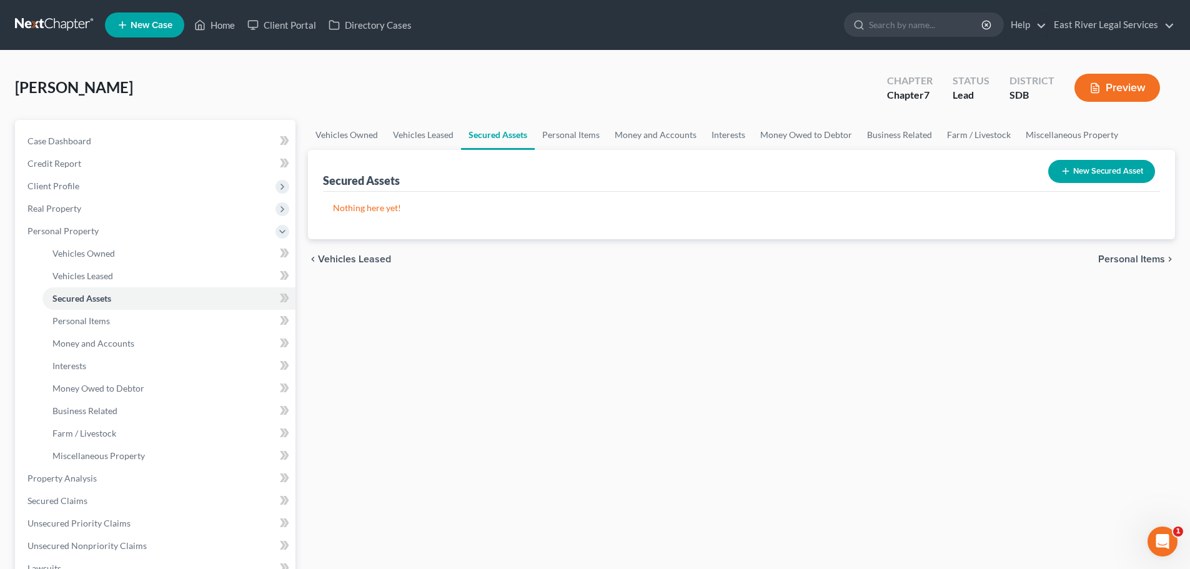
click at [1121, 263] on span "Personal Items" at bounding box center [1131, 259] width 67 height 10
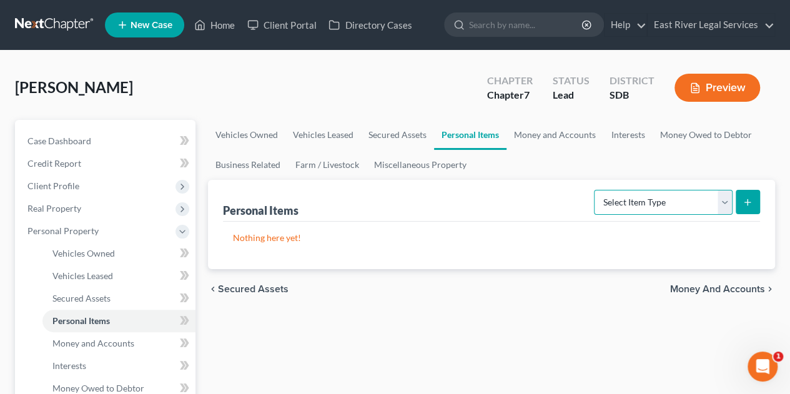
click at [717, 194] on select "Select Item Type Clothing Collectibles Of Value Electronics Firearms Household …" at bounding box center [663, 202] width 139 height 25
select select "household_goods"
click at [596, 190] on select "Select Item Type Clothing Collectibles Of Value Electronics Firearms Household …" at bounding box center [663, 202] width 139 height 25
click at [744, 198] on icon "submit" at bounding box center [748, 202] width 10 height 10
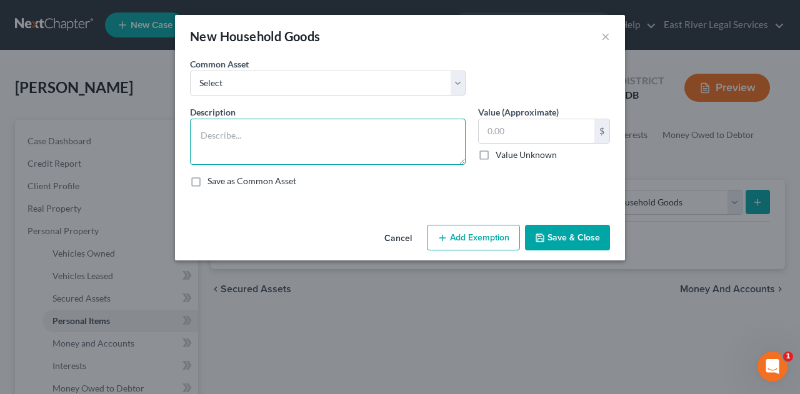
click at [282, 138] on textarea at bounding box center [327, 142] width 275 height 46
paste textarea "lawn mower, leaf blower, lawn tools & decor, fertilizer spreader, tool box & to…"
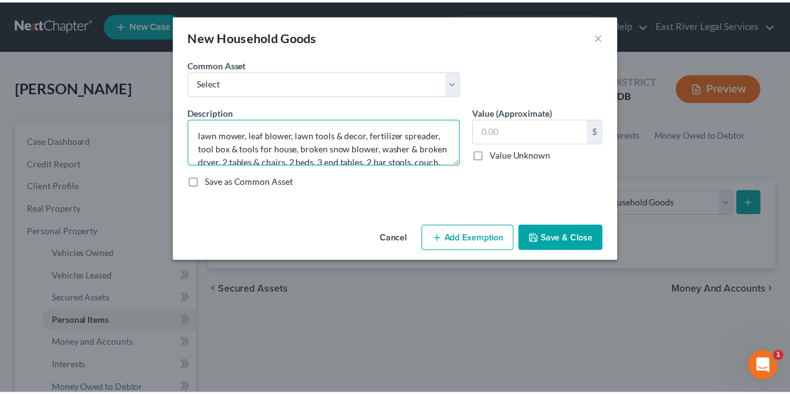
scroll to position [41, 0]
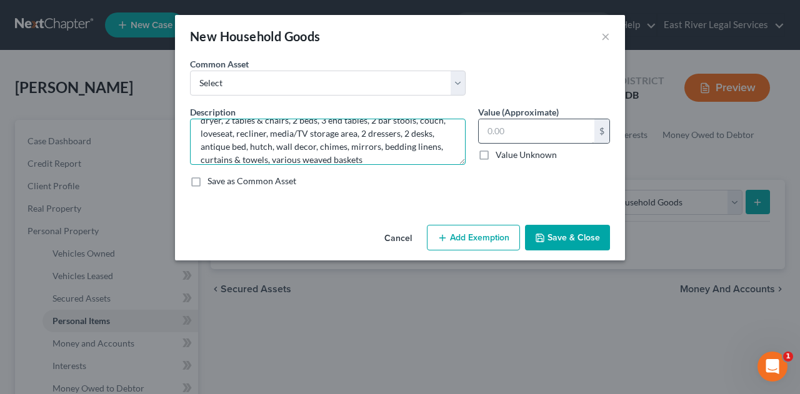
type textarea "lawn mower, leaf blower, lawn tools & decor, fertilizer spreader, tool box & to…"
click at [504, 119] on input "text" at bounding box center [537, 131] width 116 height 24
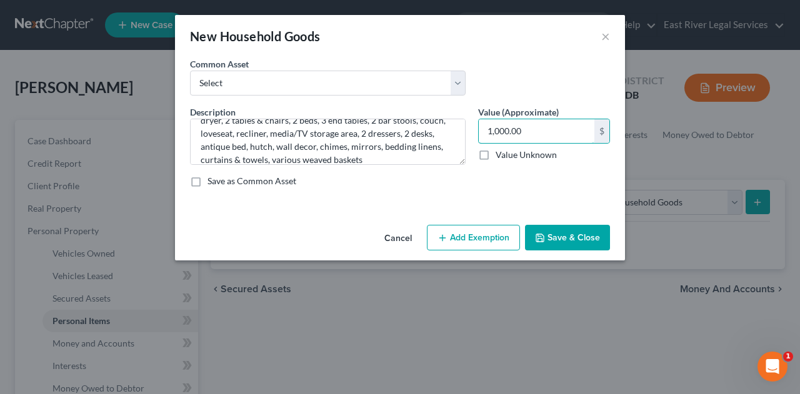
type input "1,000.00"
click at [557, 242] on button "Save & Close" at bounding box center [567, 238] width 85 height 26
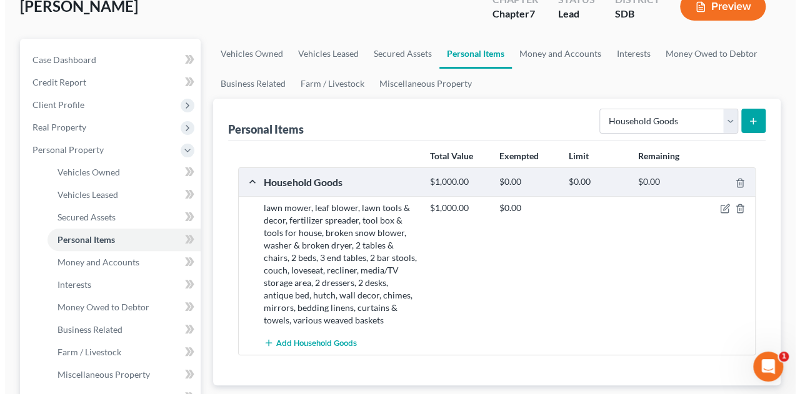
scroll to position [80, 0]
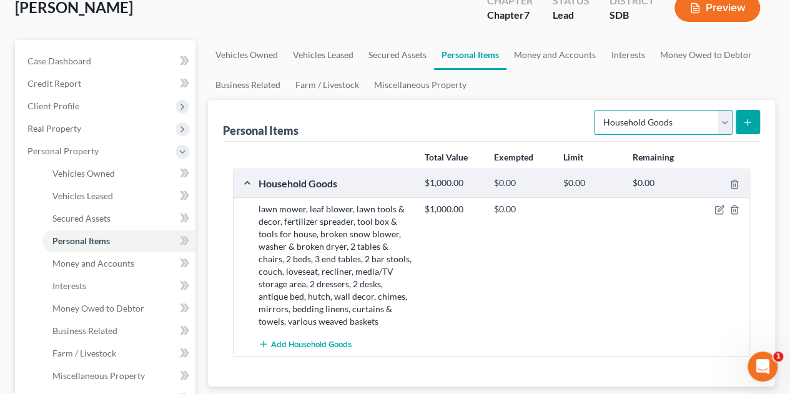
click at [725, 122] on select "Select Item Type Clothing Collectibles Of Value Electronics Firearms Household …" at bounding box center [663, 122] width 139 height 25
select select "electronics"
click at [596, 110] on select "Select Item Type Clothing Collectibles Of Value Electronics Firearms Household …" at bounding box center [663, 122] width 139 height 25
click at [750, 116] on button "submit" at bounding box center [748, 122] width 24 height 24
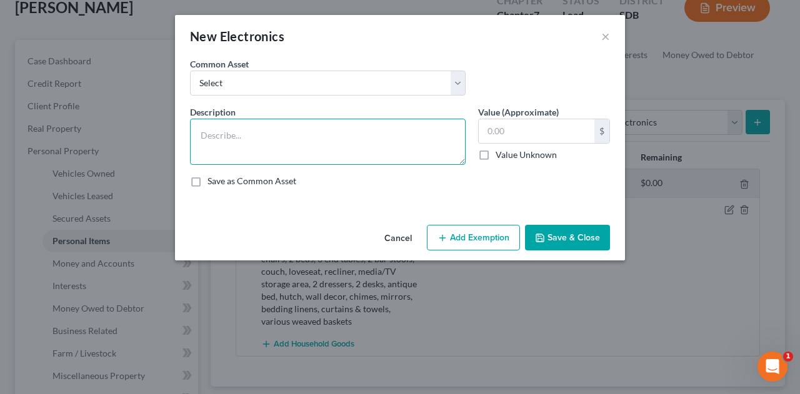
click at [290, 154] on textarea at bounding box center [327, 142] width 275 height 46
paste textarea "2 flat screen TVs & sound bar, Chromebook, cell phone, refrigerator, freezer, s…"
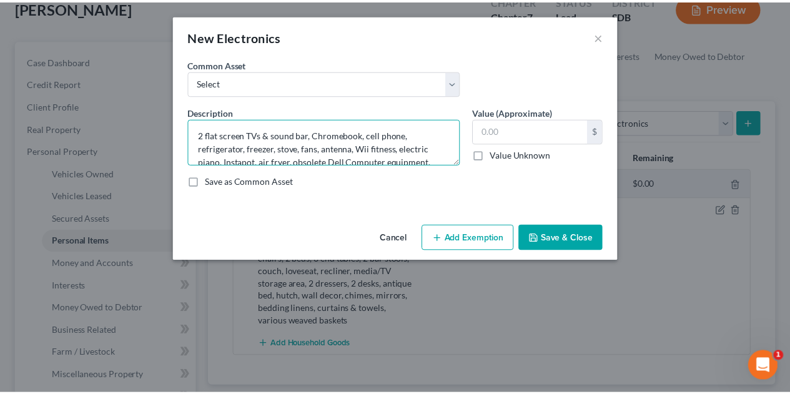
scroll to position [15, 0]
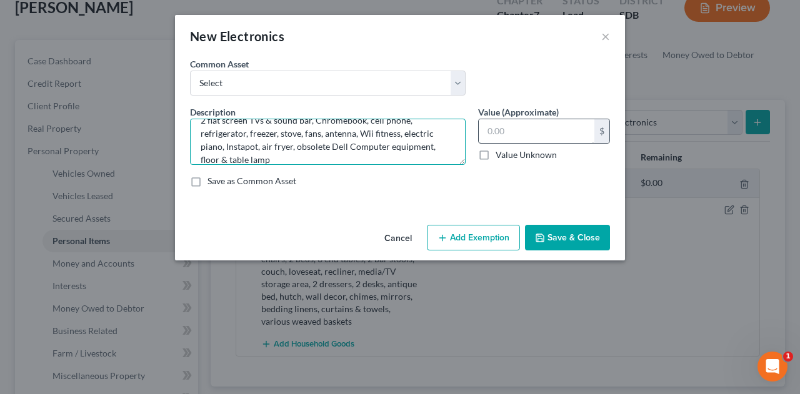
type textarea "2 flat screen TVs & sound bar, Chromebook, cell phone, refrigerator, freezer, s…"
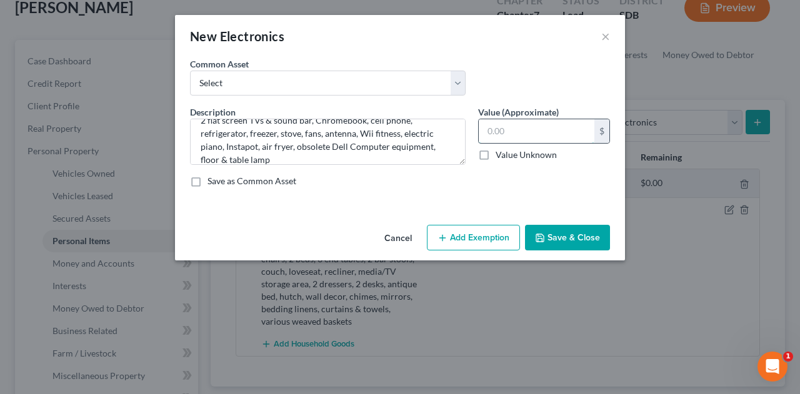
click at [501, 126] on input "text" at bounding box center [537, 131] width 116 height 24
type input "1,000."
click at [578, 236] on button "Save & Close" at bounding box center [567, 238] width 85 height 26
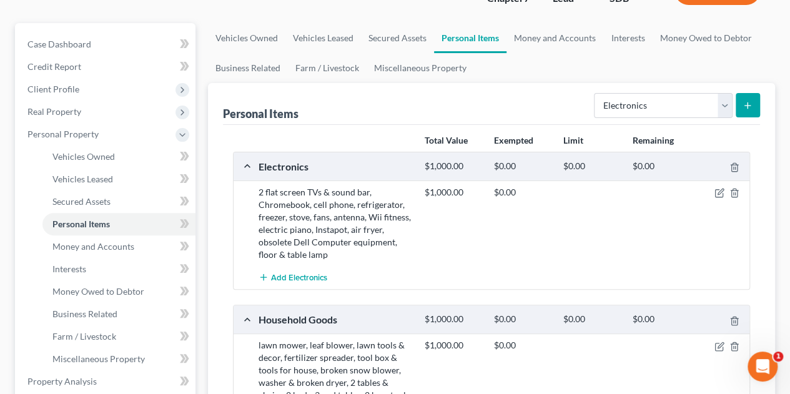
scroll to position [69, 0]
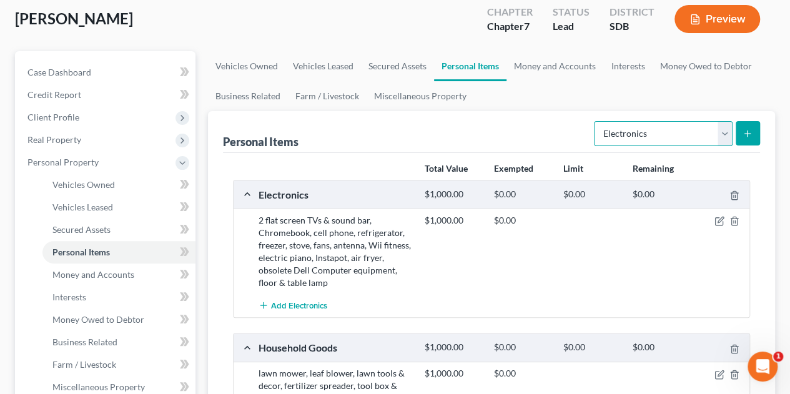
click at [723, 134] on select "Select Item Type Clothing Collectibles Of Value Electronics Firearms Household …" at bounding box center [663, 133] width 139 height 25
select select "collectibles_of_value"
click at [596, 121] on select "Select Item Type Clothing Collectibles Of Value Electronics Firearms Household …" at bounding box center [663, 133] width 139 height 25
click at [746, 124] on button "submit" at bounding box center [748, 133] width 24 height 24
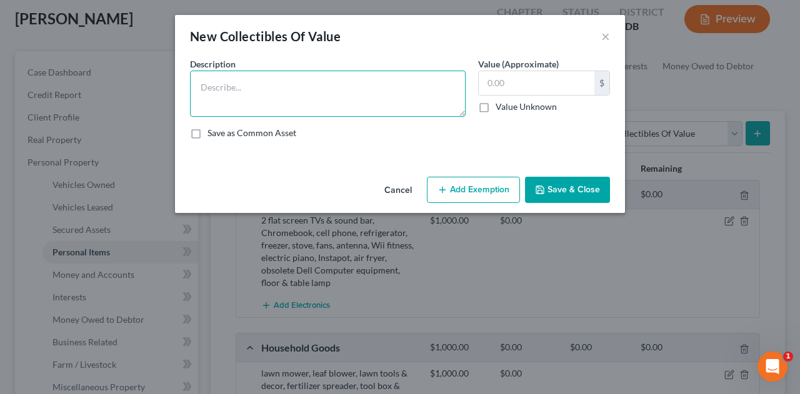
click at [317, 95] on textarea at bounding box center [327, 94] width 275 height 46
paste textarea "Acrylic painting by [PERSON_NAME], print by [PERSON_NAME], print of the Winches…"
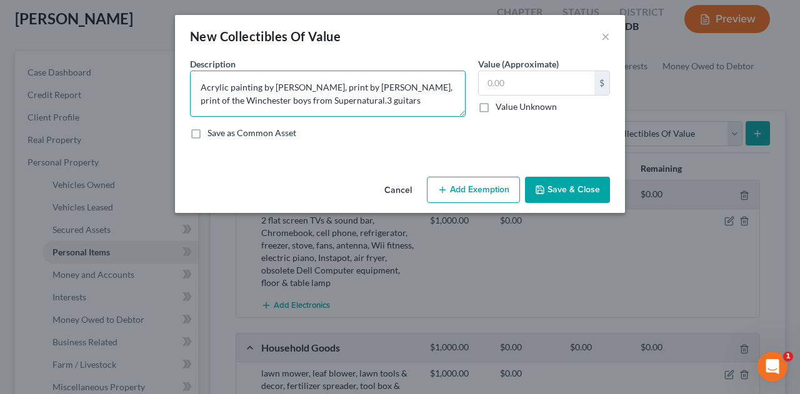
click at [356, 102] on textarea "Acrylic painting by [PERSON_NAME], print by [PERSON_NAME], print of the Winches…" at bounding box center [327, 94] width 275 height 46
type textarea "Acrylic painting by [PERSON_NAME], print by [PERSON_NAME], print of the Winches…"
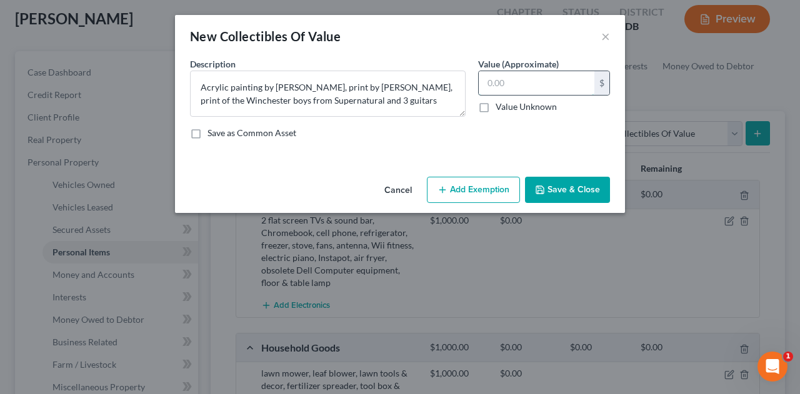
click at [505, 87] on input "text" at bounding box center [537, 83] width 116 height 24
type input "2,000.00"
click at [570, 197] on button "Save & Close" at bounding box center [567, 190] width 85 height 26
